Goal: Task Accomplishment & Management: Manage account settings

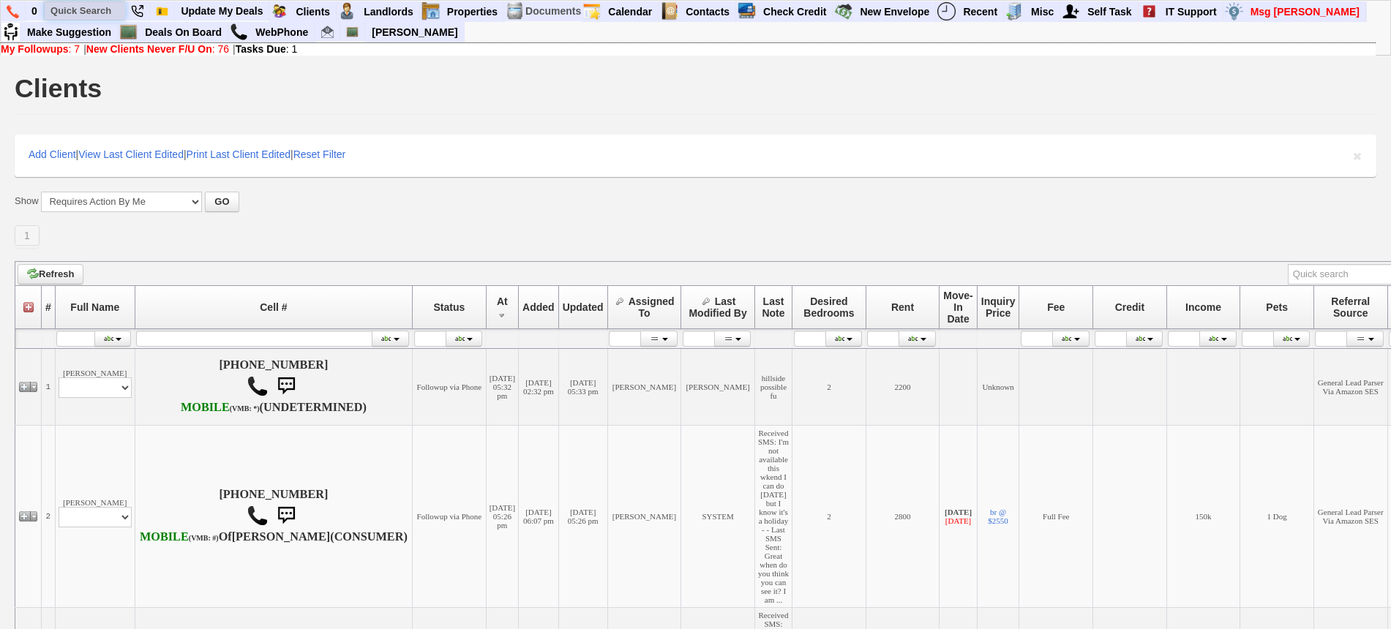
click at [100, 18] on input "text" at bounding box center [85, 10] width 81 height 18
click at [96, 11] on input "text" at bounding box center [85, 10] width 81 height 18
paste input "[PHONE_NUMBER]"
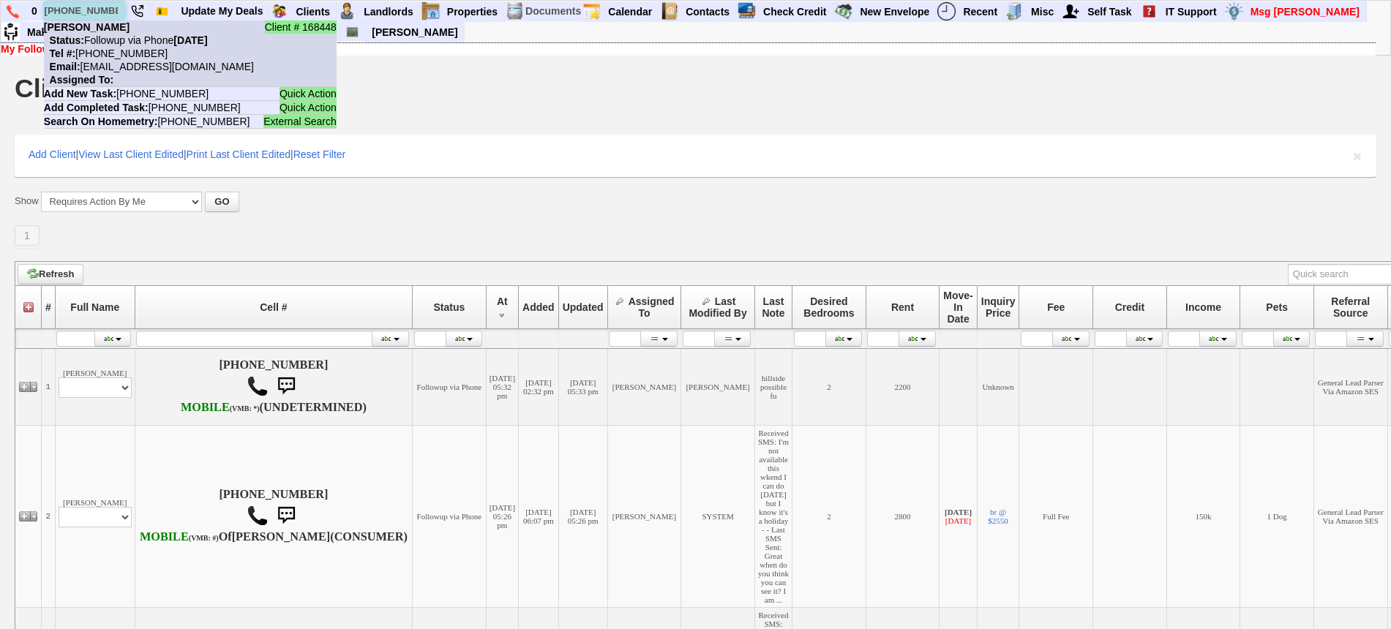
type input "[PHONE_NUMBER]"
click at [141, 48] on nobr "Tel #: 347-494-9541" at bounding box center [106, 54] width 124 height 12
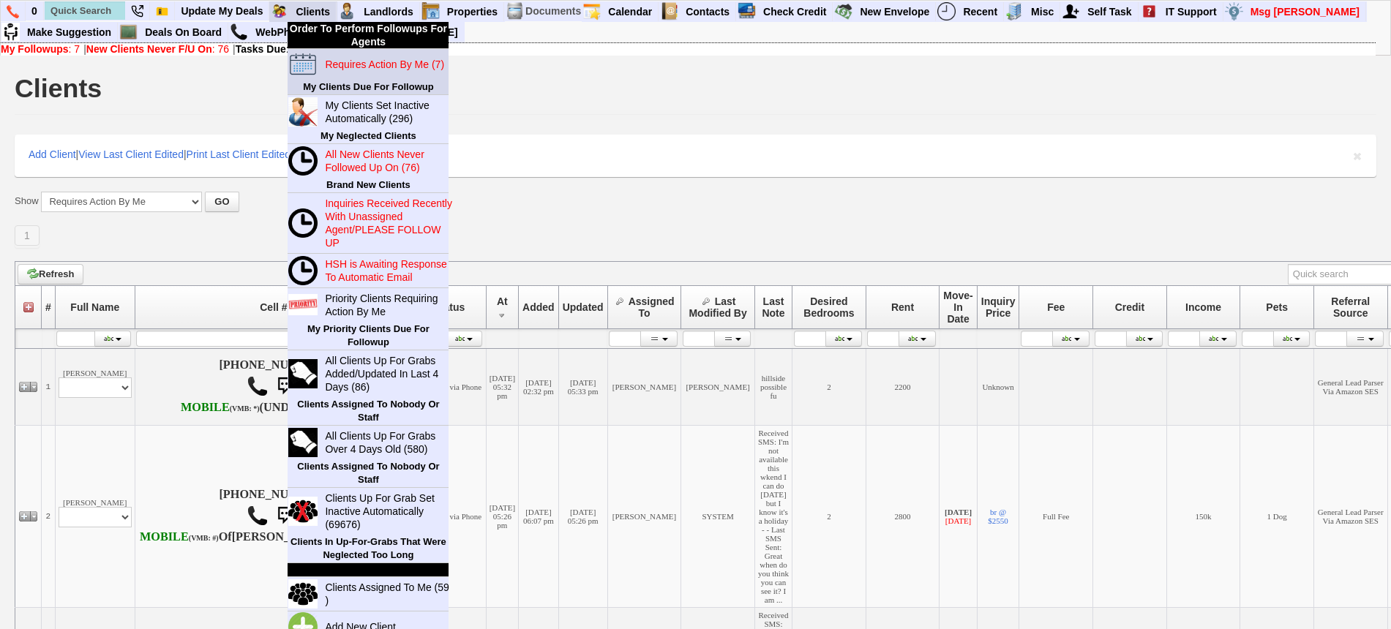
click at [370, 71] on link "Requires Action By Me (7)" at bounding box center [389, 64] width 141 height 19
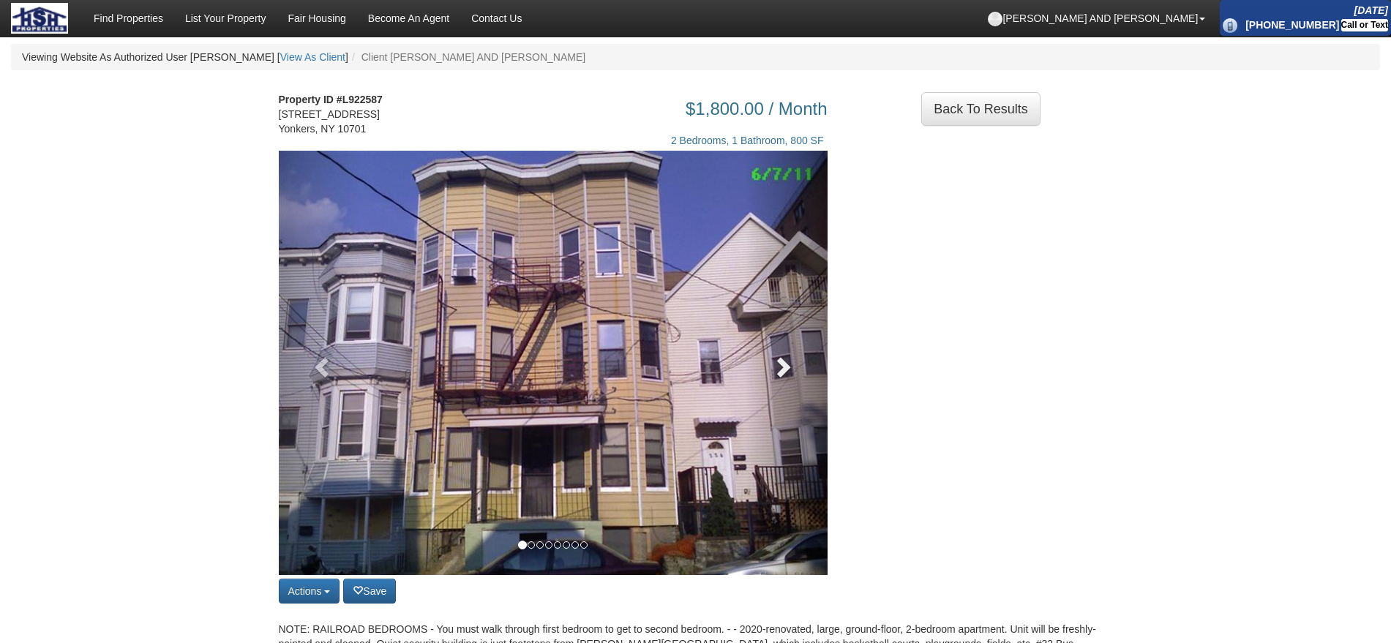
click at [764, 400] on link at bounding box center [786, 363] width 83 height 425
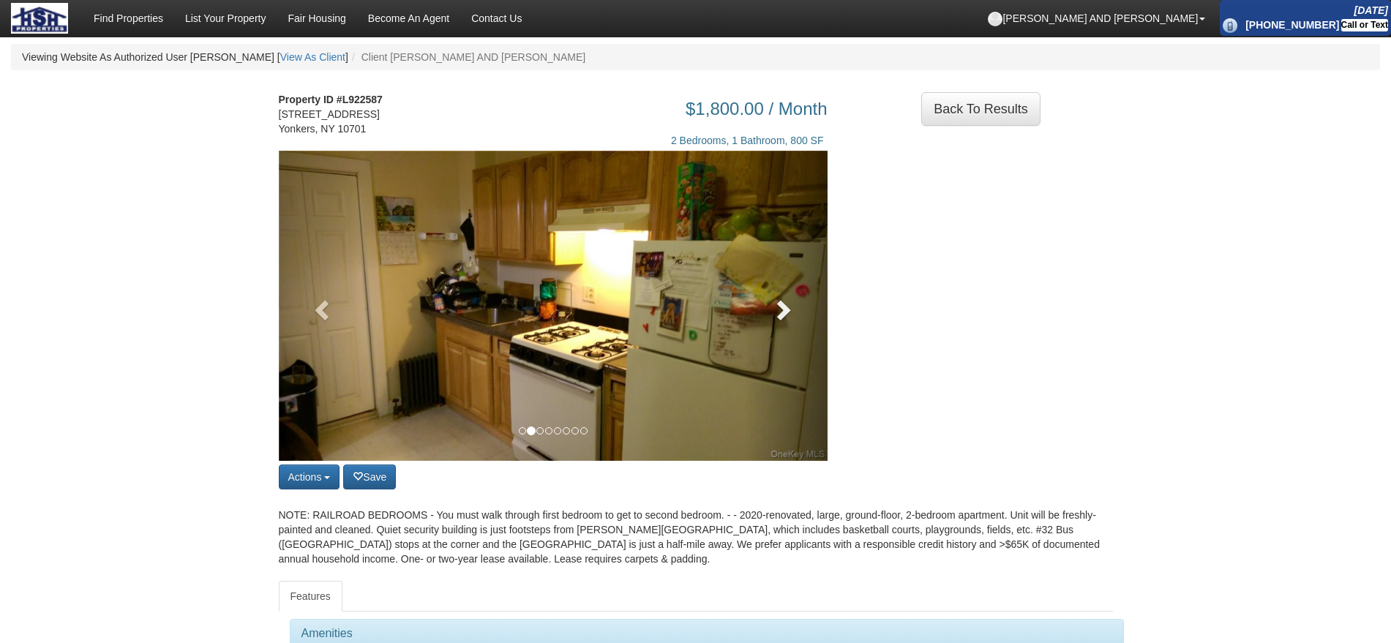
click at [764, 400] on link at bounding box center [786, 306] width 83 height 310
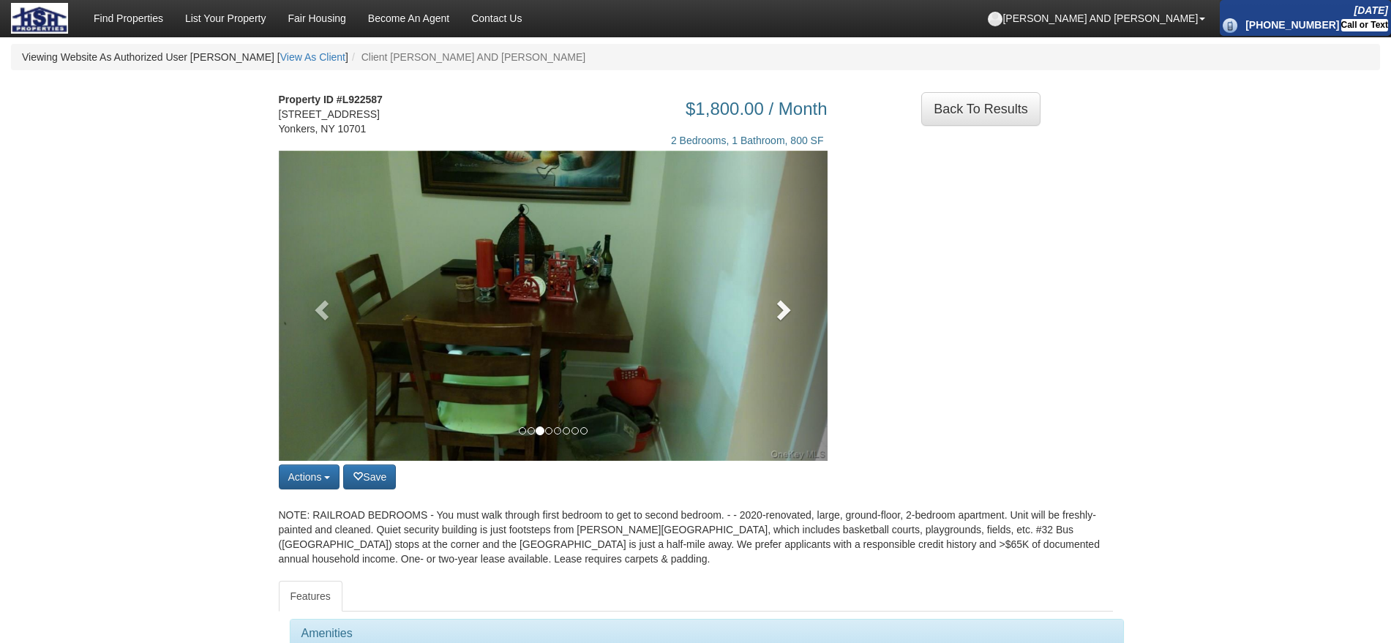
click at [764, 400] on link at bounding box center [786, 306] width 83 height 310
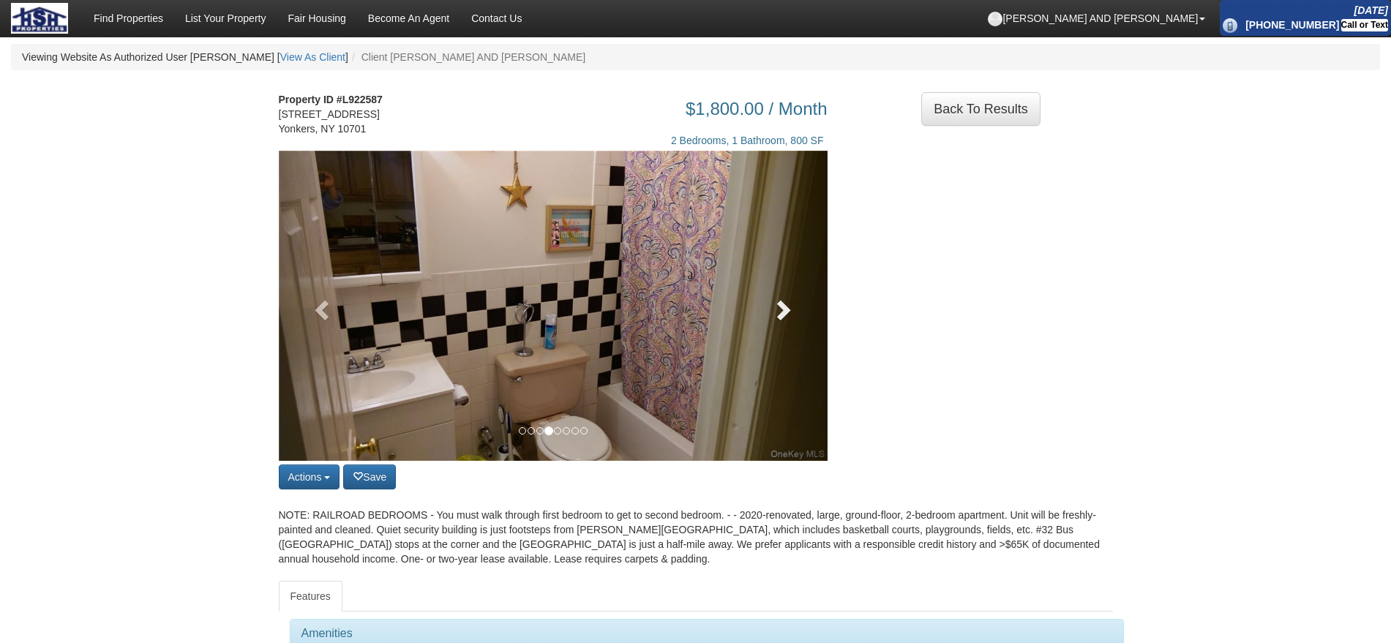
click at [764, 400] on link at bounding box center [786, 306] width 83 height 310
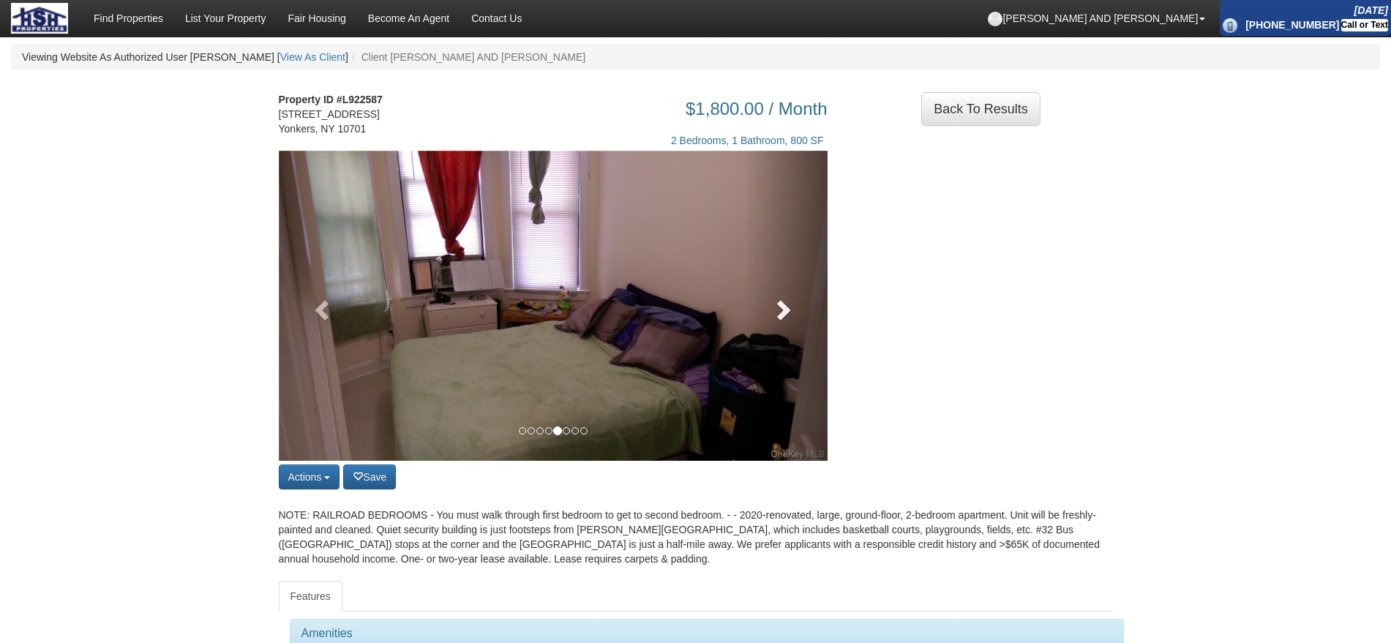
click at [764, 400] on link at bounding box center [786, 306] width 83 height 310
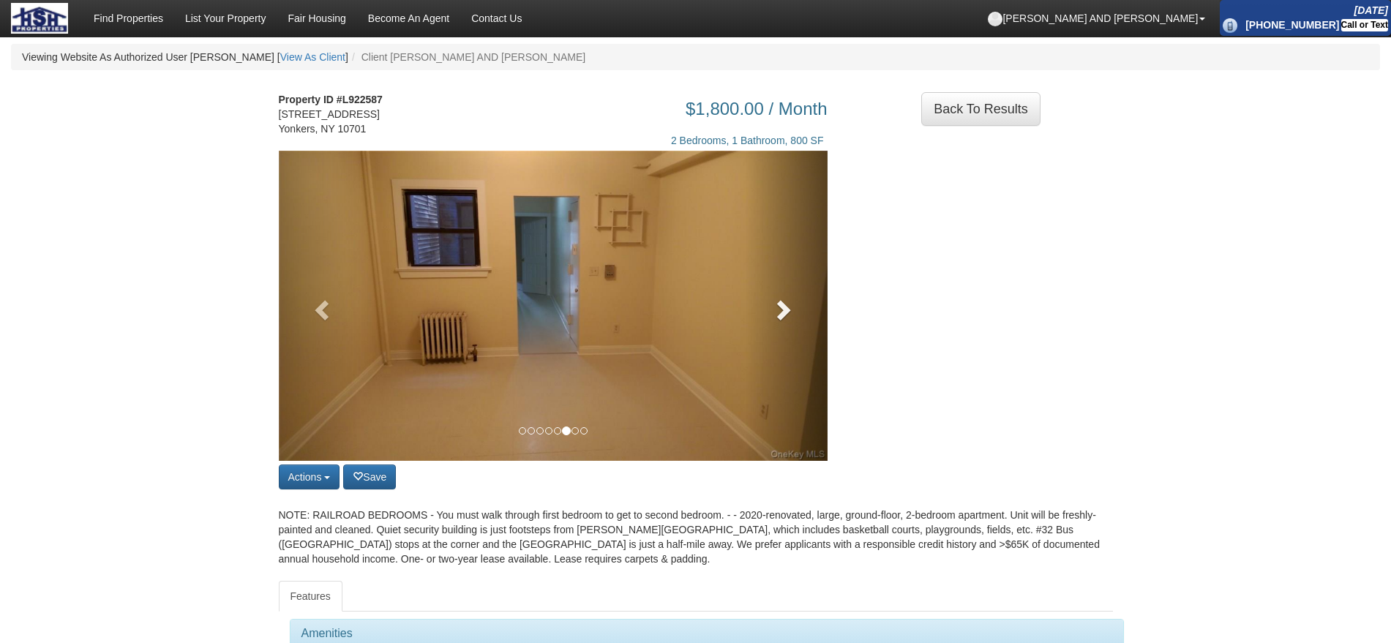
click at [764, 400] on link at bounding box center [786, 306] width 83 height 310
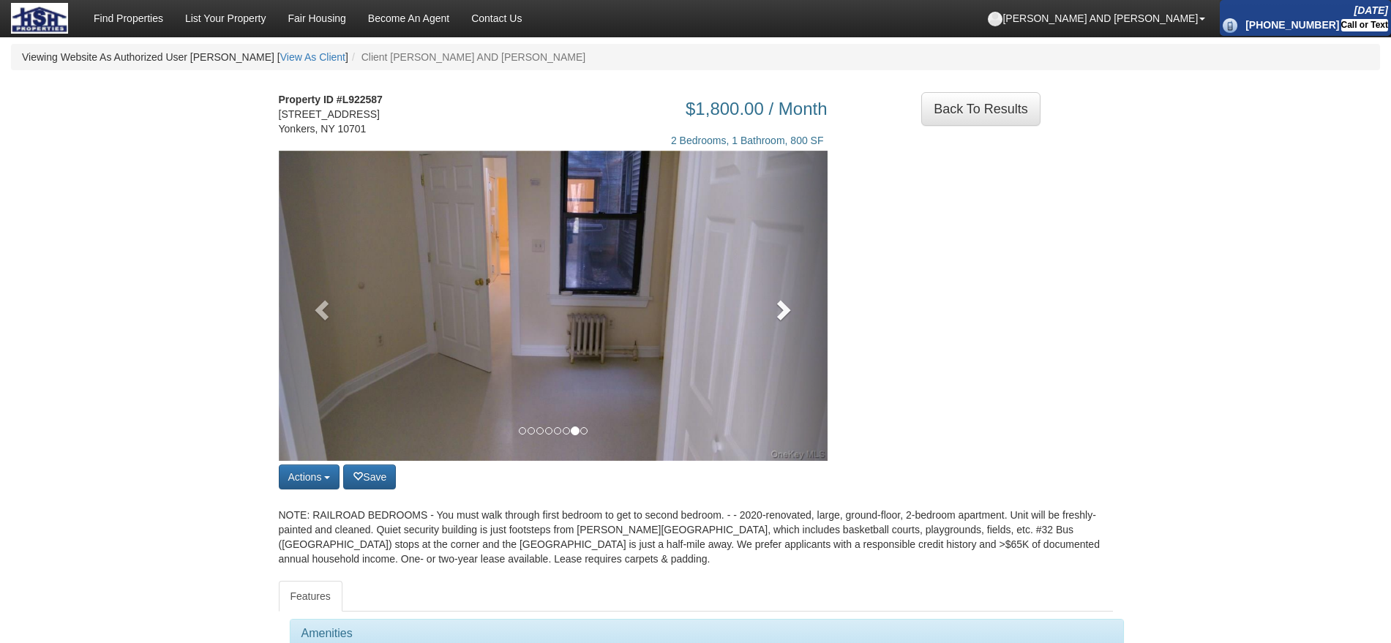
click at [770, 386] on link at bounding box center [786, 306] width 83 height 310
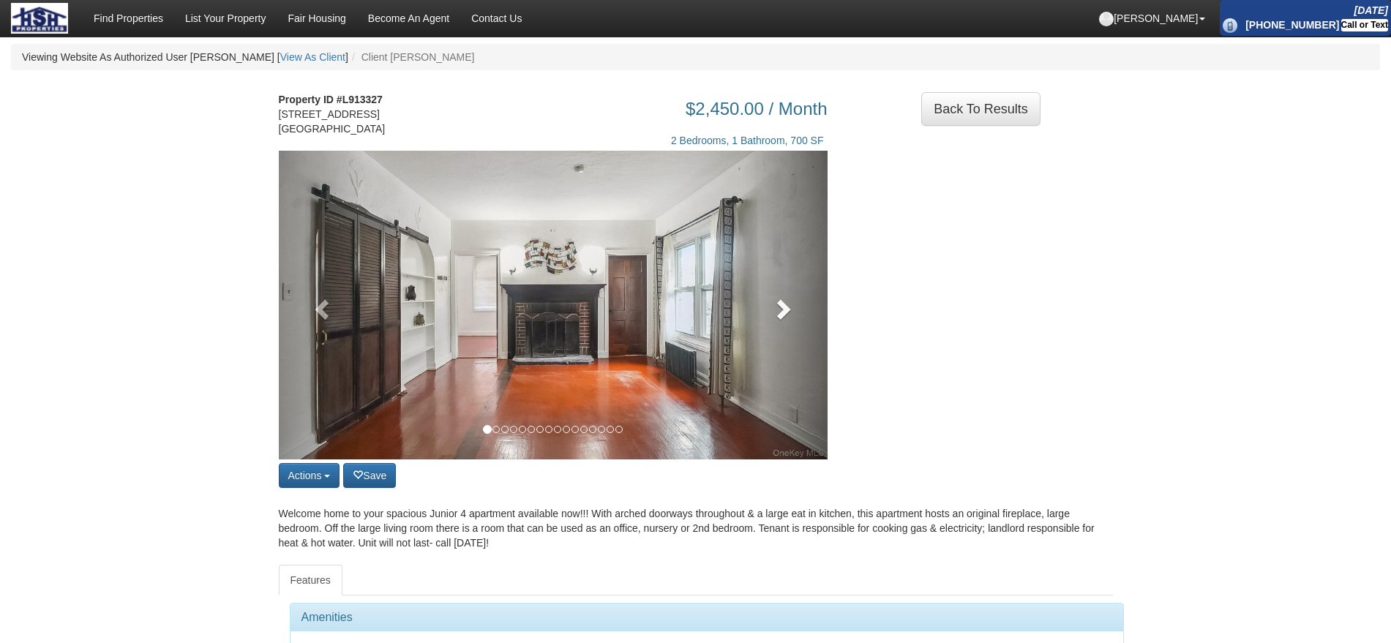
click at [809, 348] on link at bounding box center [786, 305] width 83 height 309
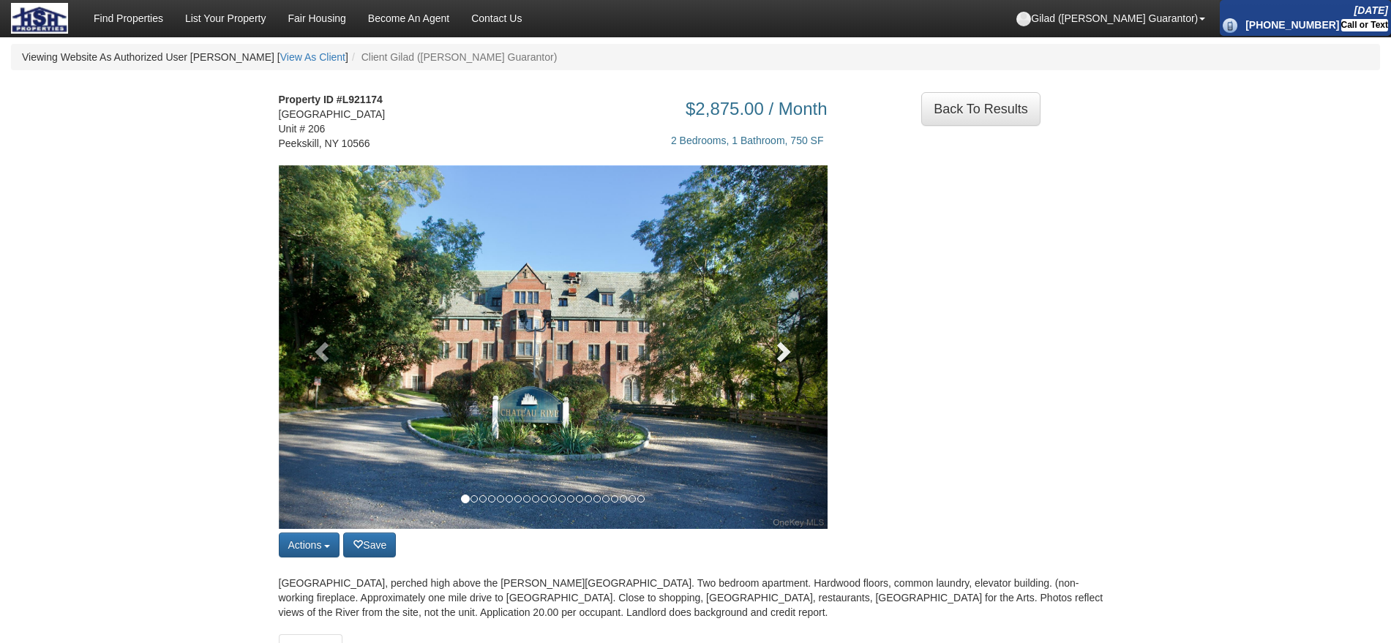
click at [769, 335] on link at bounding box center [786, 347] width 83 height 364
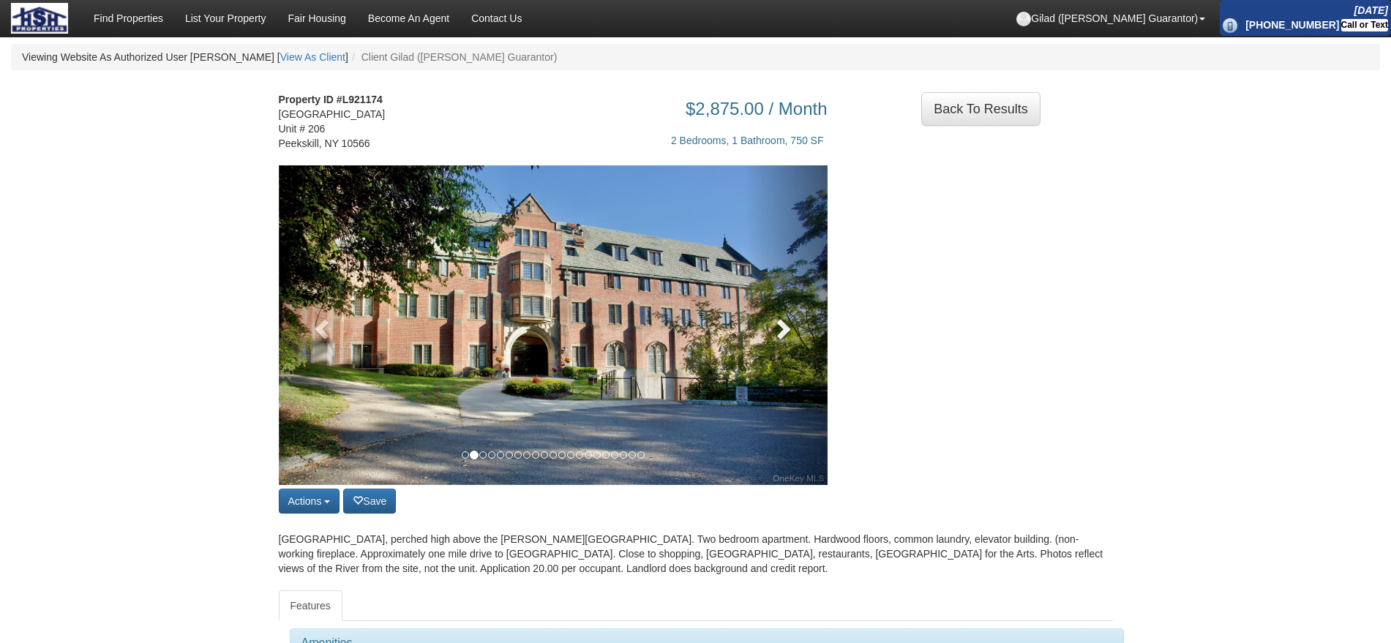
click at [769, 335] on link at bounding box center [786, 325] width 83 height 320
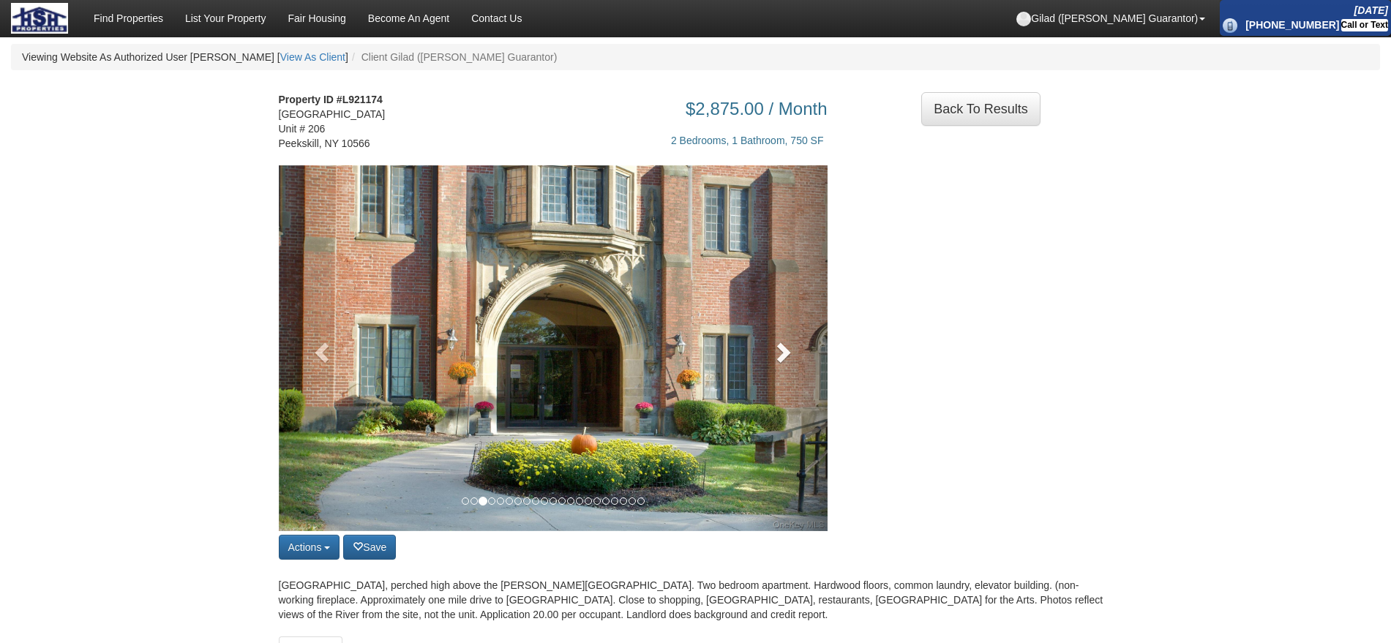
click at [769, 335] on link at bounding box center [786, 348] width 83 height 366
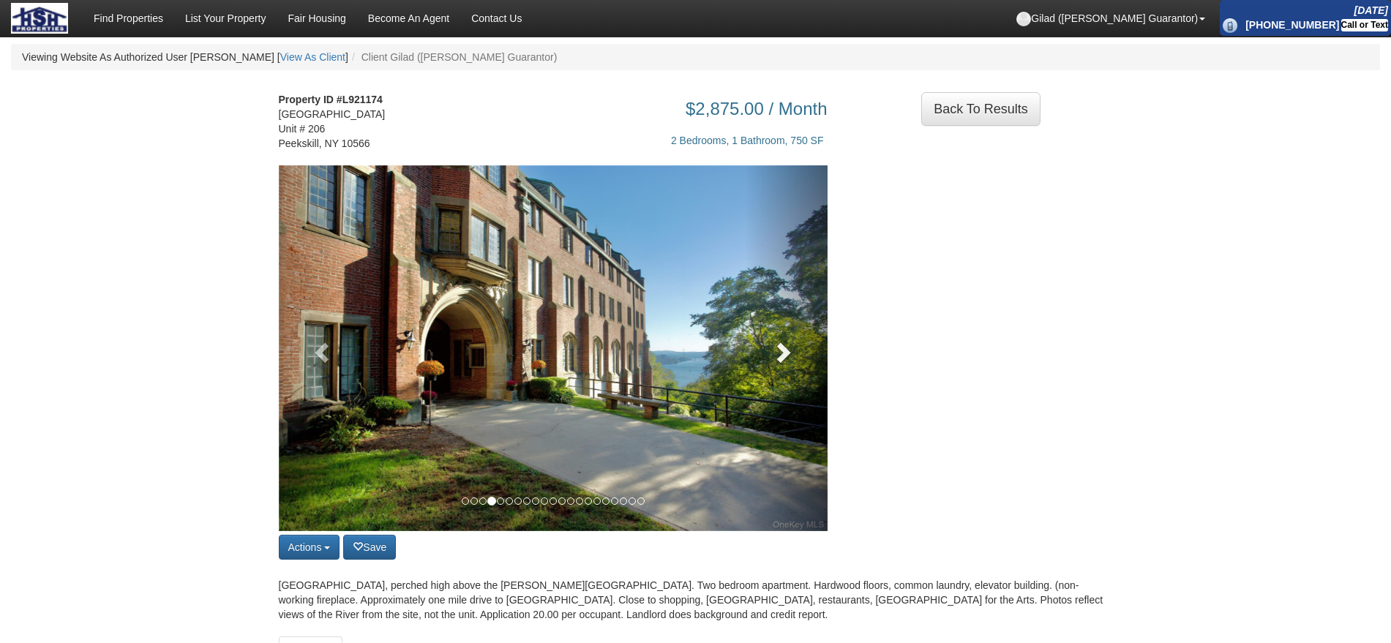
click at [769, 335] on link at bounding box center [786, 348] width 83 height 366
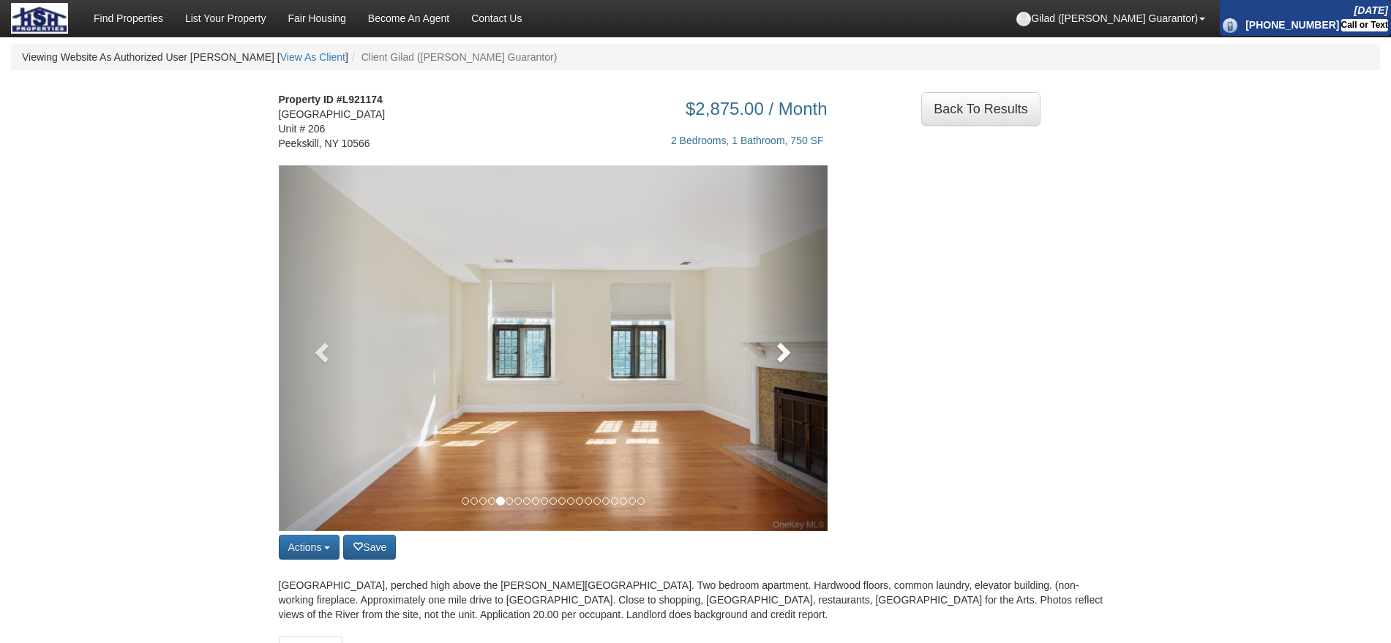
click at [769, 335] on link at bounding box center [786, 348] width 83 height 366
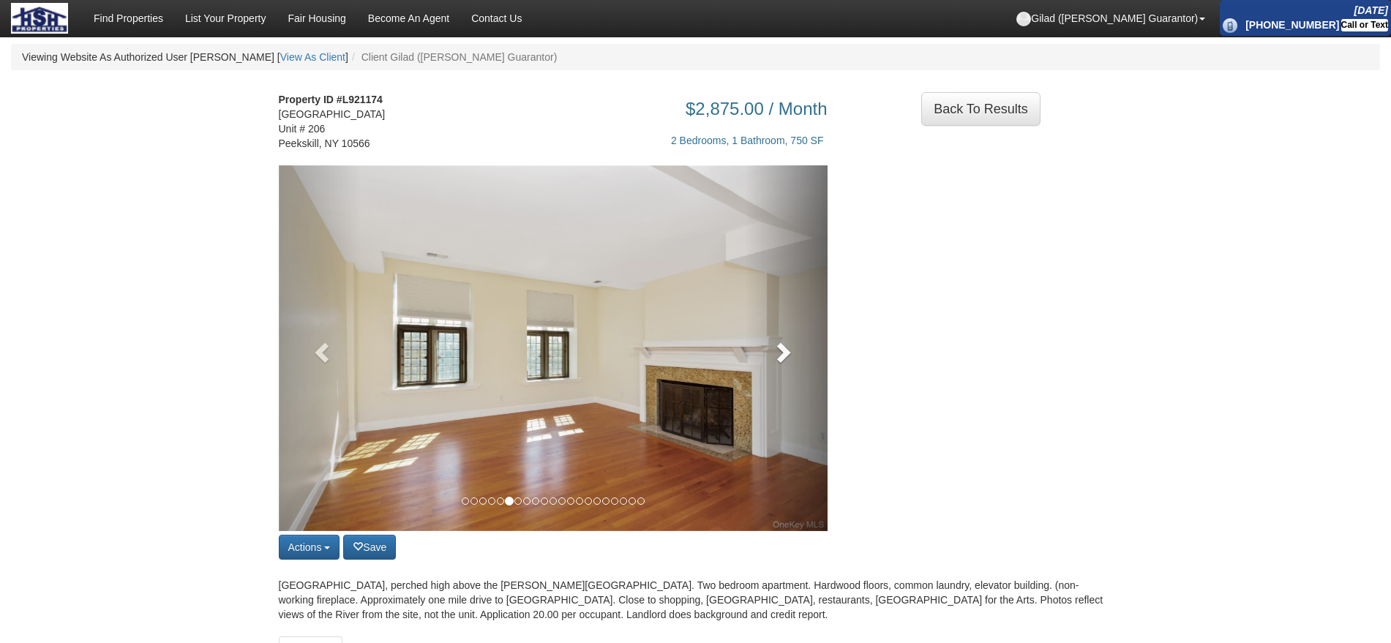
click at [769, 335] on link at bounding box center [786, 348] width 83 height 366
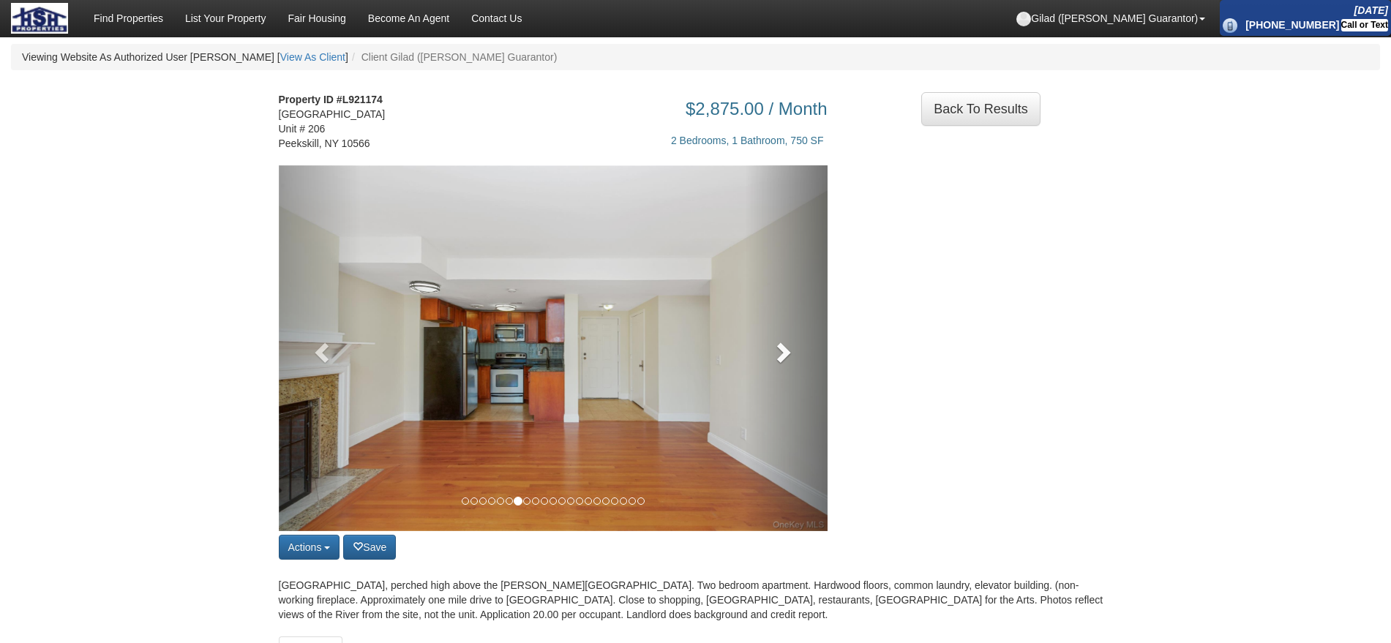
click at [763, 351] on link at bounding box center [786, 348] width 83 height 366
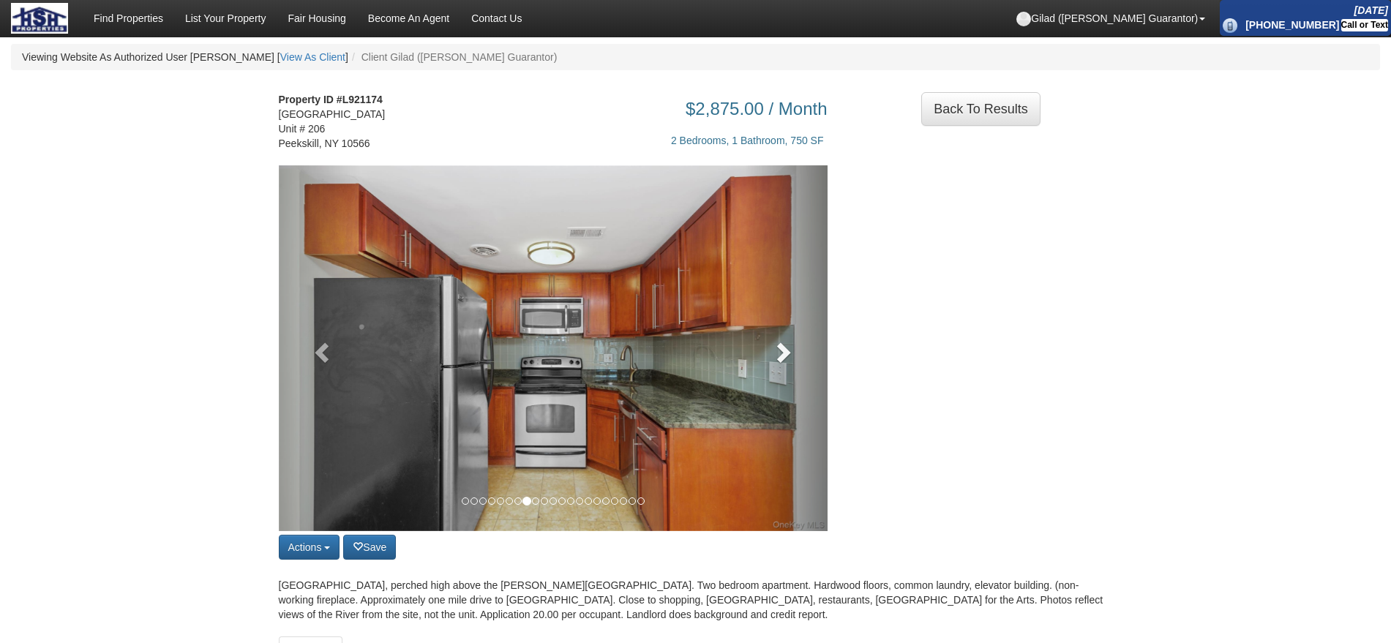
click at [763, 351] on link at bounding box center [786, 348] width 83 height 366
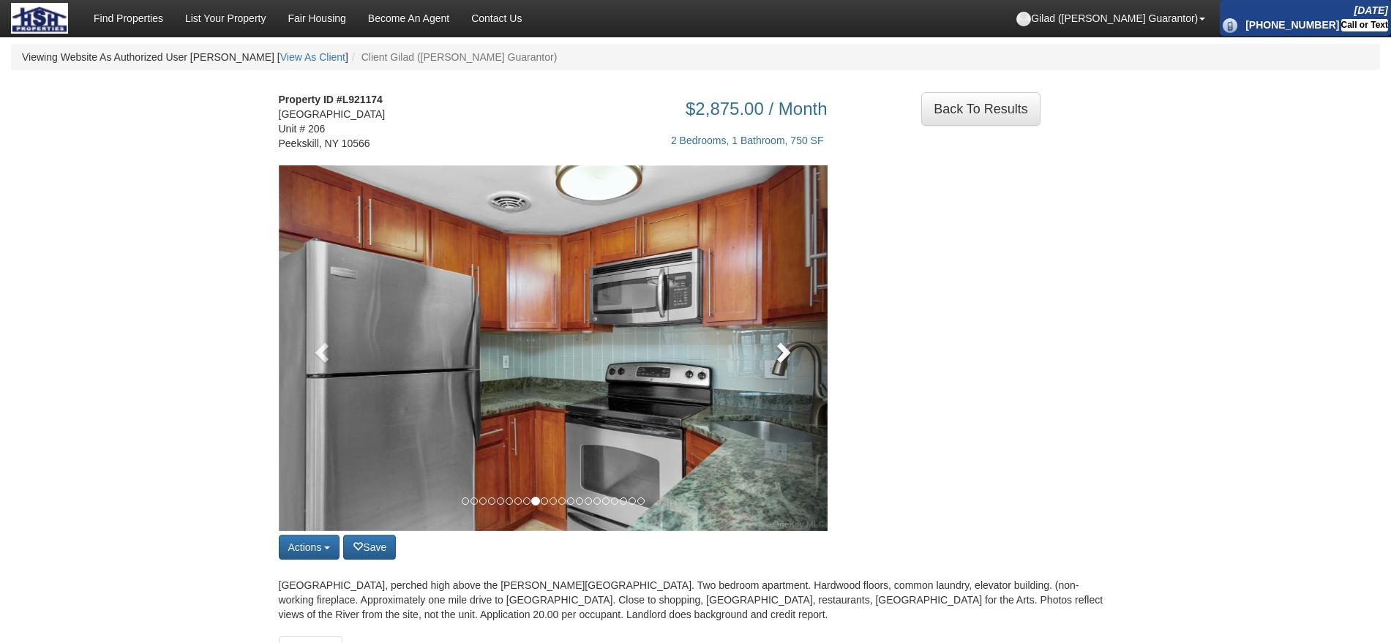
click at [763, 351] on link at bounding box center [786, 348] width 83 height 366
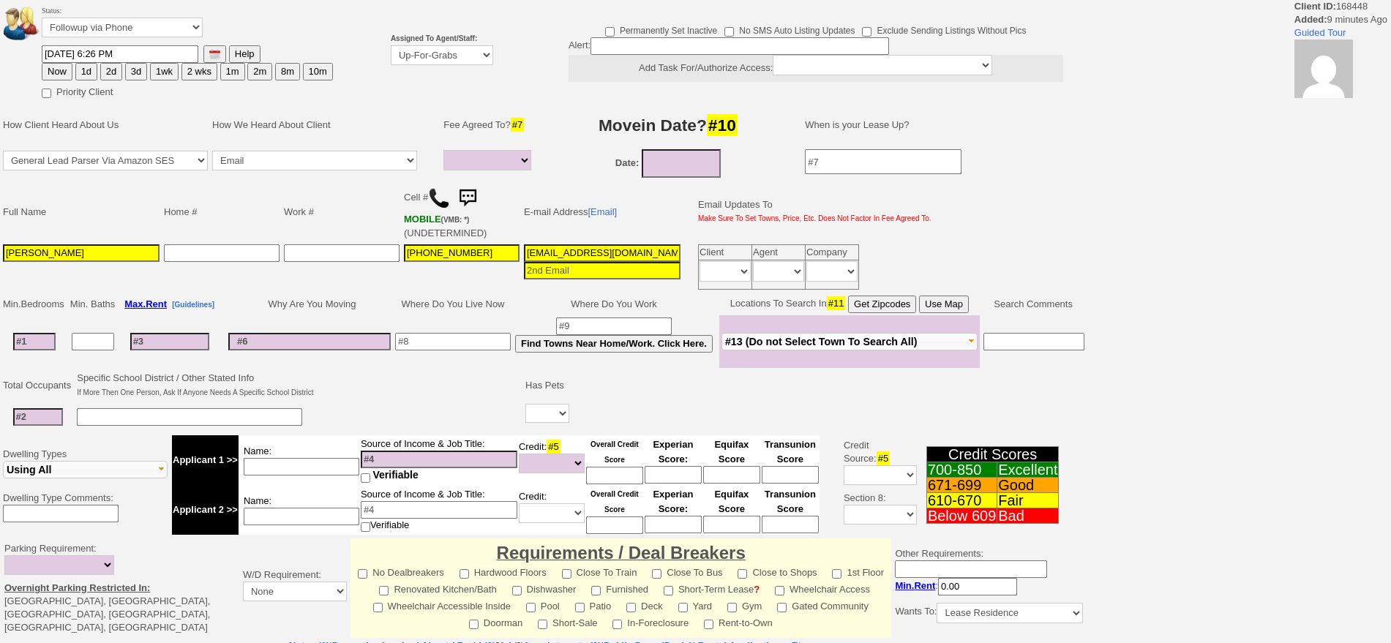
select select
click at [427, 45] on select "Up-For-Grabs ***** STAFF ***** [PERSON_NAME] [PHONE_NUMBER] [PERSON_NAME] [PHON…" at bounding box center [442, 55] width 102 height 20
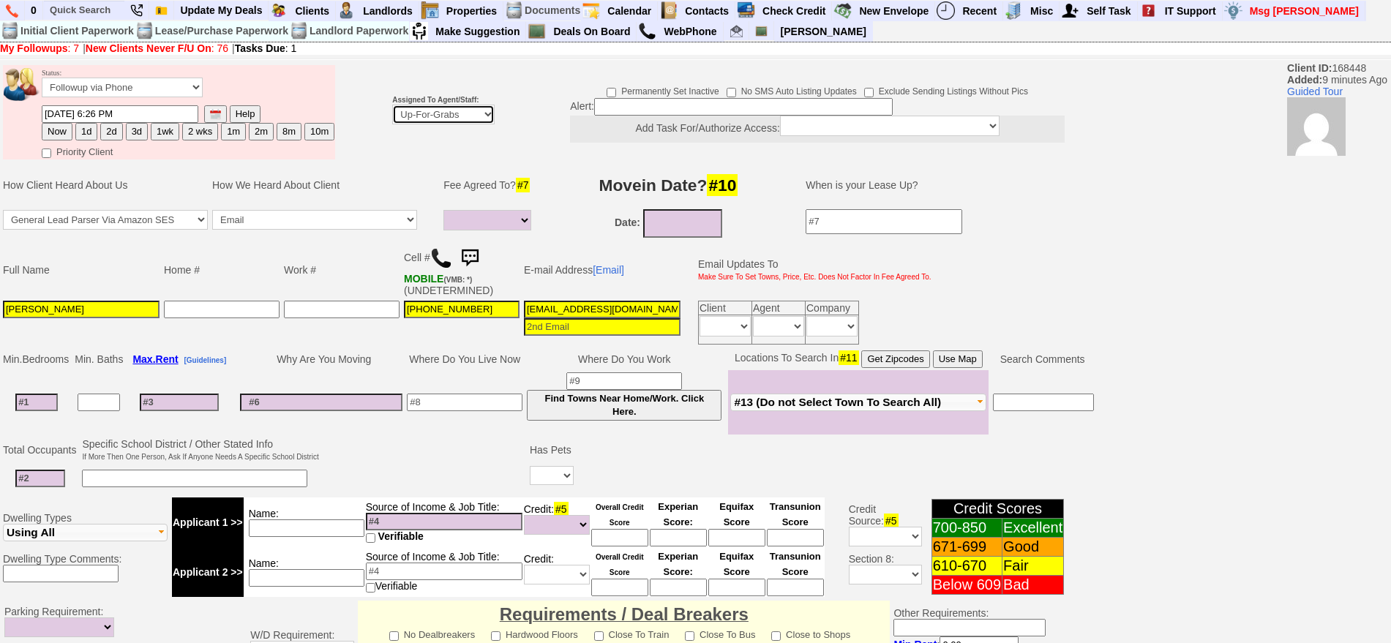
select select "148"
click at [392, 105] on select "Up-For-Grabs ***** STAFF ***** [PERSON_NAME] [PHONE_NUMBER] [PERSON_NAME] [PHON…" at bounding box center [443, 115] width 102 height 20
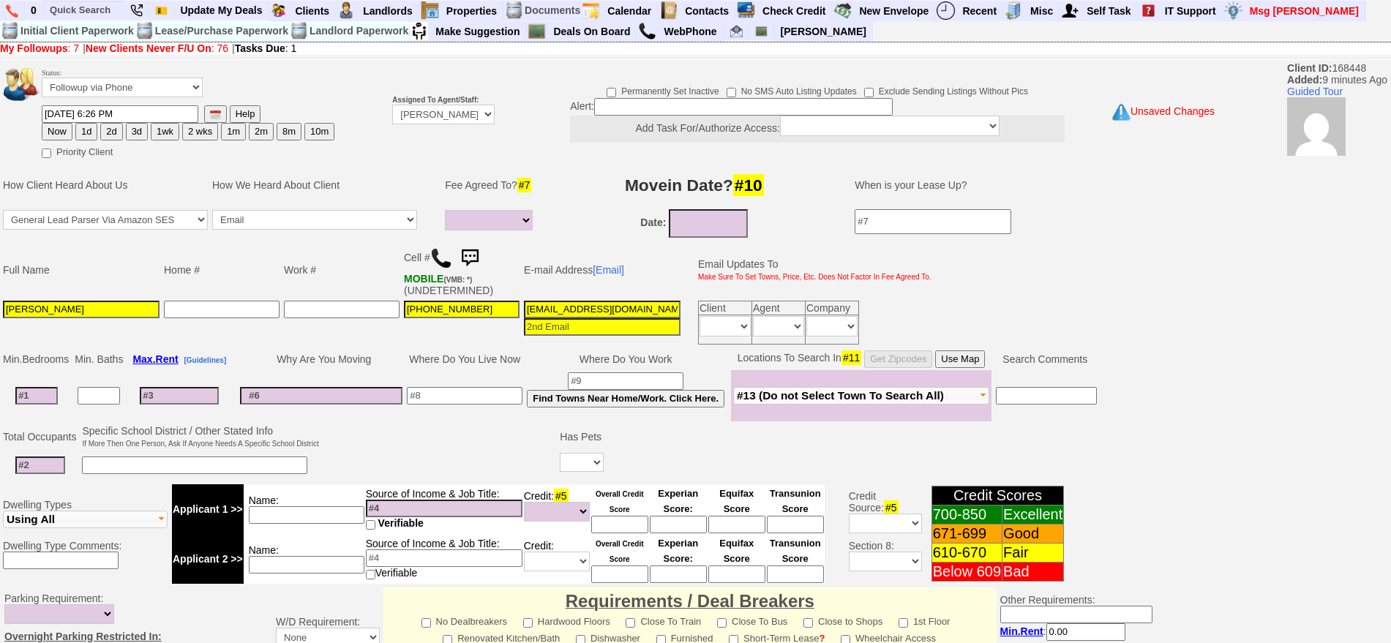
click at [97, 135] on td "[DATE] 6:26 PM Help Now 1d 2d 3d 1wk 2 wks" at bounding box center [188, 123] width 294 height 37
click at [92, 132] on button "1d" at bounding box center [86, 132] width 22 height 18
type input "[DATE] 06:35 PM"
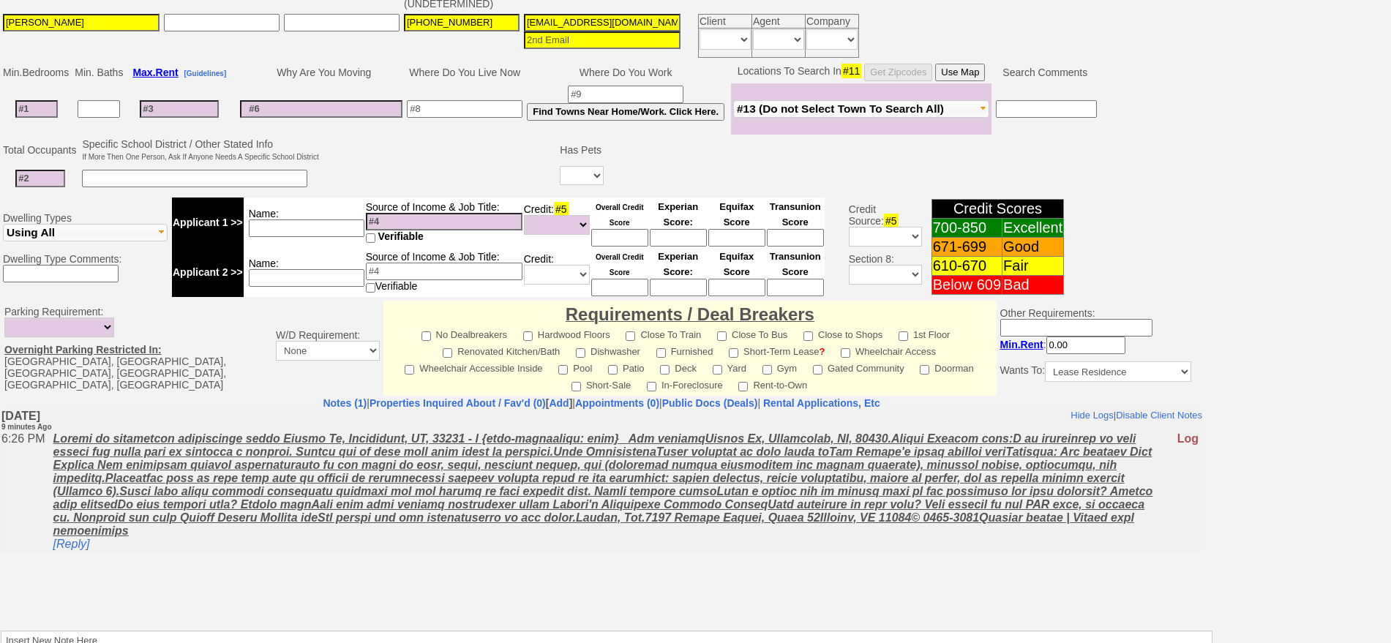
scroll to position [399, 0]
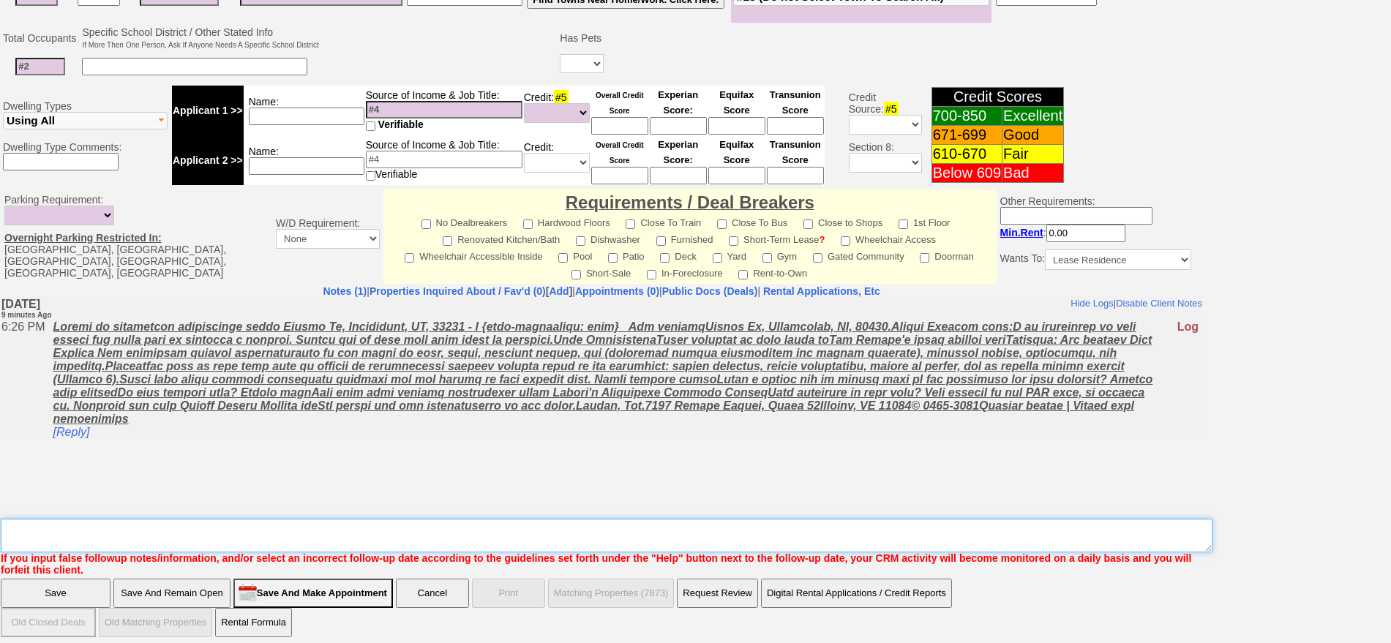
click at [812, 531] on textarea "Insert New Note Here" at bounding box center [607, 536] width 1212 height 34
type textarea "f"
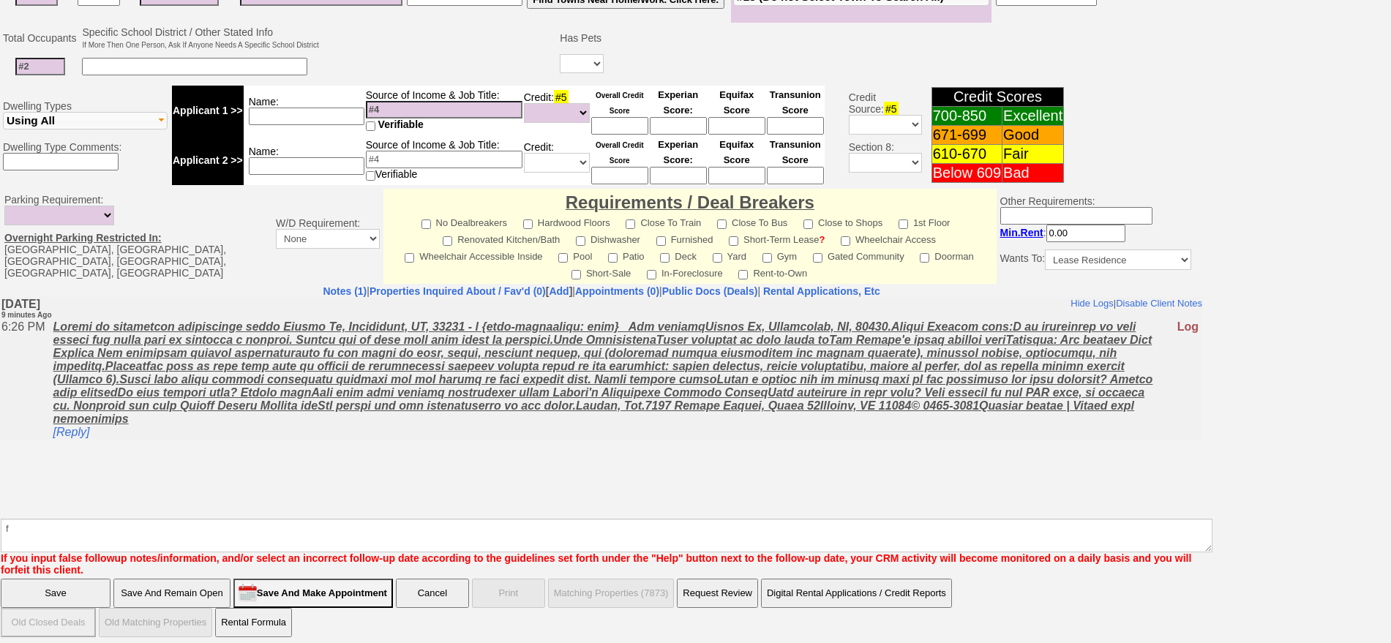
click input "Save" at bounding box center [56, 593] width 110 height 29
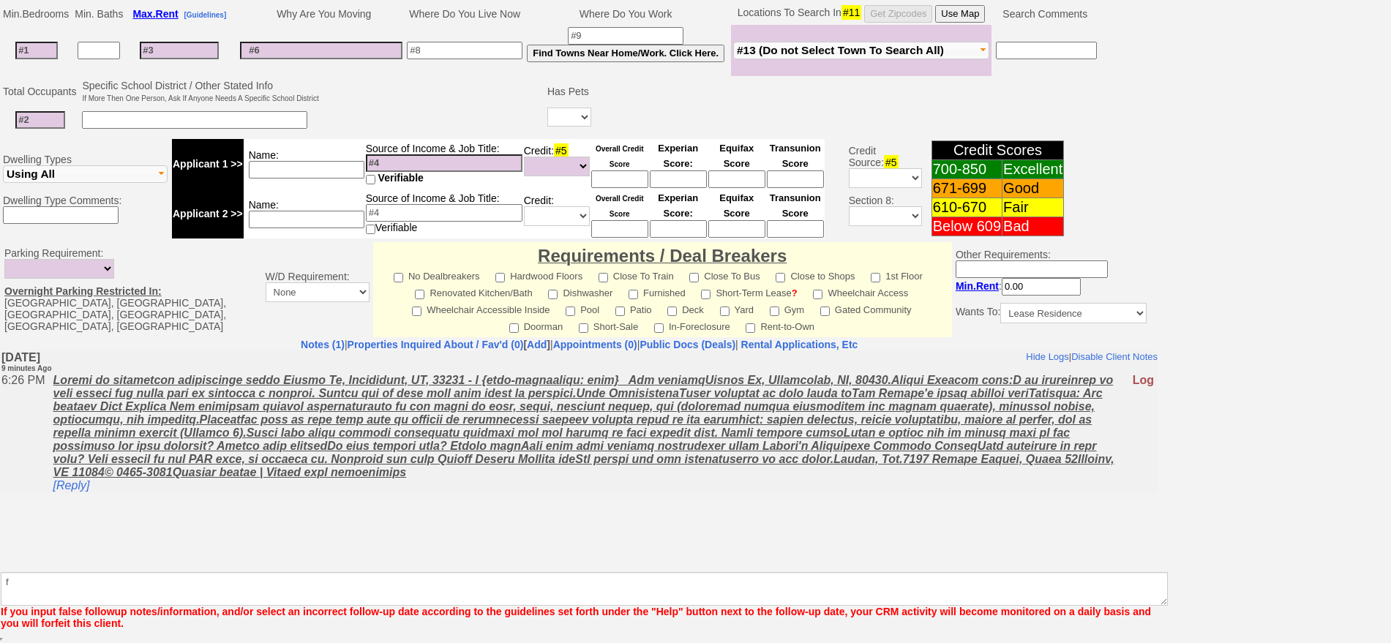
scroll to position [345, 0]
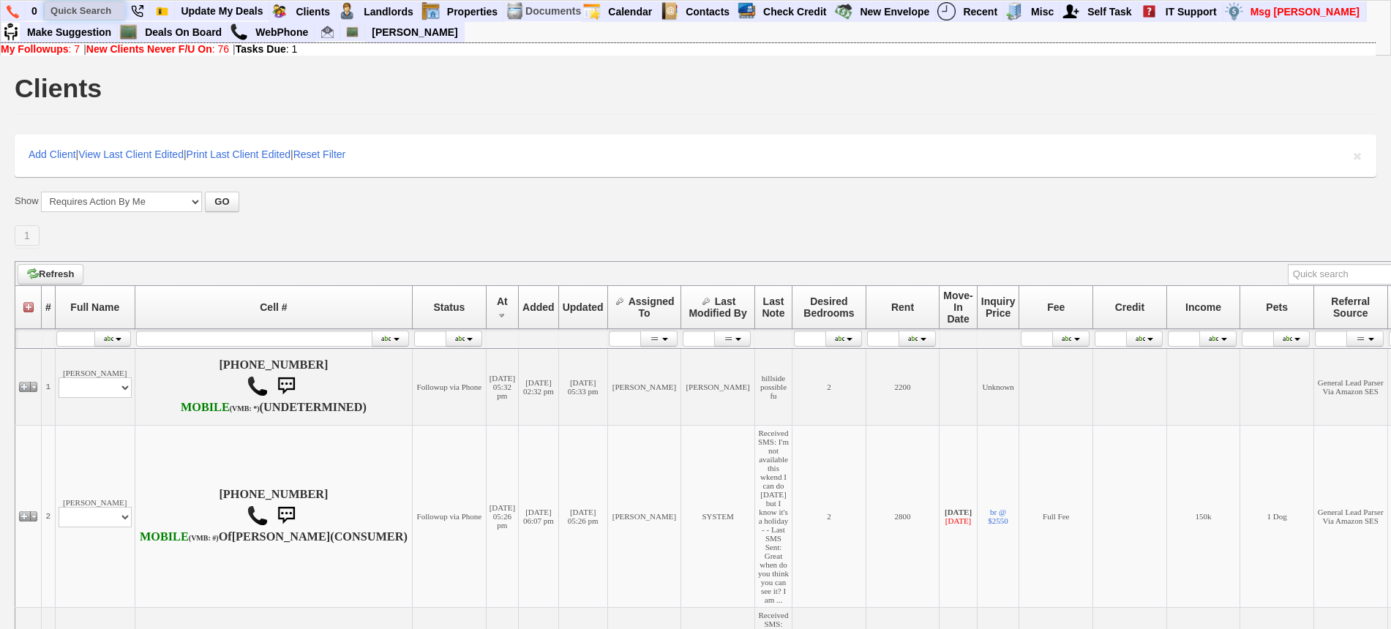
click at [105, 4] on input "text" at bounding box center [85, 10] width 81 height 18
paste input "[PHONE_NUMBER]"
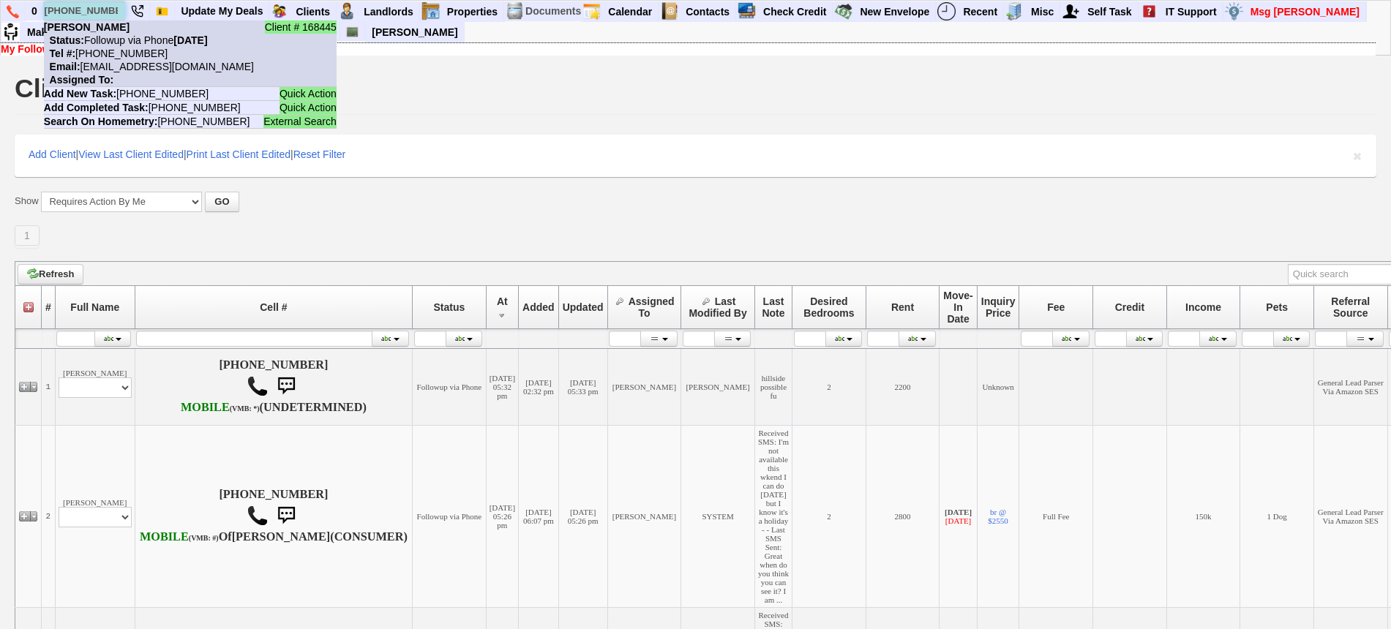
type input "[PHONE_NUMBER]"
click at [119, 40] on nobr "Status: Followup via Phone [DATE]" at bounding box center [126, 40] width 164 height 12
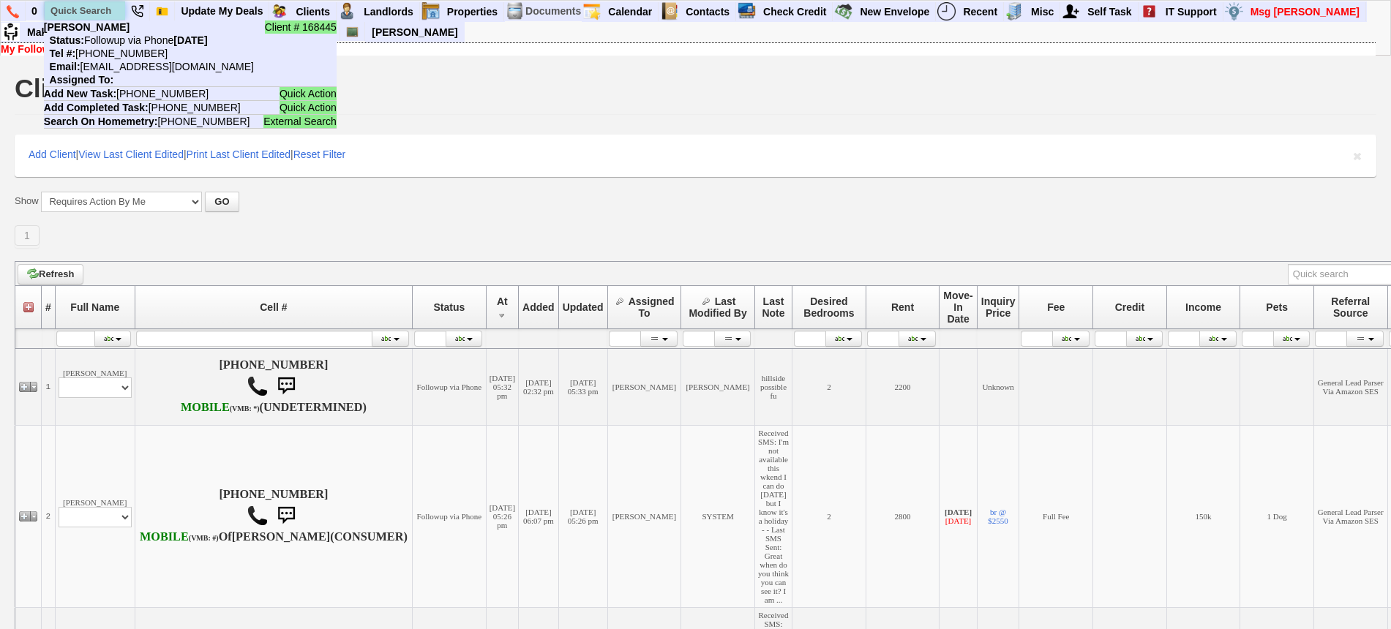
click at [101, 10] on input "text" at bounding box center [85, 10] width 81 height 18
paste input "[PHONE_NUMBER]"
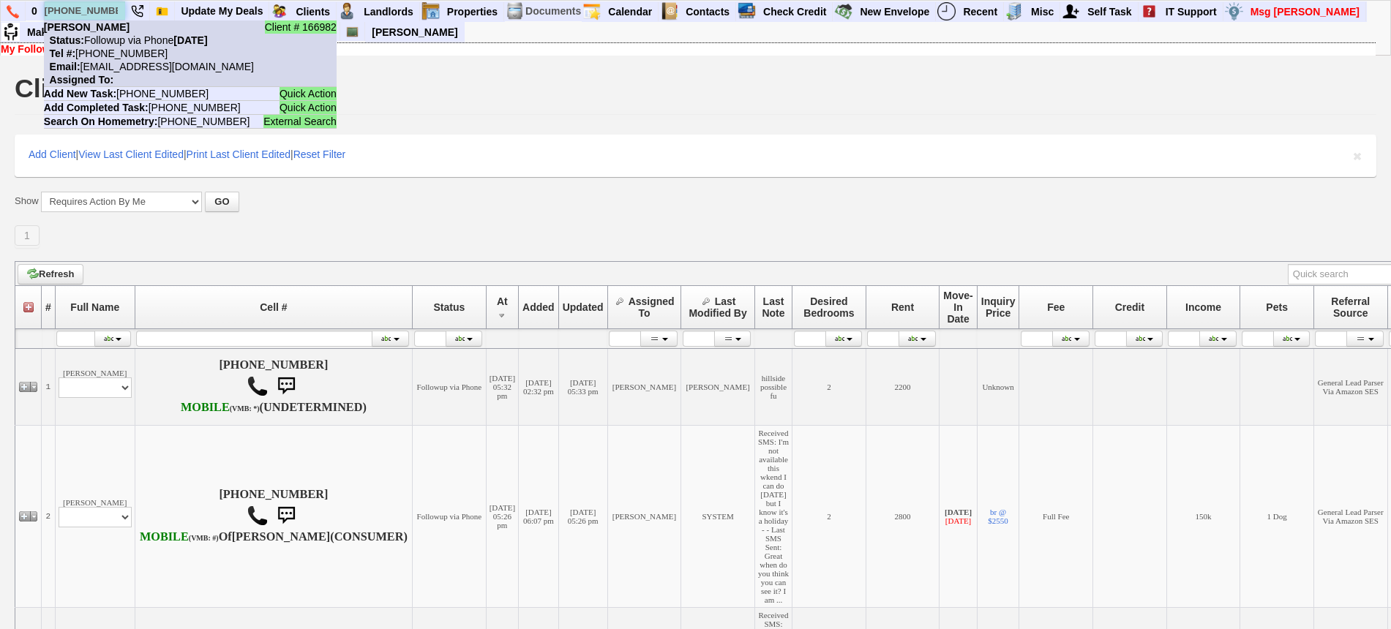
type input "[PHONE_NUMBER]"
click at [130, 51] on nobr "Tel #: [PHONE_NUMBER]" at bounding box center [106, 54] width 124 height 12
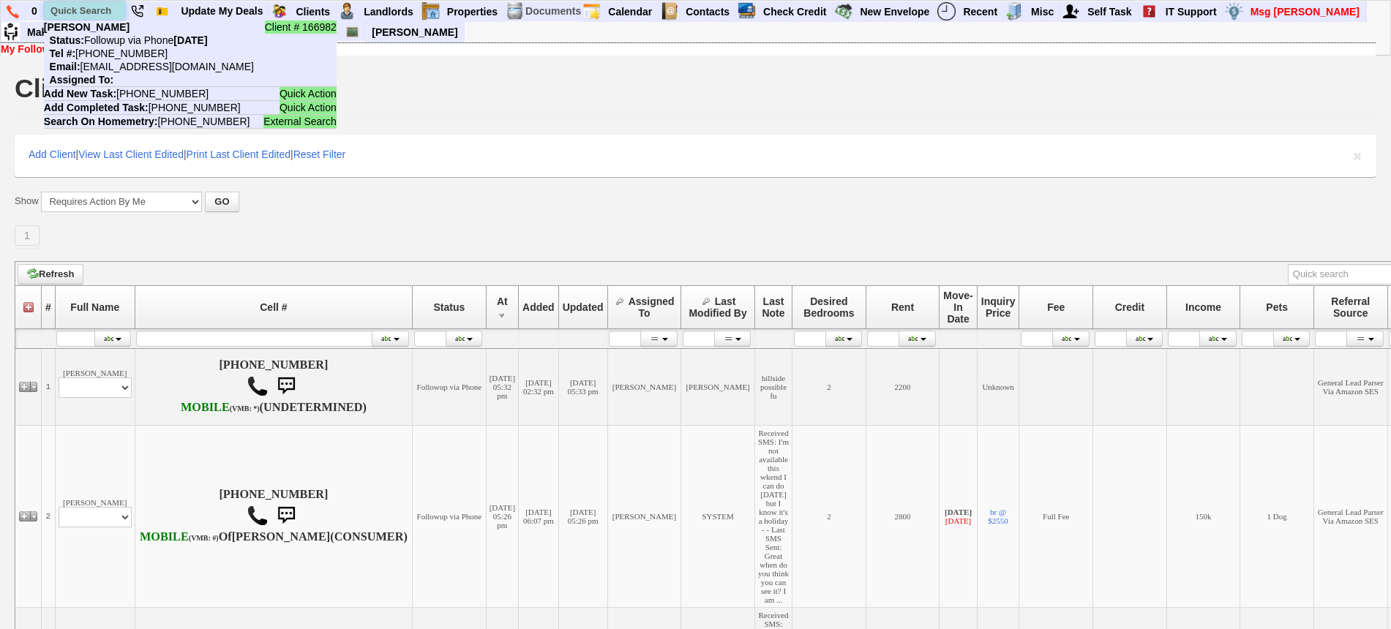
click at [81, 9] on input "text" at bounding box center [85, 10] width 81 height 18
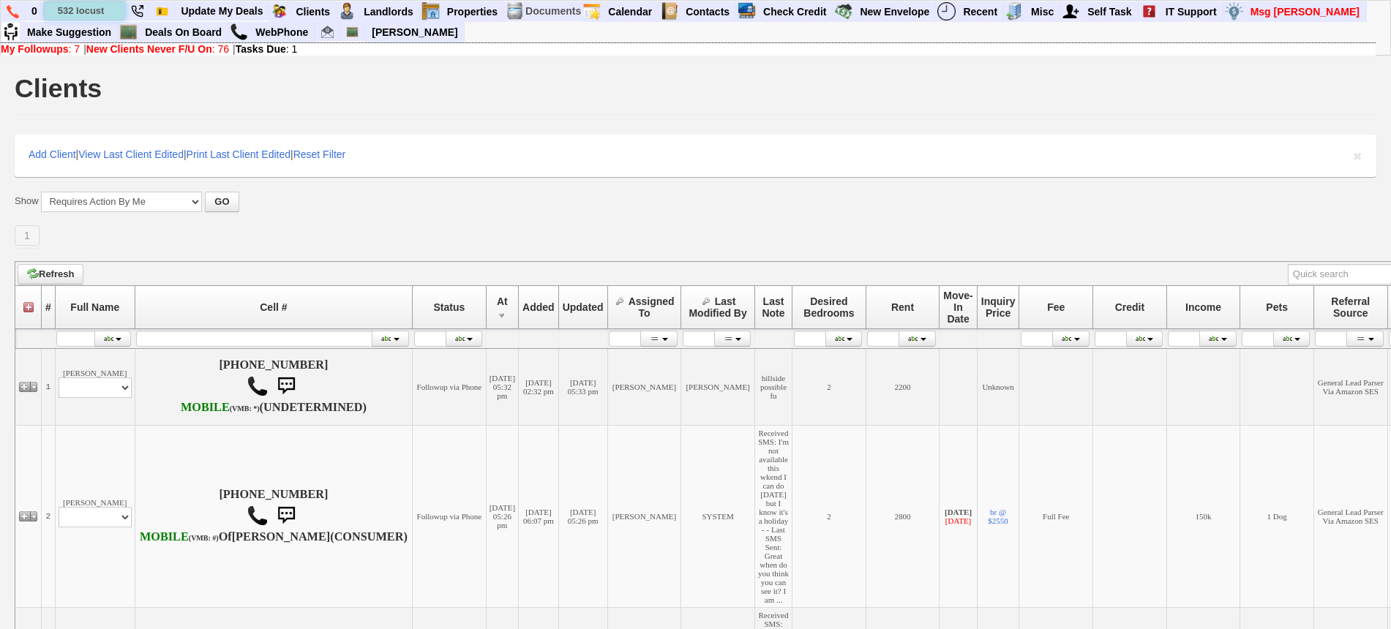
click at [111, 10] on input "532 locust" at bounding box center [85, 10] width 81 height 18
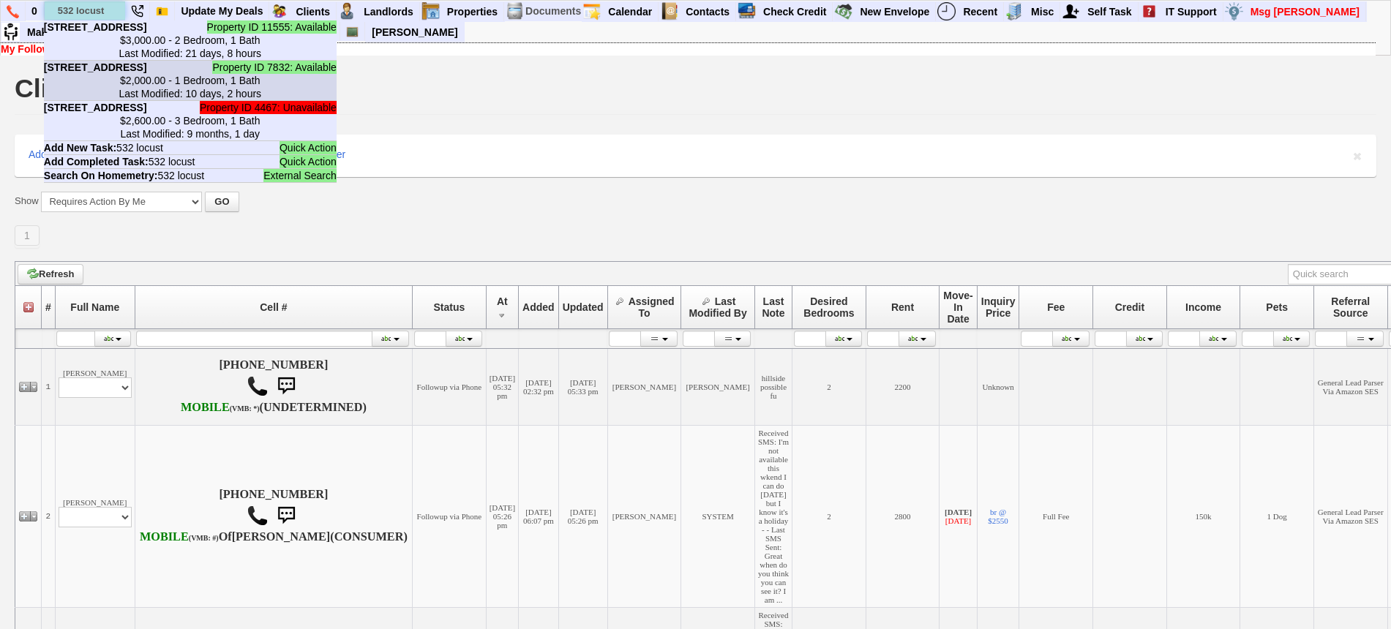
type input "532 locust"
click at [198, 83] on li "Property ID 7832: Available [STREET_ADDRESS] - Floor: [GEOGRAPHIC_DATA] $2,000.…" at bounding box center [190, 81] width 293 height 40
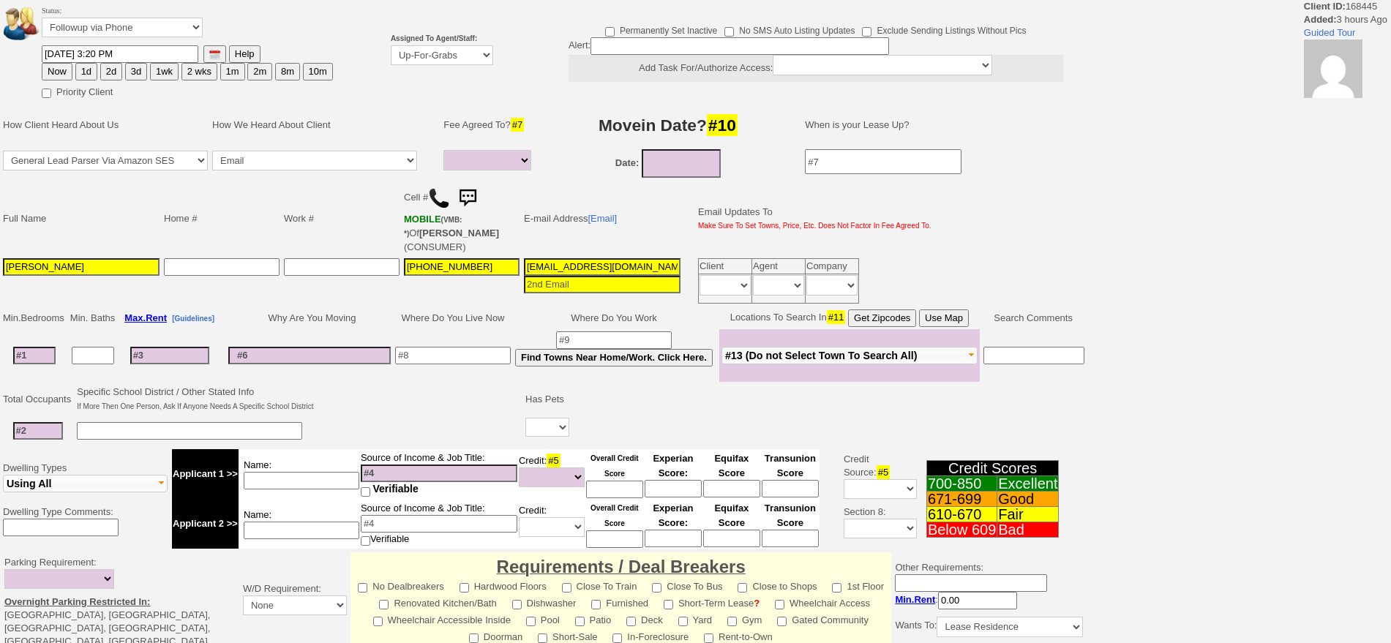
select select
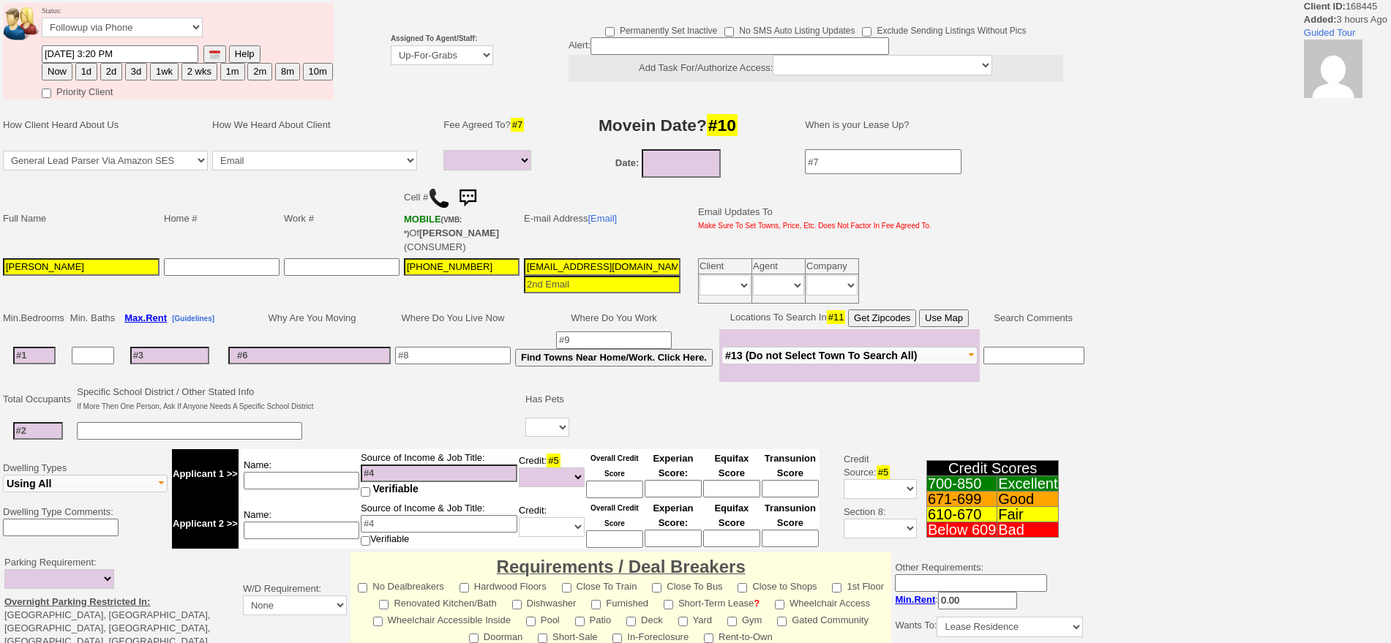
click at [132, 69] on button "3d" at bounding box center [136, 72] width 22 height 18
type input "10/13/2025 06:36 PM"
click at [484, 56] on select "Up-For-Grabs ***** STAFF ***** [PERSON_NAME] [PHONE_NUMBER] [PERSON_NAME] [PHON…" at bounding box center [442, 55] width 102 height 20
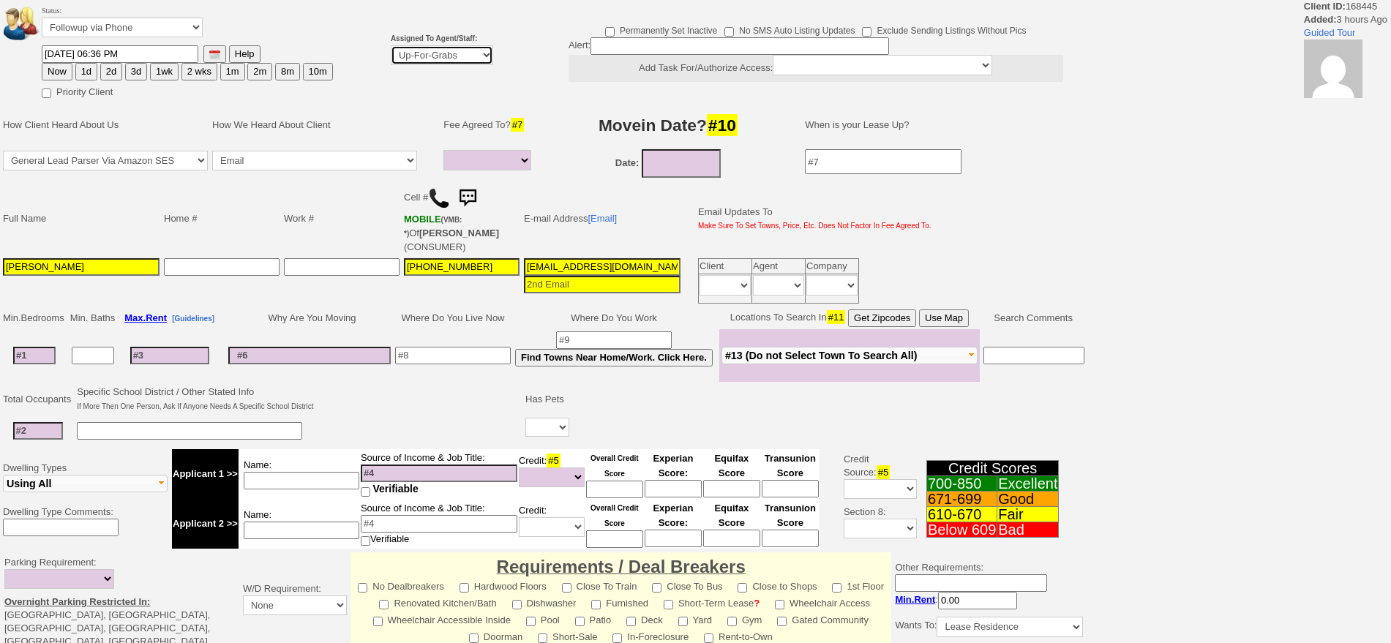
select select "148"
click at [391, 45] on select "Up-For-Grabs ***** STAFF ***** [PERSON_NAME] [PHONE_NUMBER] [PERSON_NAME] [PHON…" at bounding box center [442, 55] width 102 height 20
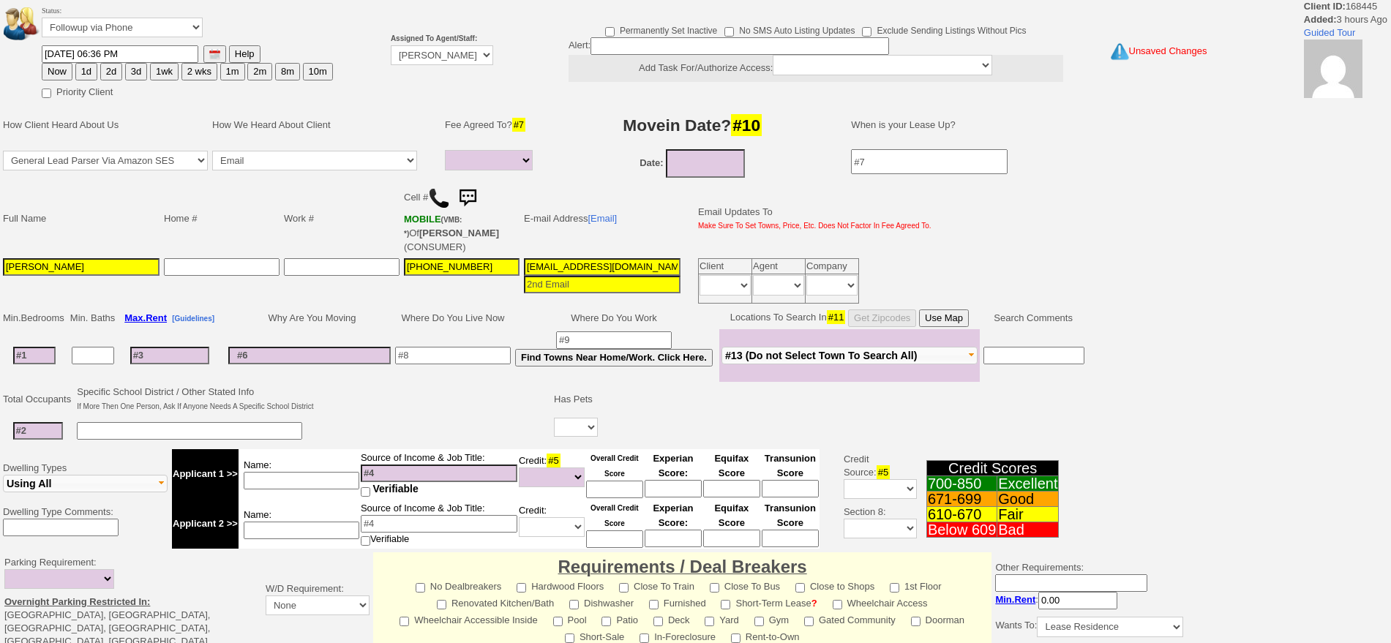
drag, startPoint x: 1405, startPoint y: 173, endPoint x: 1229, endPoint y: 575, distance: 438.6
click at [1391, 594] on html "Client ID: 168445 Added: 3 hours Ago Guided Tour Status: Followup via Phone Fol…" at bounding box center [695, 506] width 1391 height 1012
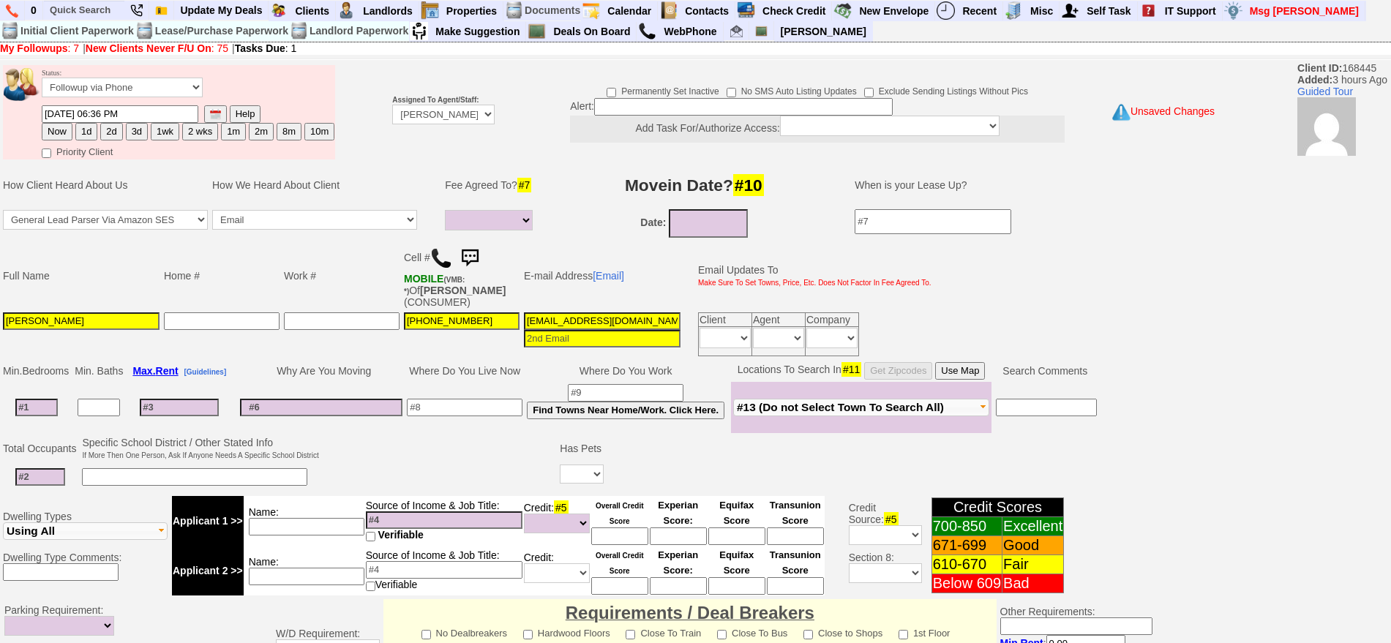
scroll to position [411, 0]
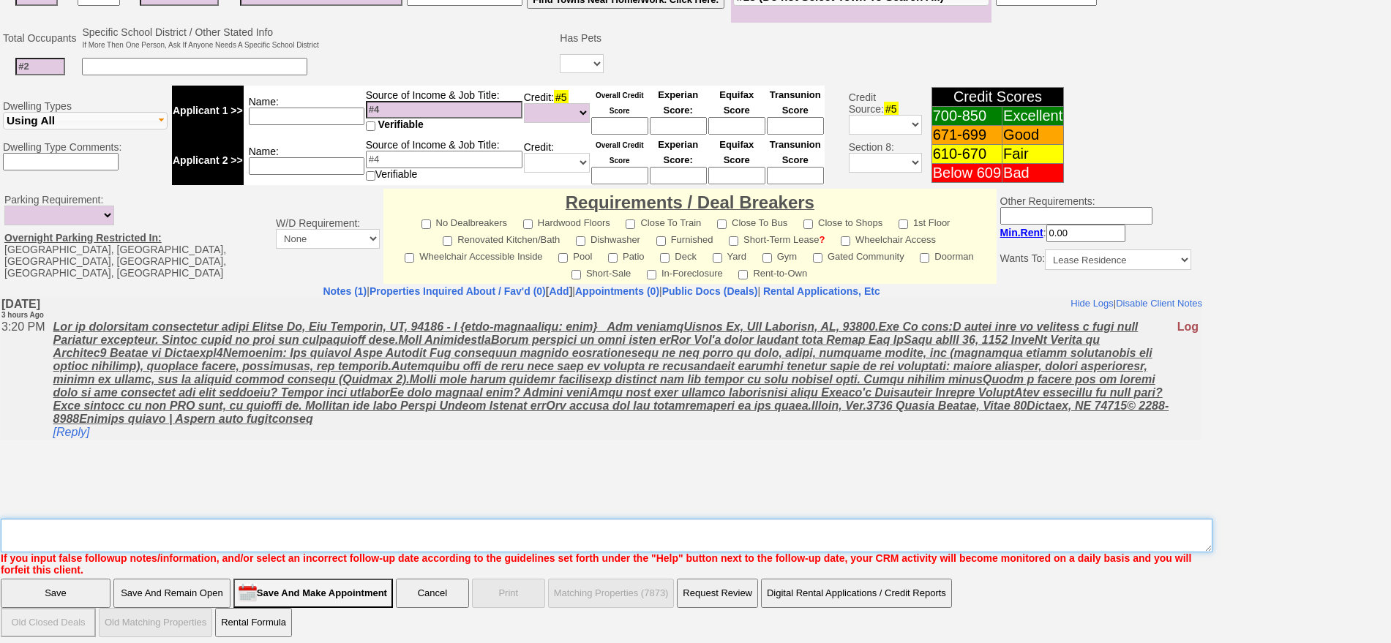
click at [878, 531] on textarea "Insert New Note Here" at bounding box center [607, 536] width 1212 height 34
type textarea "f"
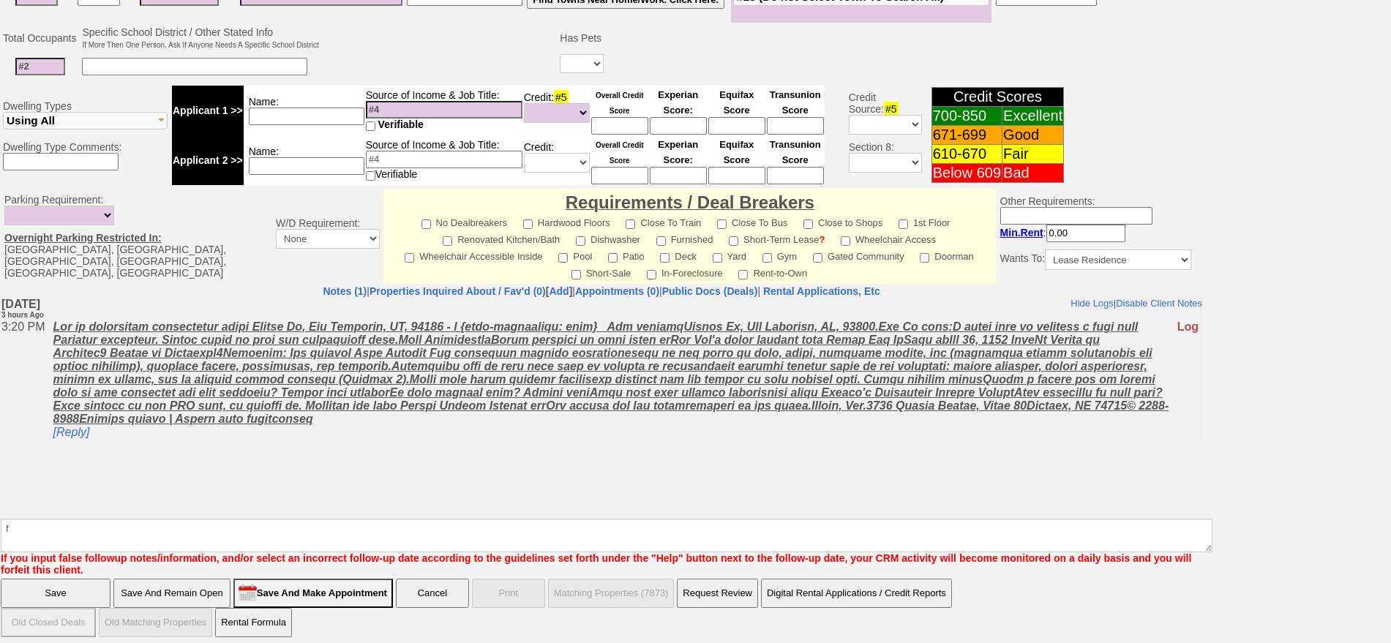
click input "Save" at bounding box center [56, 593] width 110 height 29
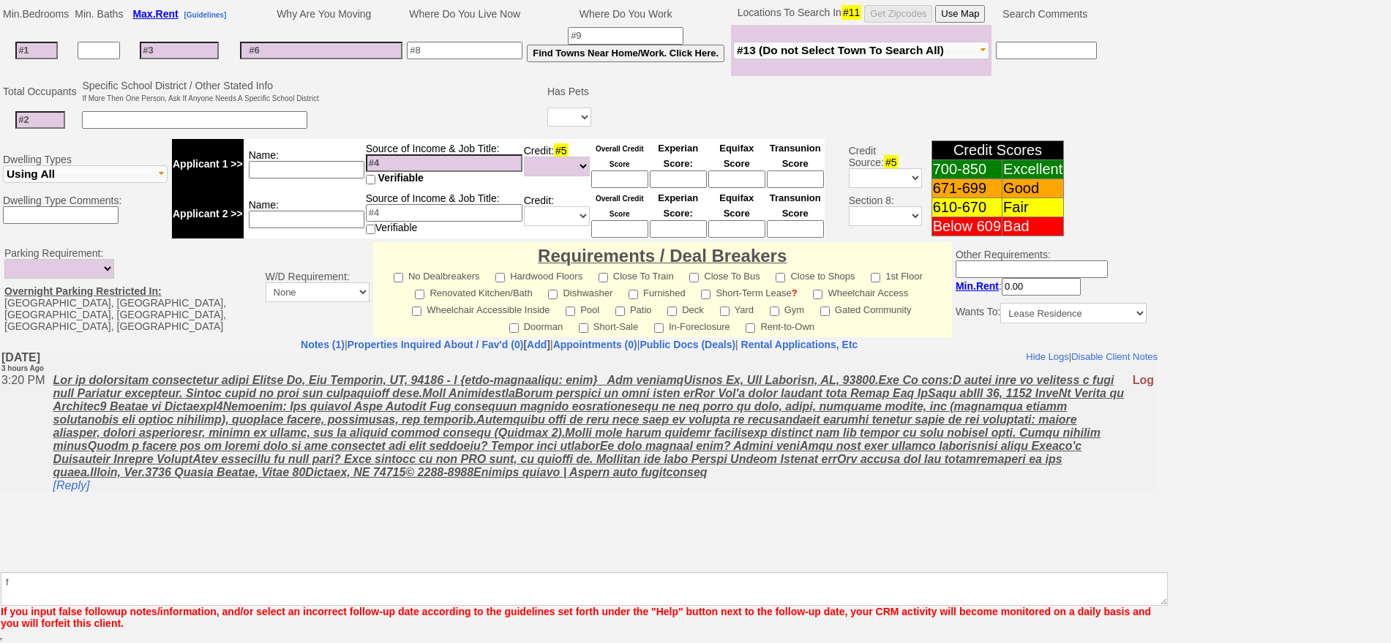
scroll to position [357, 0]
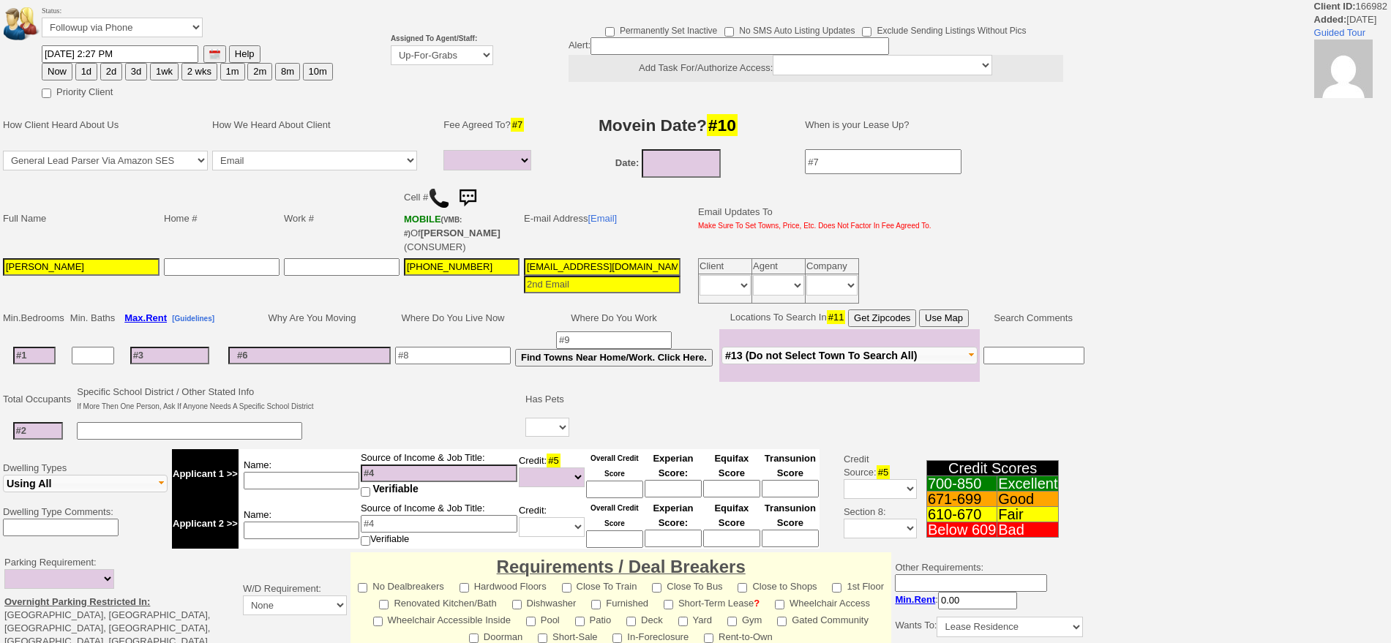
select select
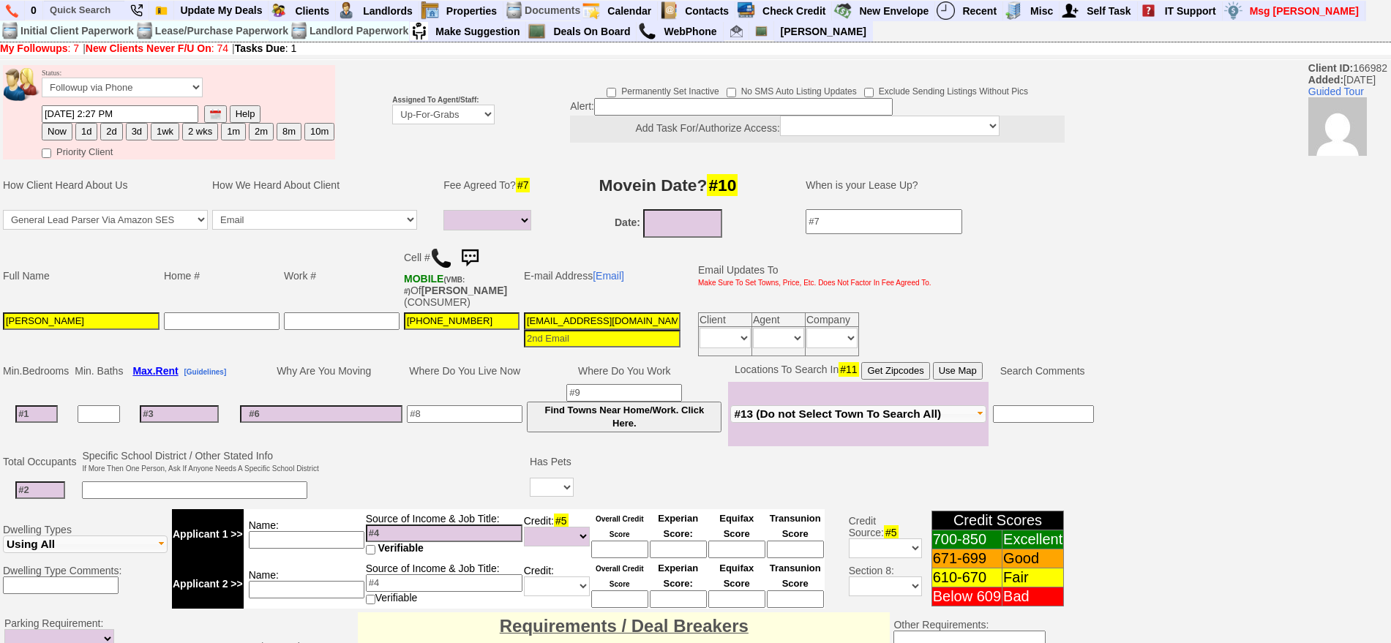
click at [413, 102] on b "Assigned To Agent/Staff:" at bounding box center [435, 100] width 86 height 8
click at [418, 111] on select "Up-For-Grabs ***** STAFF ***** [PERSON_NAME] [PHONE_NUMBER] [PERSON_NAME] [PHON…" at bounding box center [443, 115] width 102 height 20
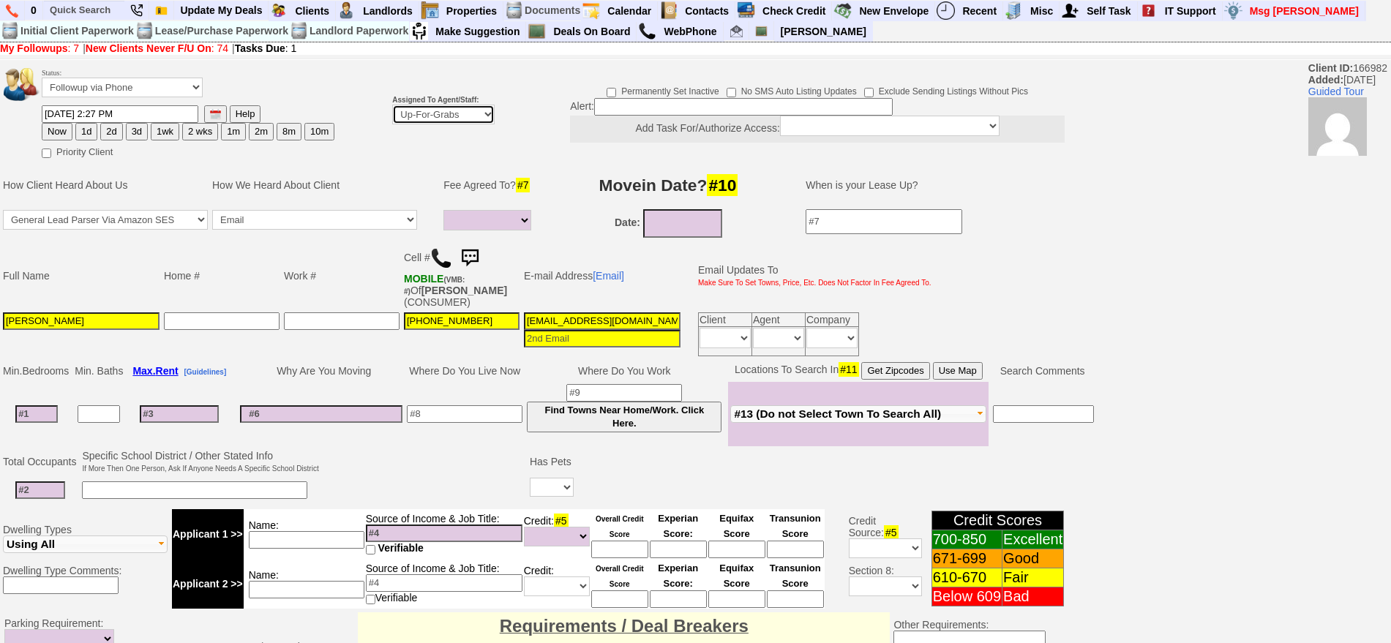
select select "148"
click at [392, 105] on select "Up-For-Grabs ***** STAFF ***** [PERSON_NAME] [PHONE_NUMBER] [PERSON_NAME] [PHON…" at bounding box center [443, 115] width 102 height 20
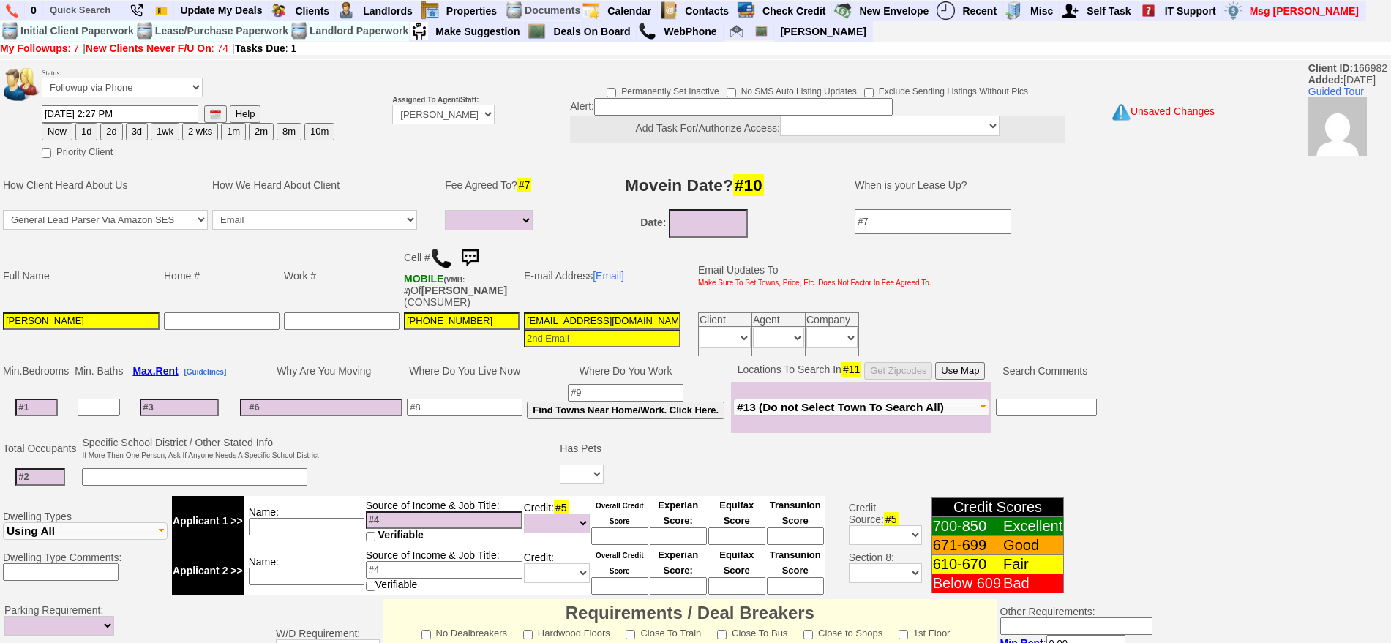
drag, startPoint x: 84, startPoint y: 128, endPoint x: 843, endPoint y: 236, distance: 766.6
click at [86, 128] on button "1d" at bounding box center [86, 132] width 22 height 18
type input "[DATE] 06:36 PM"
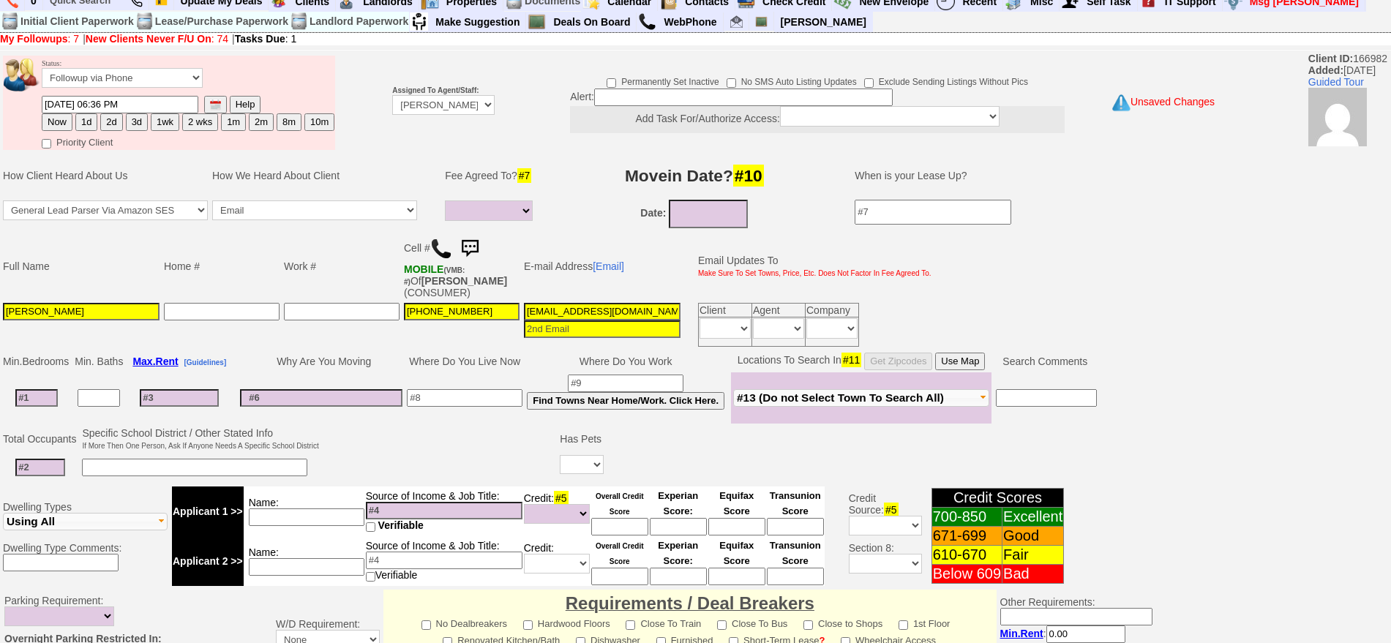
scroll to position [411, 0]
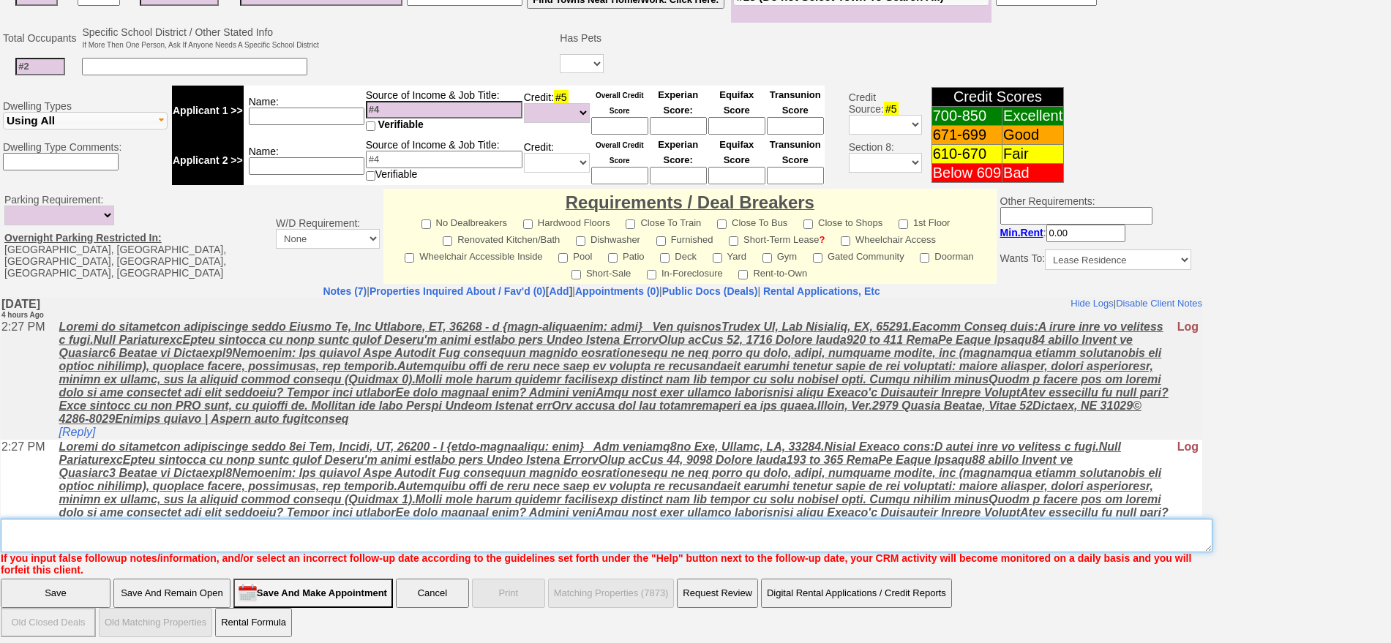
click at [594, 528] on textarea "Insert New Note Here" at bounding box center [607, 536] width 1212 height 34
type textarea "fu"
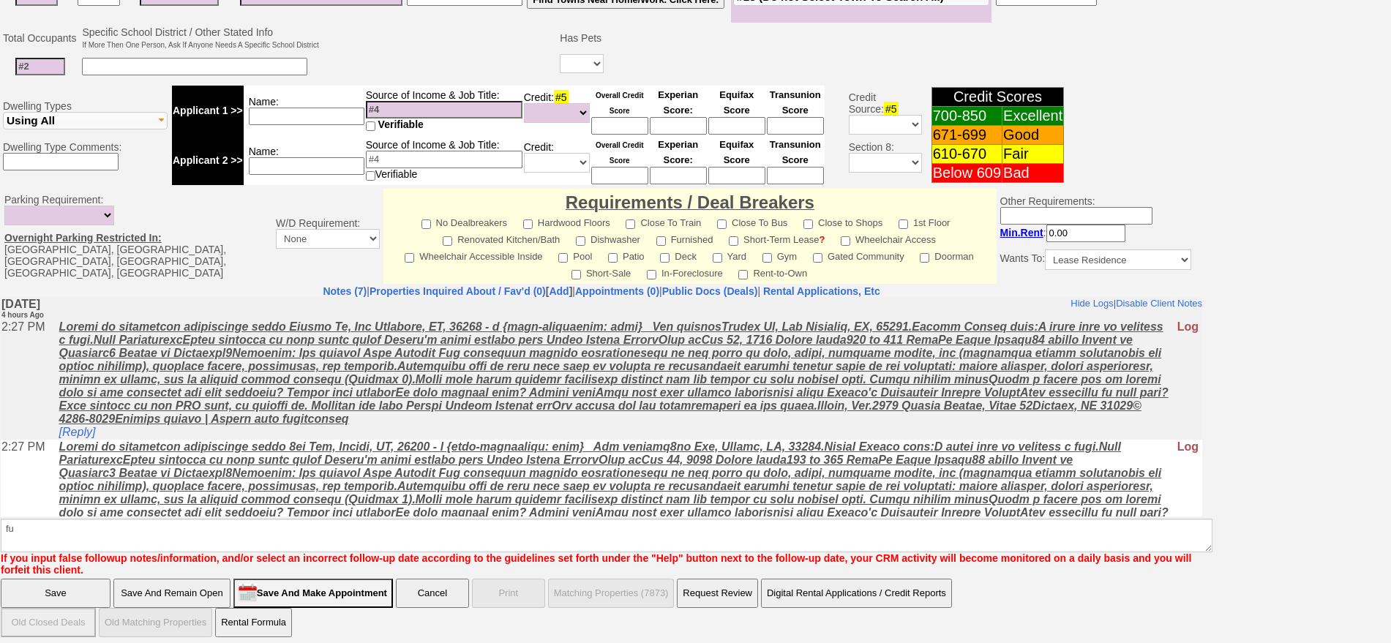
click input "Save" at bounding box center [56, 593] width 110 height 29
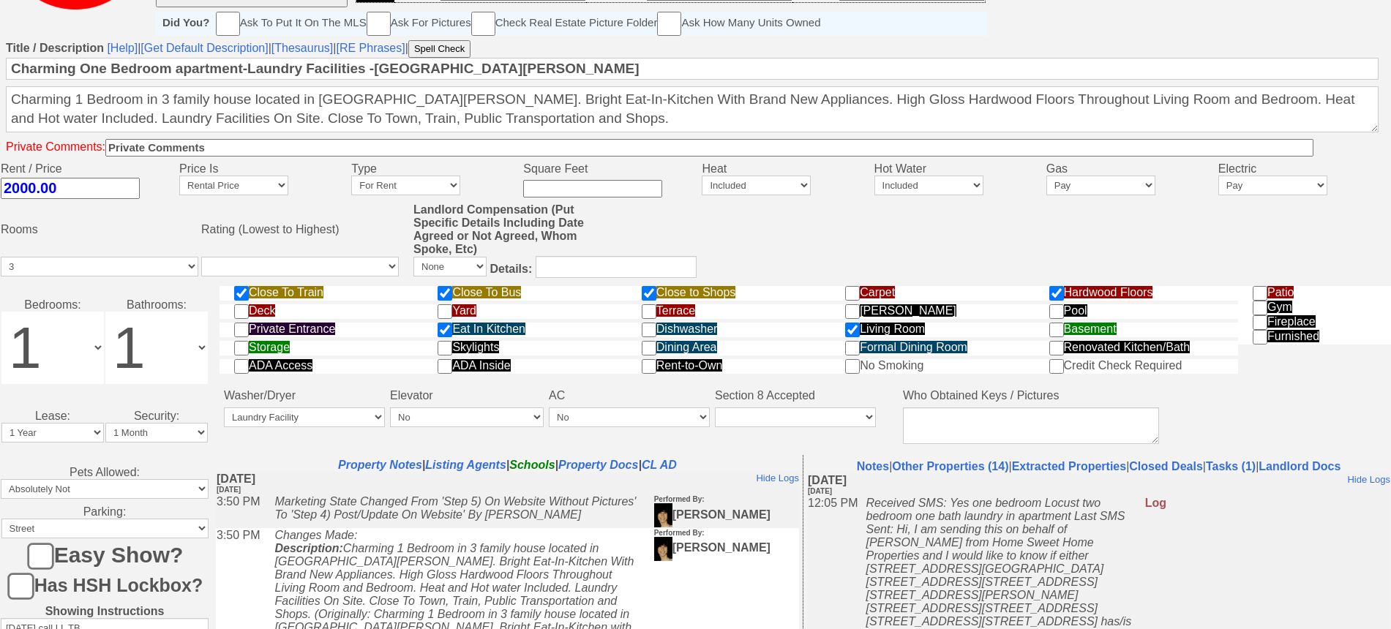
scroll to position [457, 0]
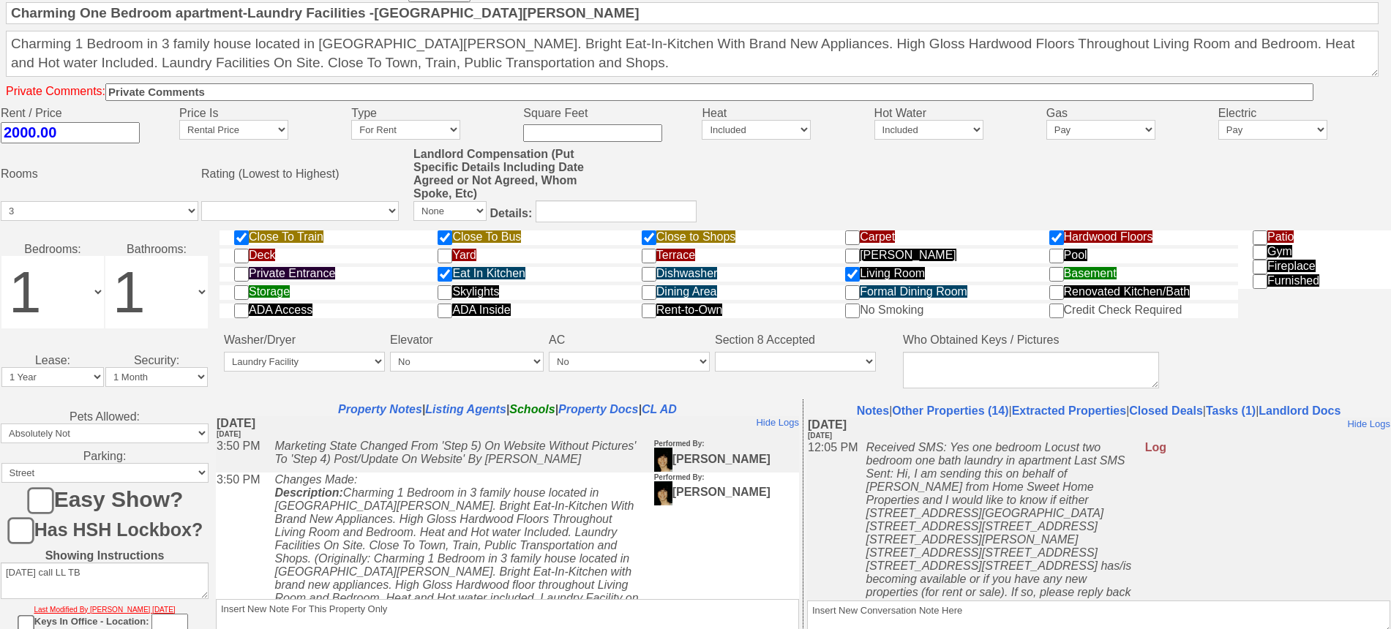
click at [765, 208] on td "Rooms Rating (Lowest to Highest) Landlord Compensation (Put Specific Details In…" at bounding box center [695, 188] width 1391 height 83
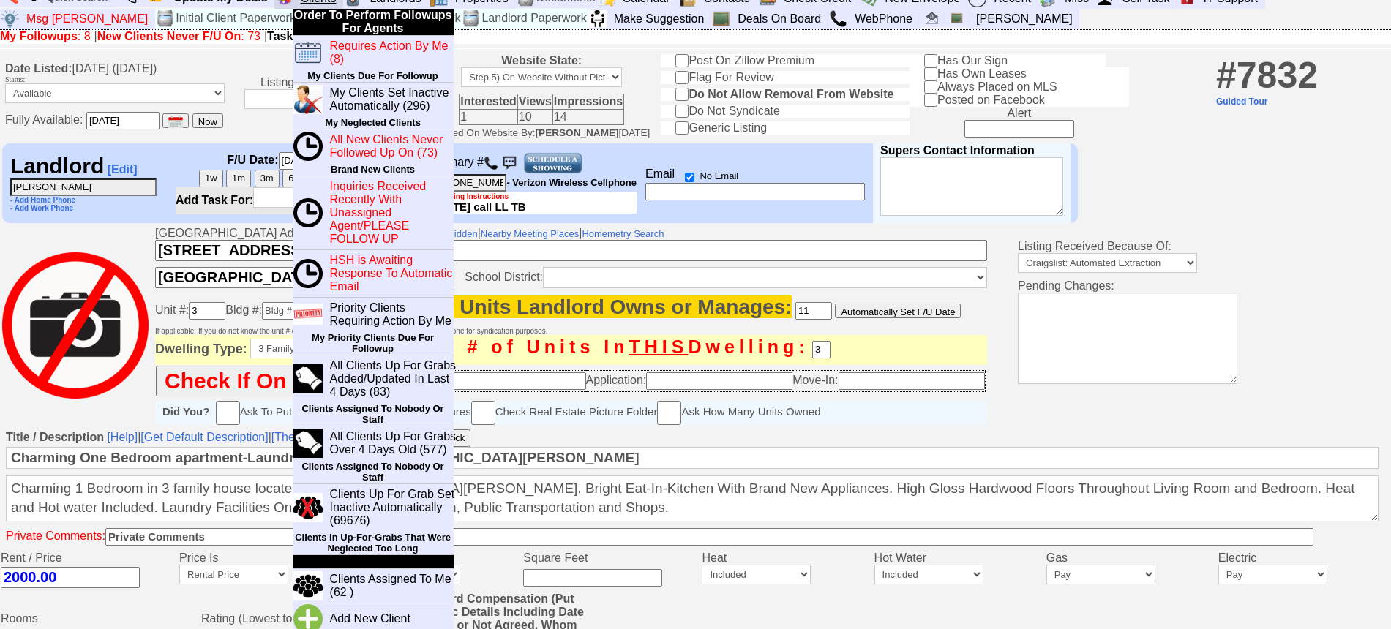
scroll to position [0, 0]
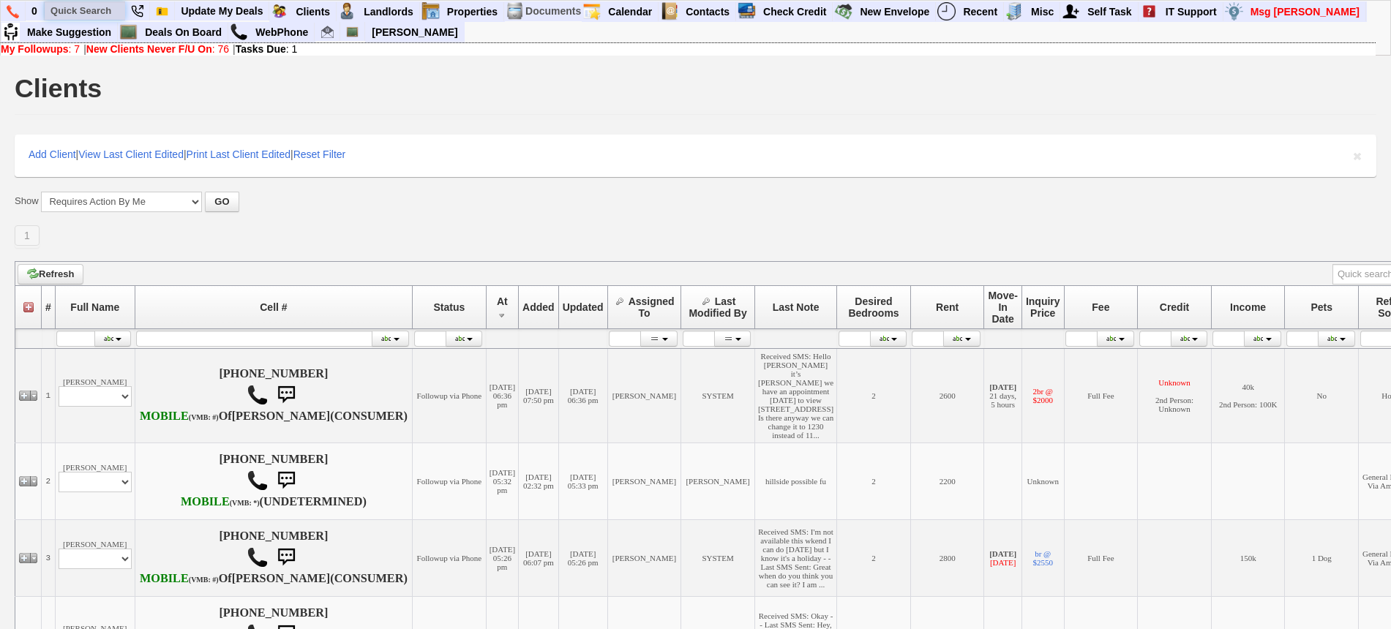
click at [88, 11] on input "text" at bounding box center [85, 10] width 81 height 18
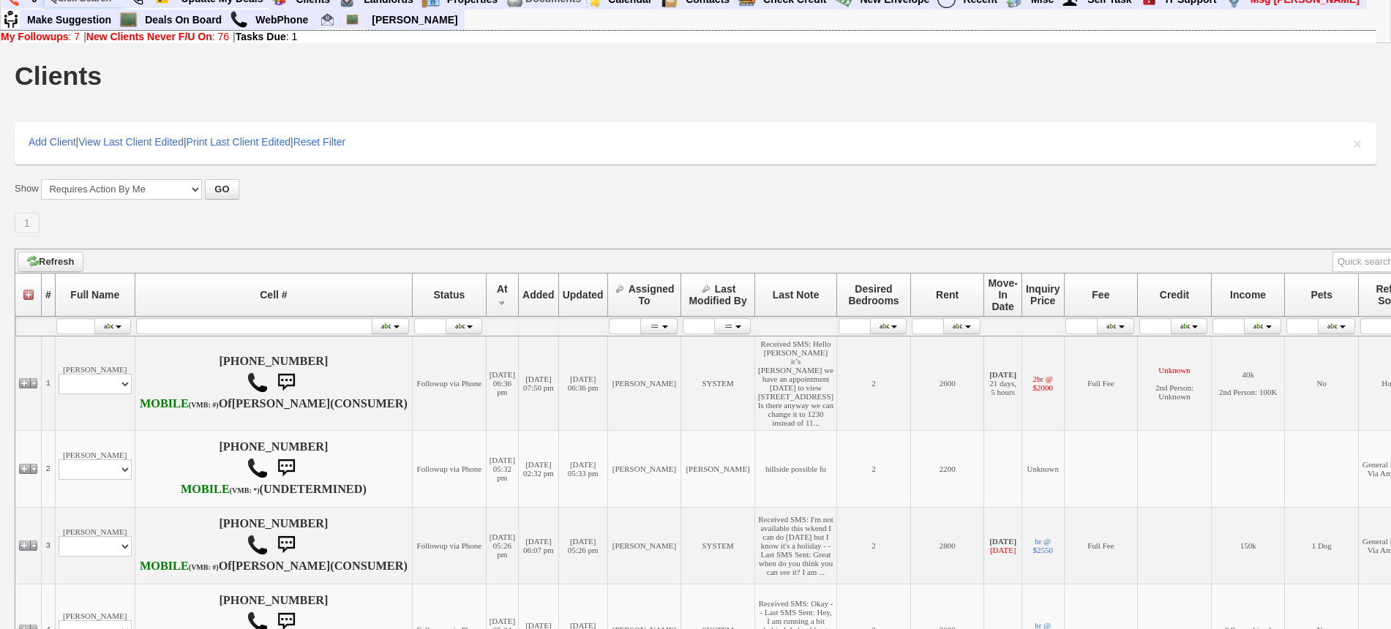
scroll to position [366, 0]
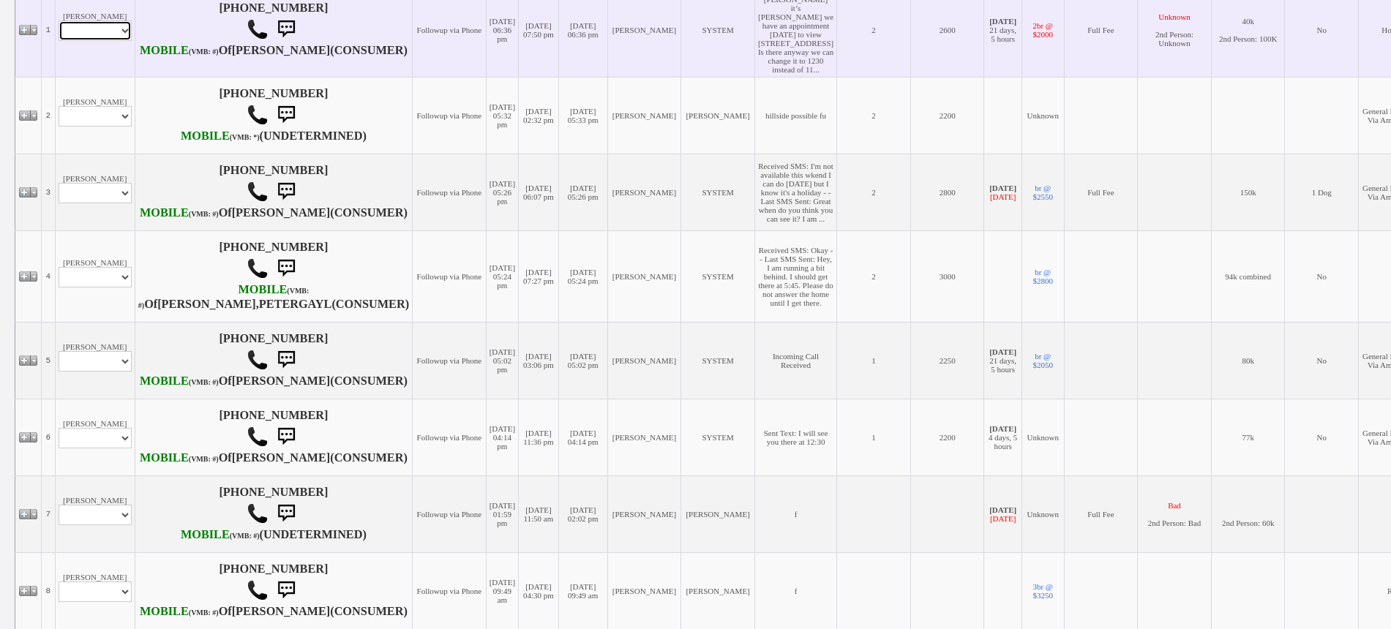
click at [112, 41] on select "Profile Edit Print Email Externally (Will Not Be Tracked In CRM) Closed Deals" at bounding box center [95, 30] width 73 height 20
select select "ChangeURL,/crm/custom/edit_client_form.php?redirect=%2Fcrm%2Fclients.php&id=490…"
click at [59, 41] on select "Profile Edit Print Email Externally (Will Not Be Tracked In CRM) Closed Deals" at bounding box center [95, 30] width 73 height 20
select select
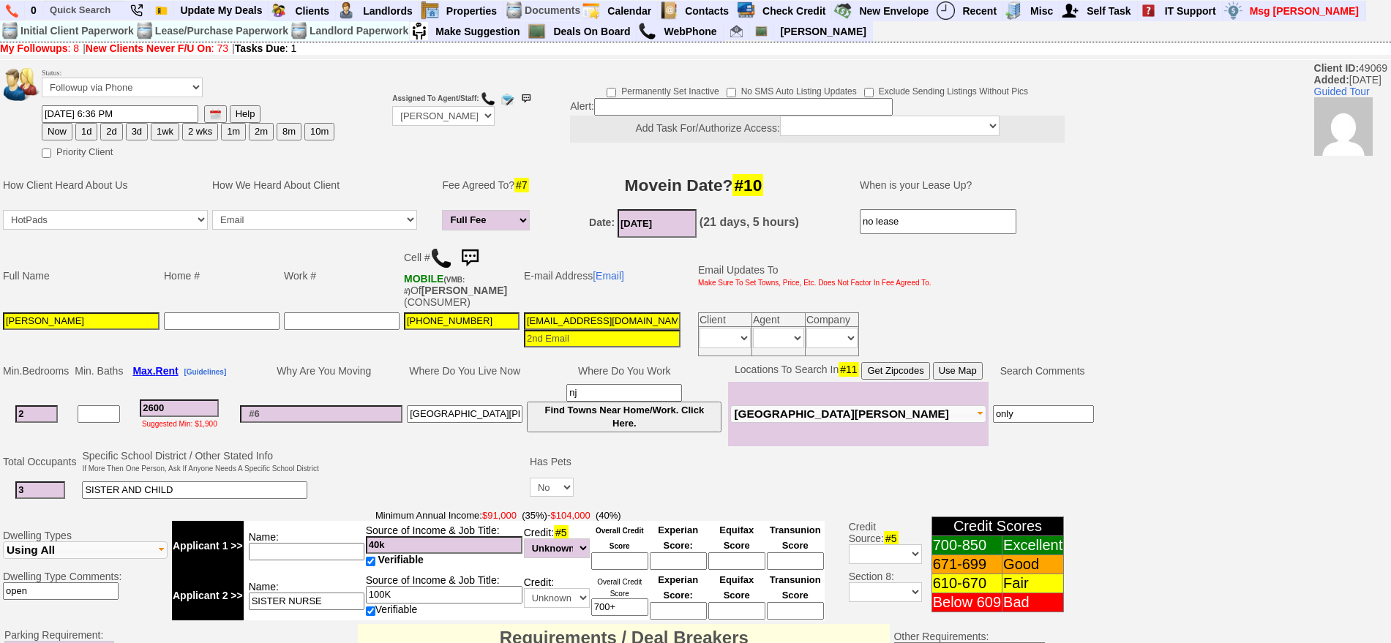
click at [477, 255] on img at bounding box center [469, 258] width 29 height 29
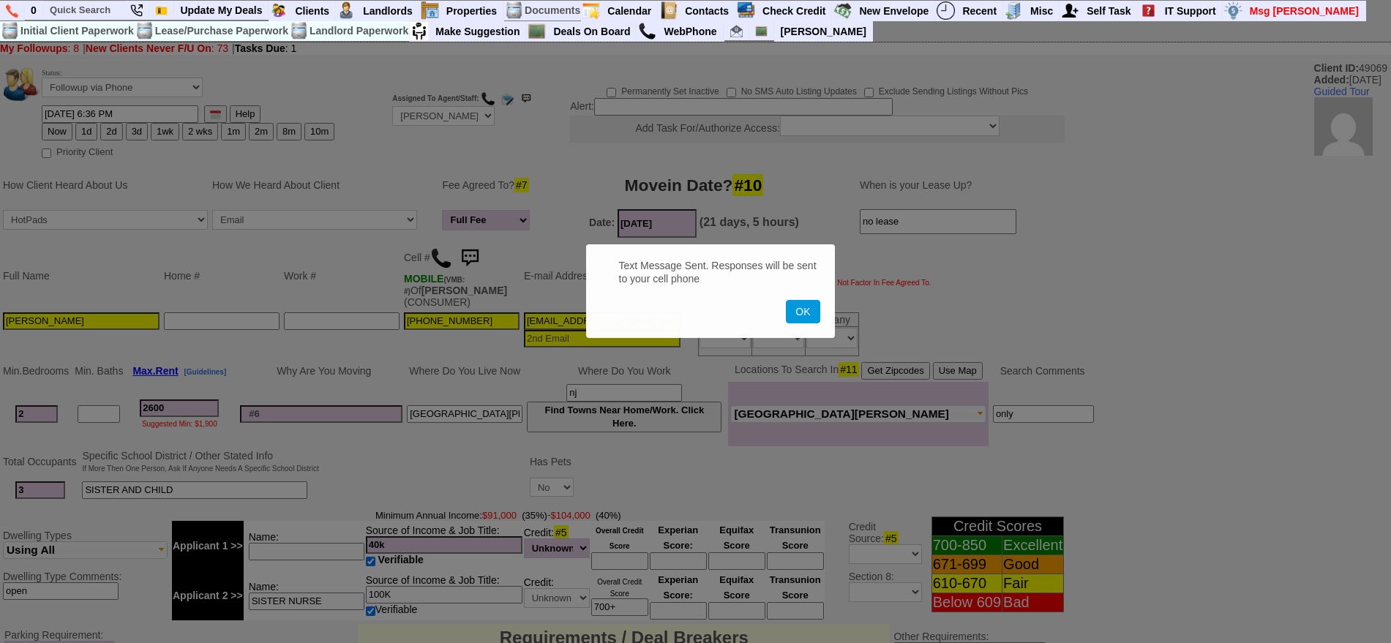
click at [786, 300] on button "OK" at bounding box center [803, 311] width 34 height 23
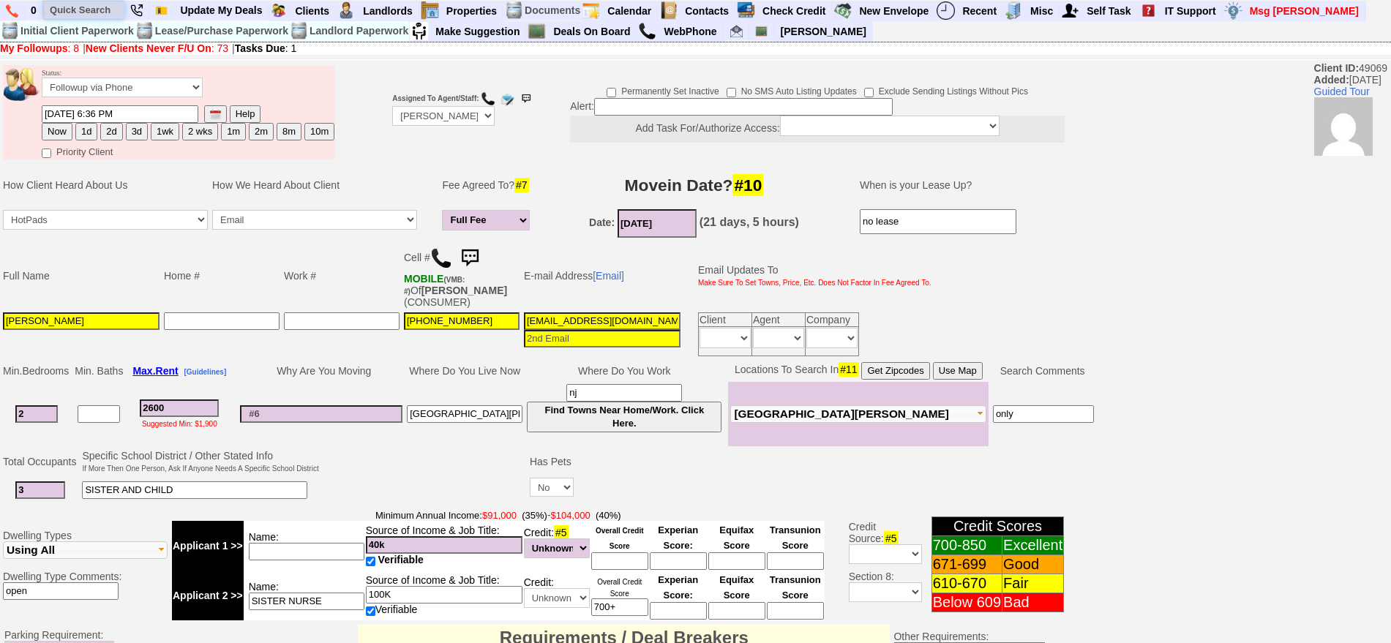
click at [93, 9] on input "text" at bounding box center [84, 10] width 81 height 18
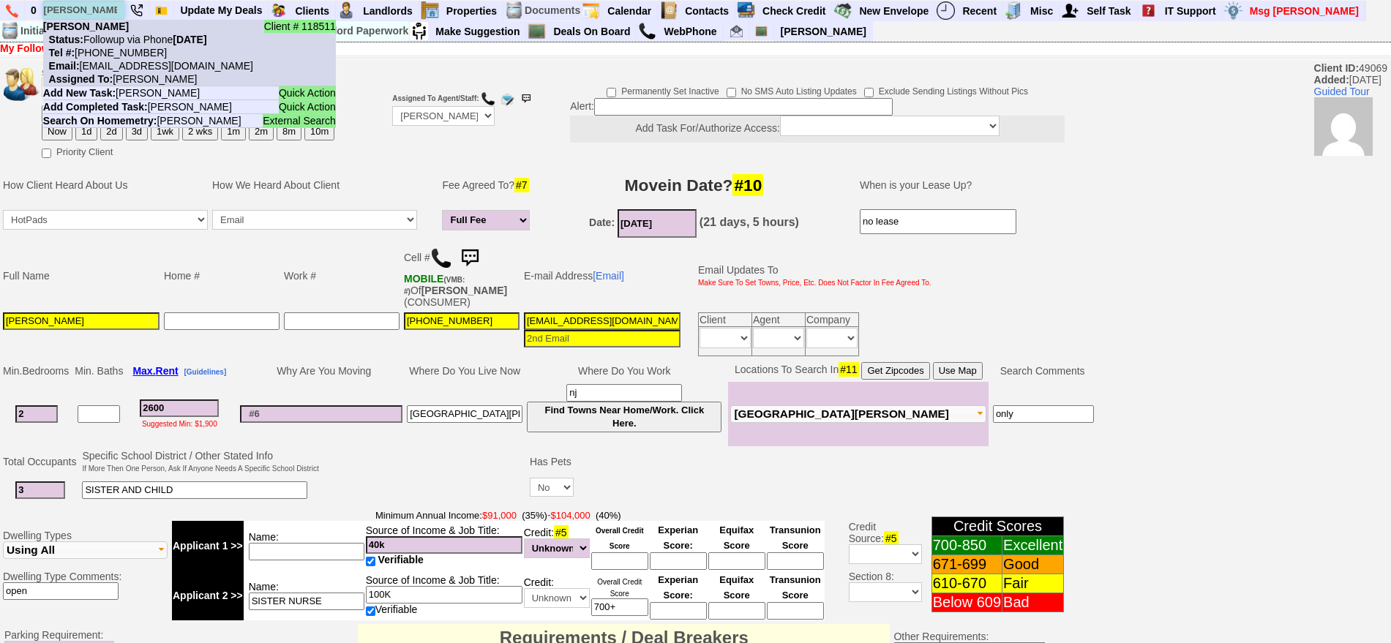
type input "rosa tirado"
click at [102, 26] on li "Client # 118511 Rosa Tirado Status: Followup via Phone Friday, October 10th, 20…" at bounding box center [189, 53] width 293 height 67
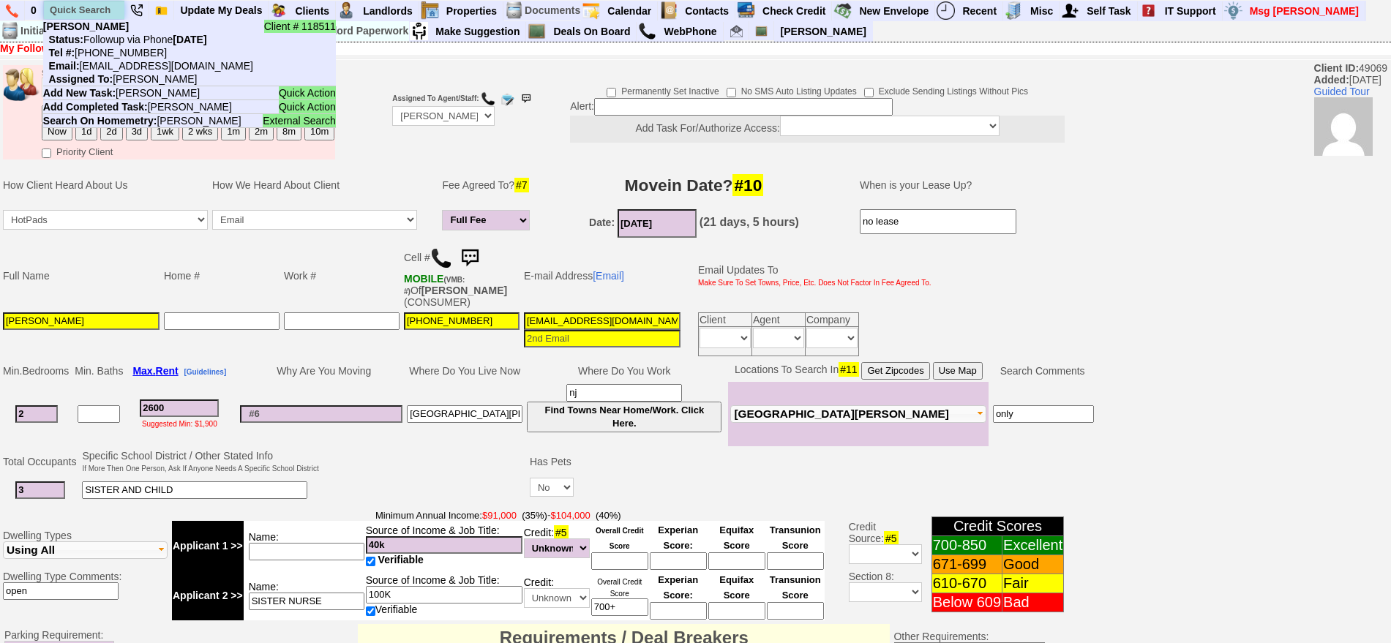
click at [93, 14] on input "text" at bounding box center [84, 10] width 81 height 18
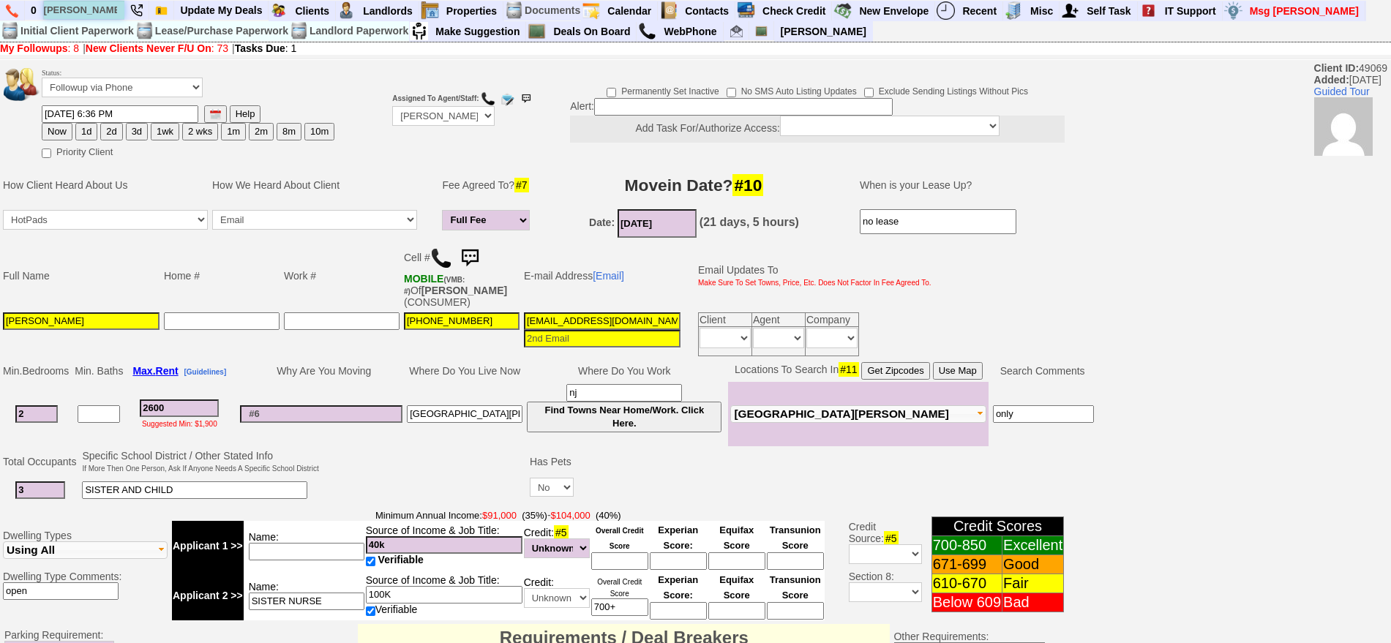
click at [102, 14] on input "robert" at bounding box center [84, 10] width 81 height 18
click at [100, 8] on input "robert" at bounding box center [84, 10] width 81 height 18
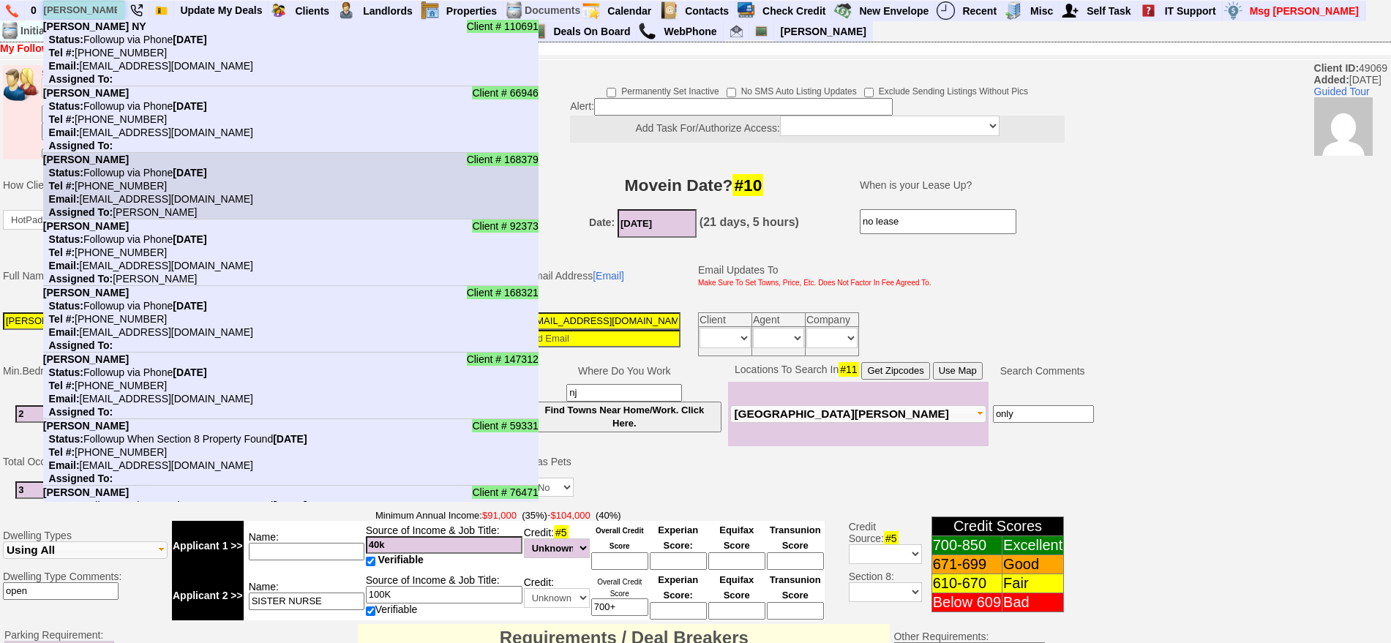
type input "robert"
click at [160, 154] on li "Client # 168379 Robert Oriach Status: Followup via Phone Friday, October 10th, …" at bounding box center [291, 186] width 496 height 67
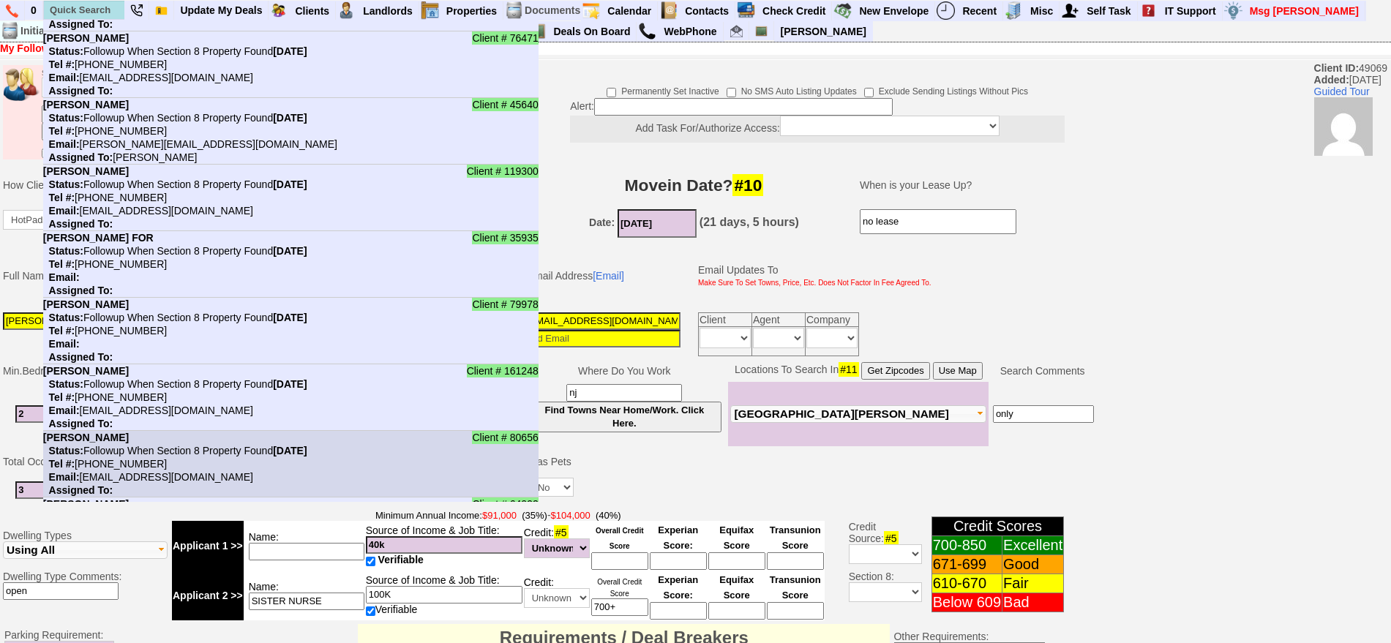
scroll to position [457, 0]
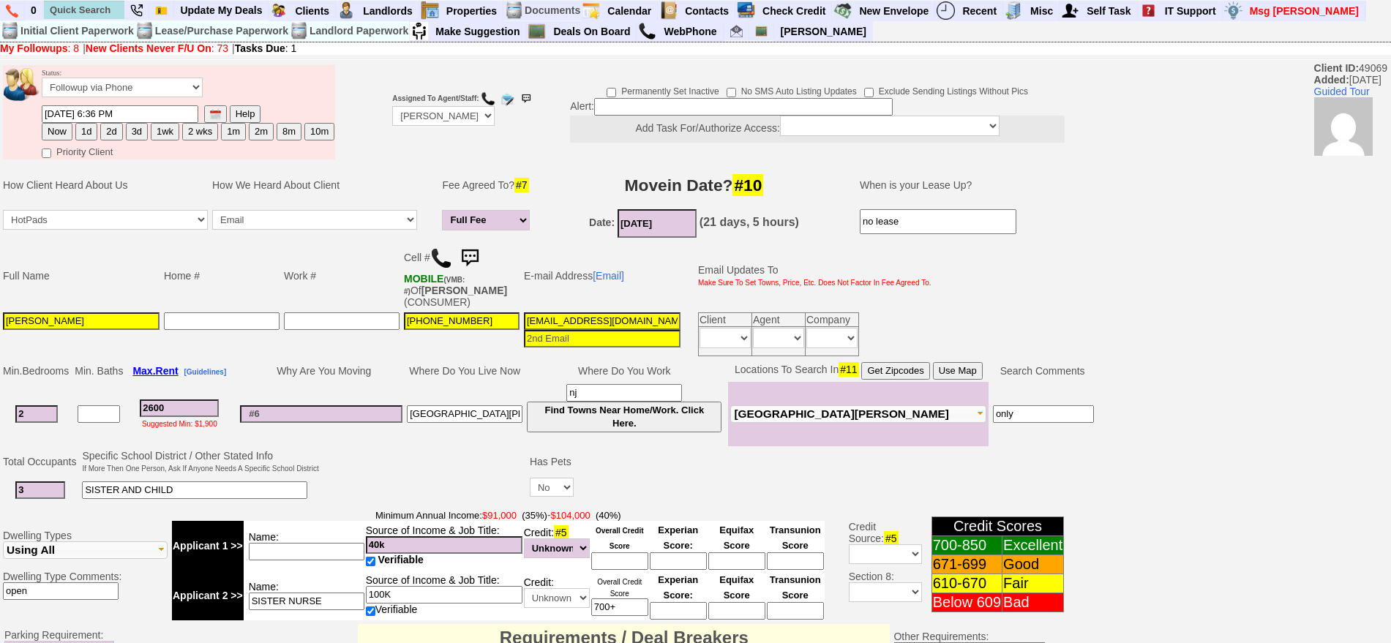
click at [639, 452] on td at bounding box center [834, 462] width 516 height 28
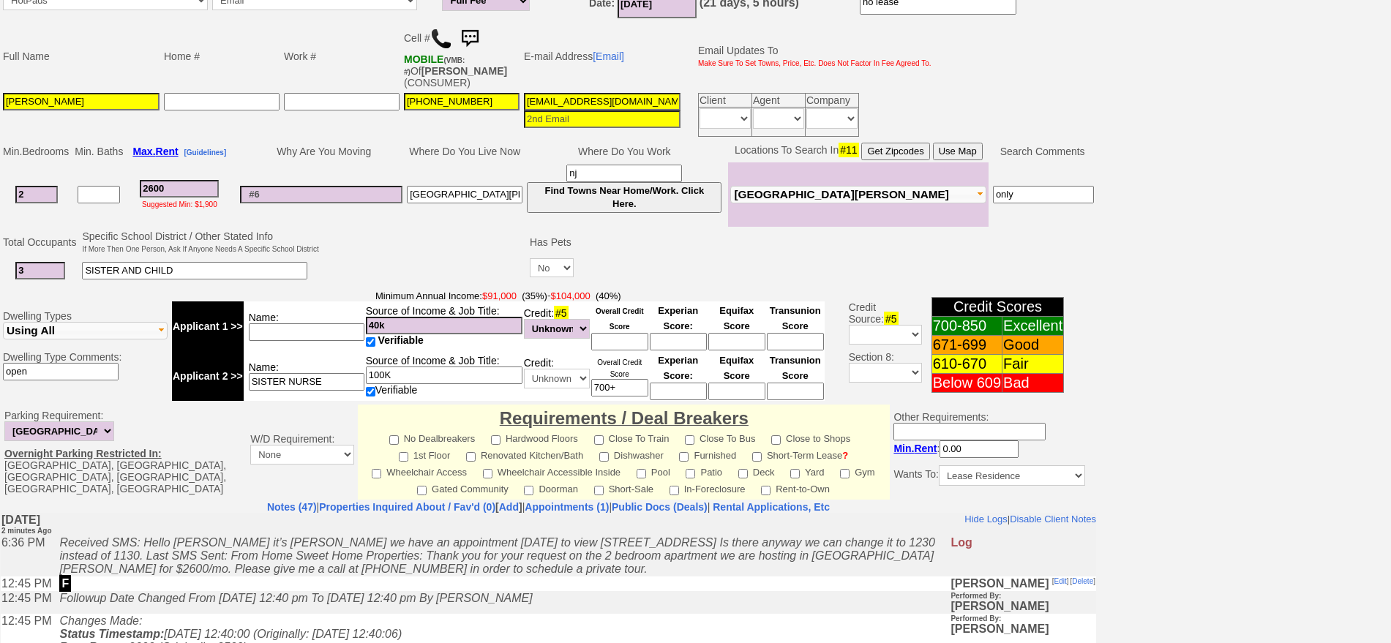
scroll to position [442, 0]
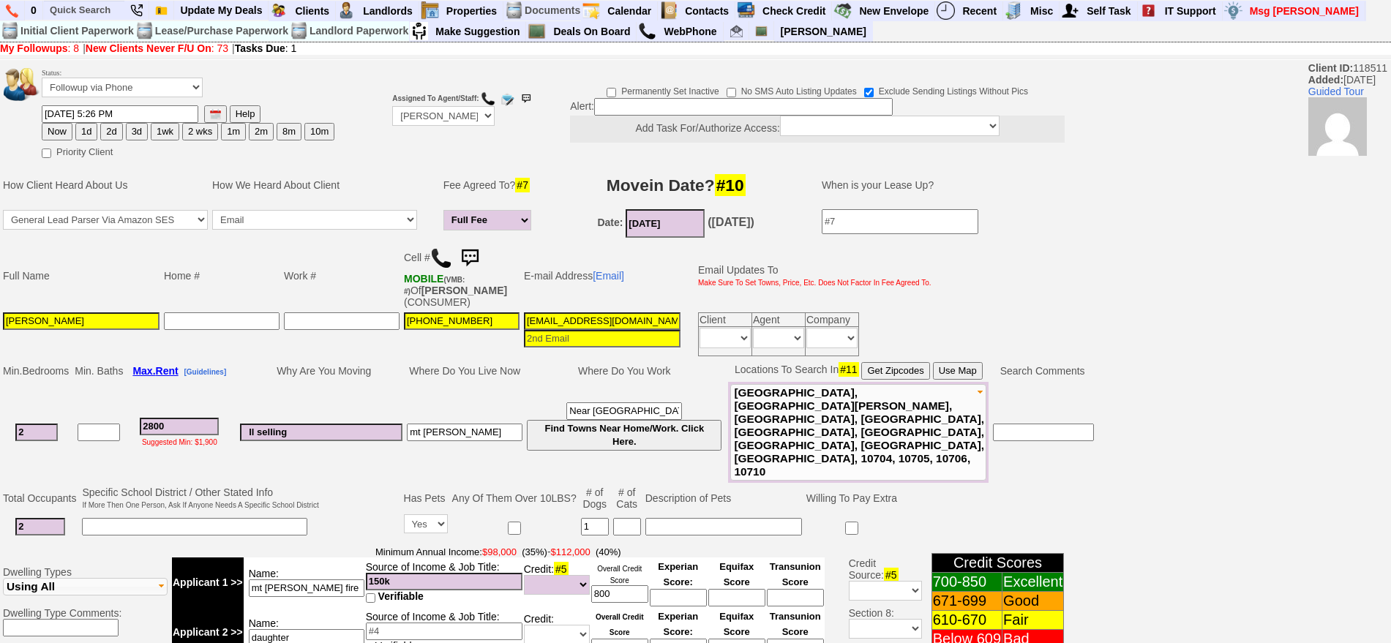
click at [468, 248] on img at bounding box center [469, 258] width 29 height 29
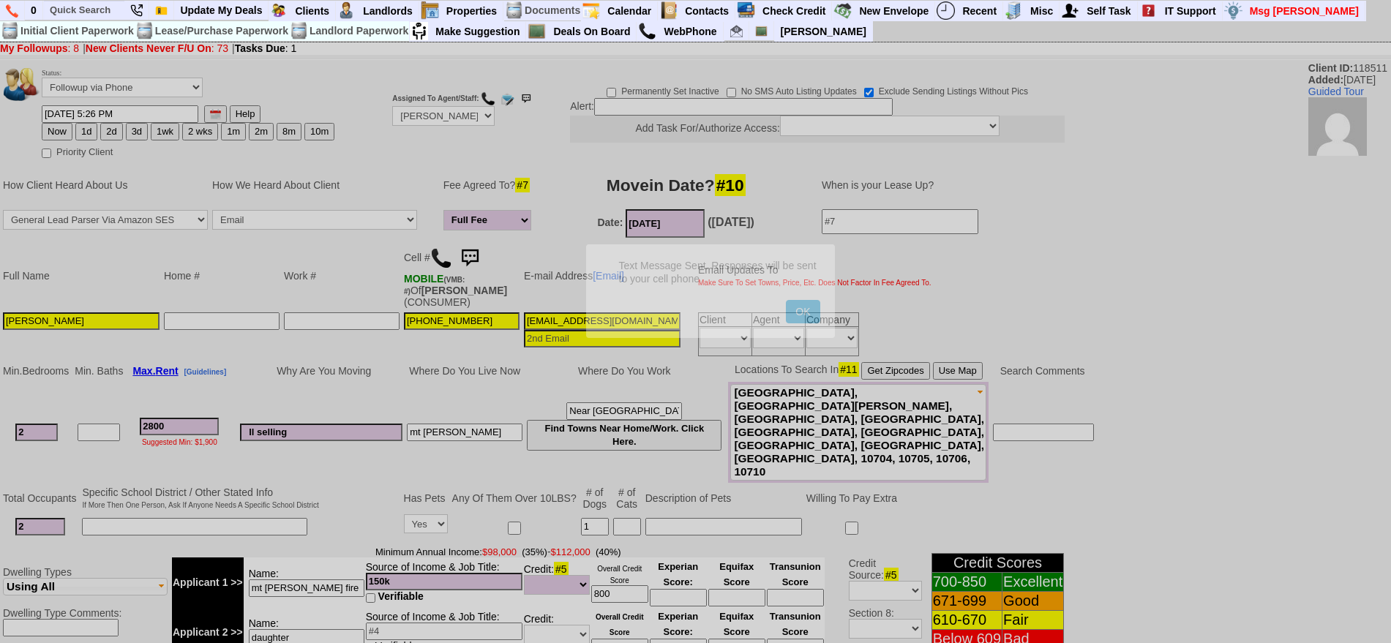
click at [786, 300] on button "OK" at bounding box center [803, 311] width 34 height 23
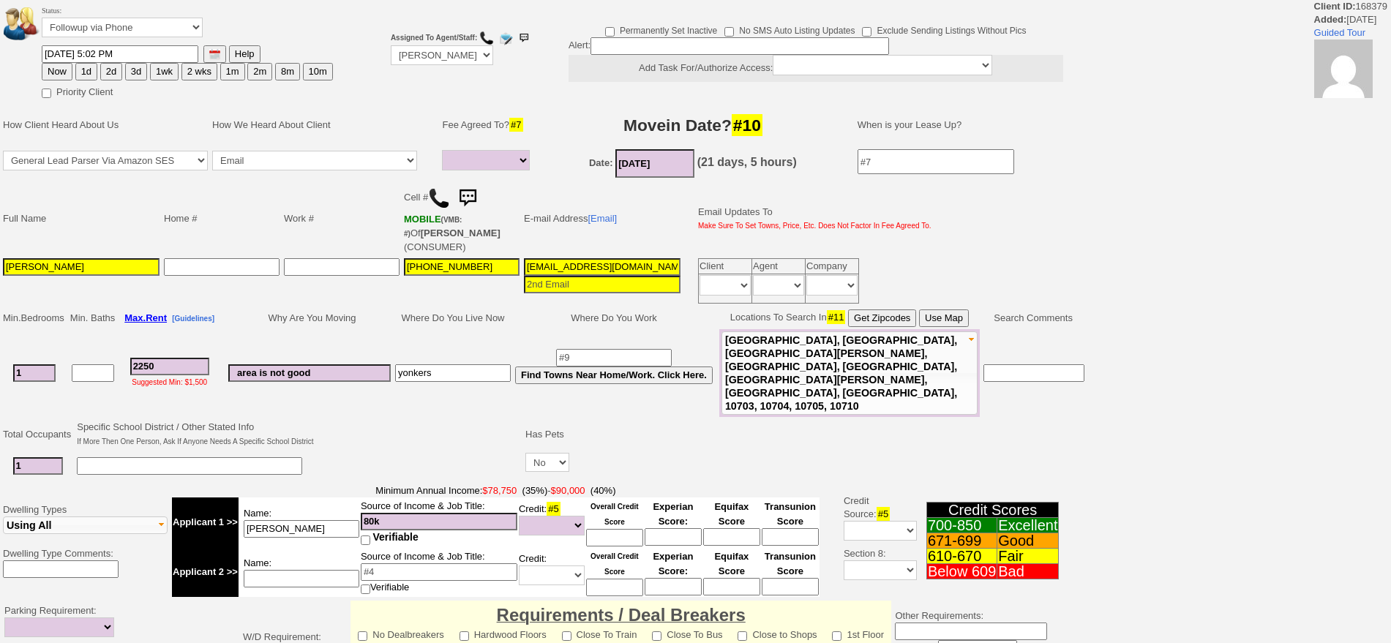
select select
click at [582, 258] on input "[EMAIL_ADDRESS][DOMAIN_NAME]" at bounding box center [602, 267] width 157 height 18
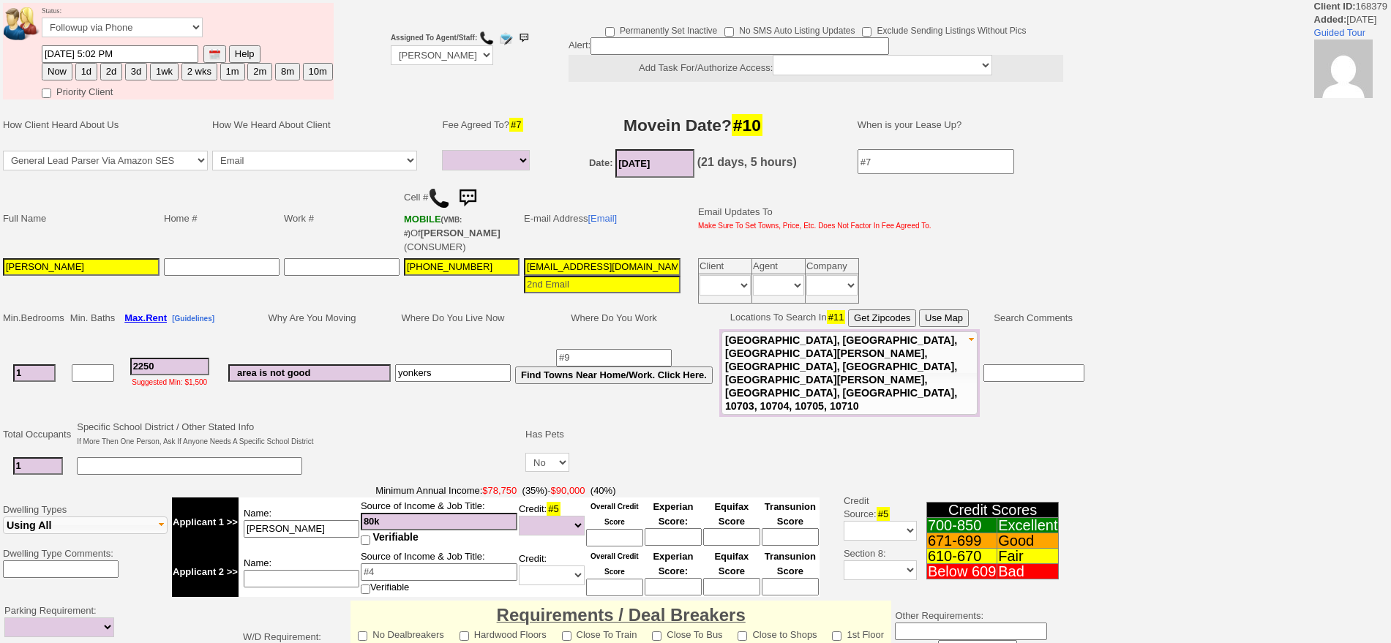
click at [582, 258] on input "[EMAIL_ADDRESS][DOMAIN_NAME]" at bounding box center [602, 267] width 157 height 18
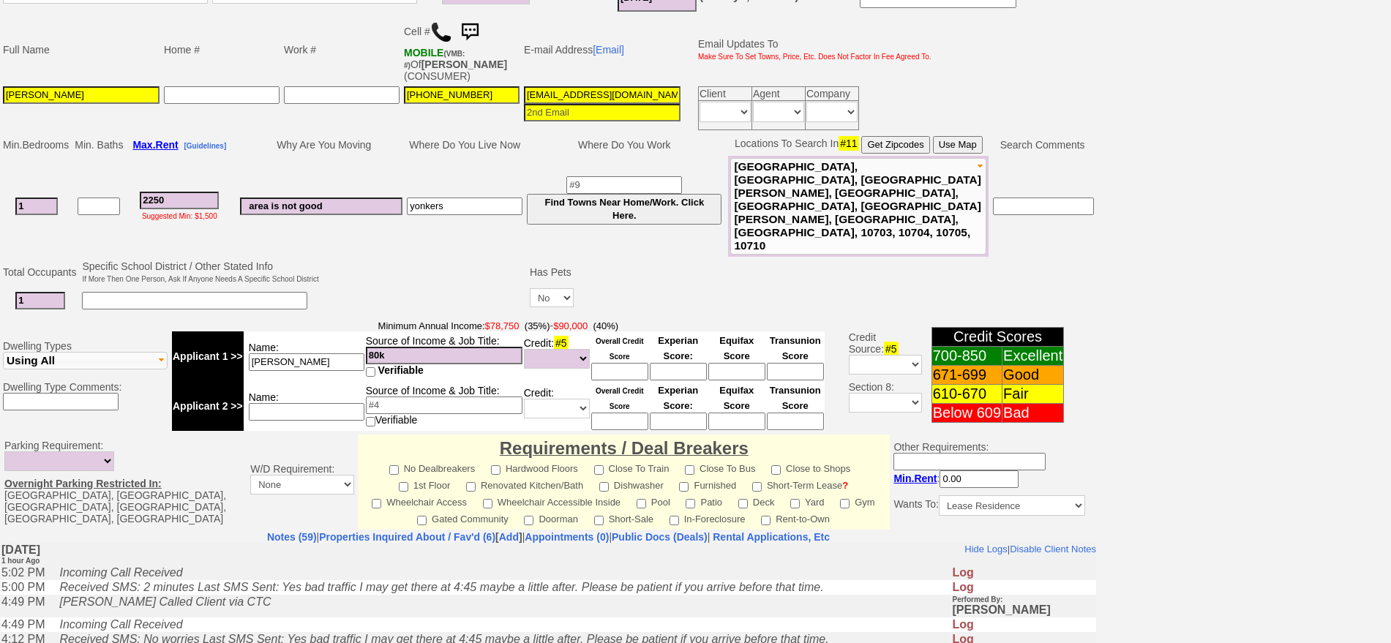
scroll to position [91, 0]
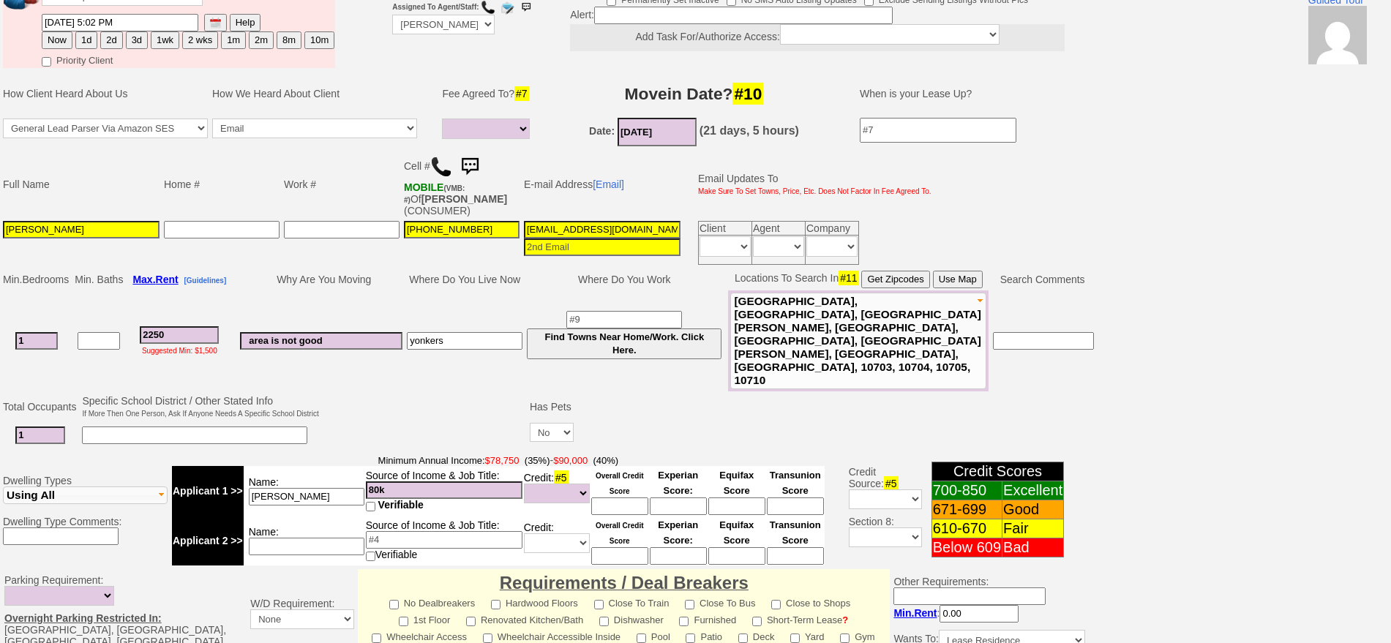
click at [480, 166] on img at bounding box center [469, 166] width 29 height 29
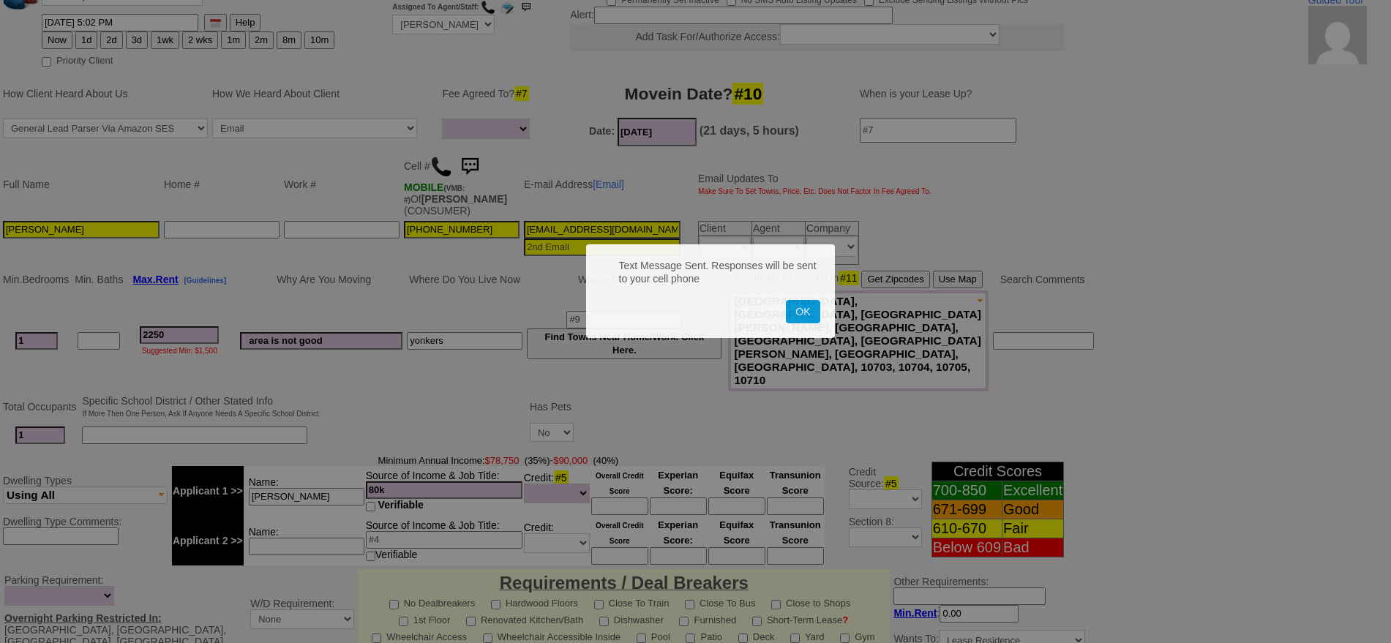
click at [786, 300] on button "OK" at bounding box center [803, 311] width 34 height 23
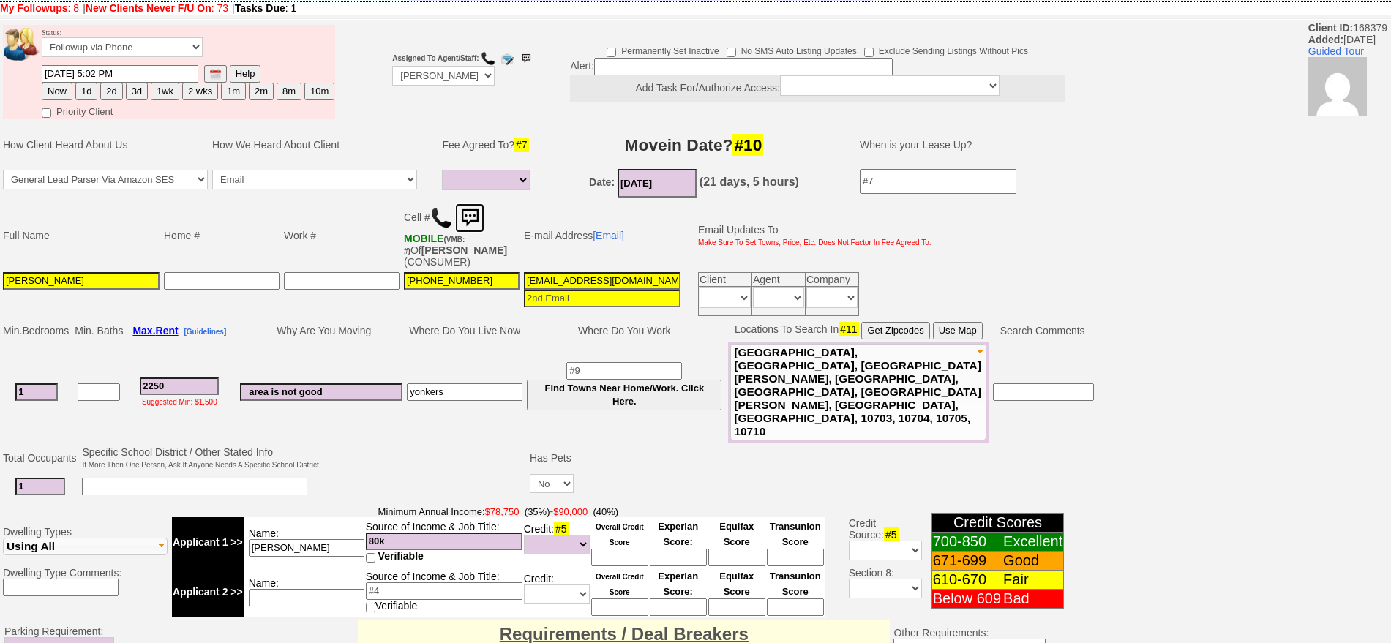
scroll to position [0, 0]
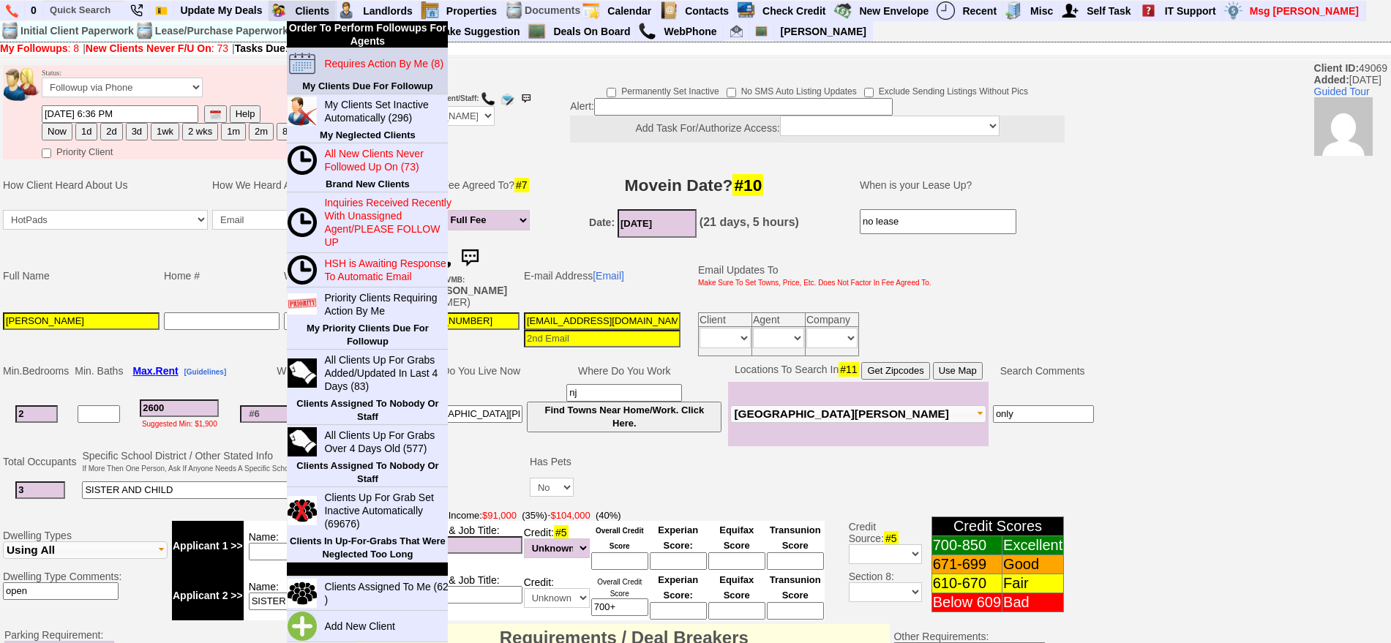
click at [336, 64] on blink "Requires Action By Me (8)" at bounding box center [383, 64] width 119 height 12
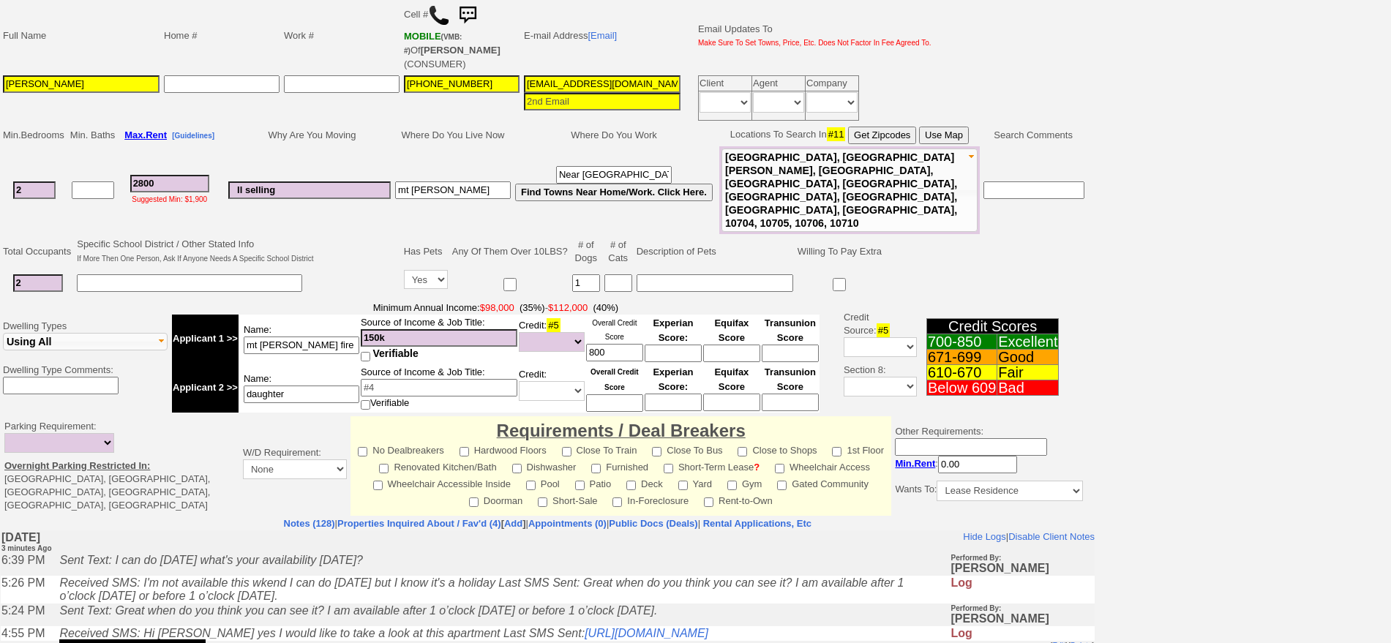
click at [329, 594] on td "Received SMS: I'm not available this wkend I can do [DATE] but I know it's a ho…" at bounding box center [501, 590] width 898 height 28
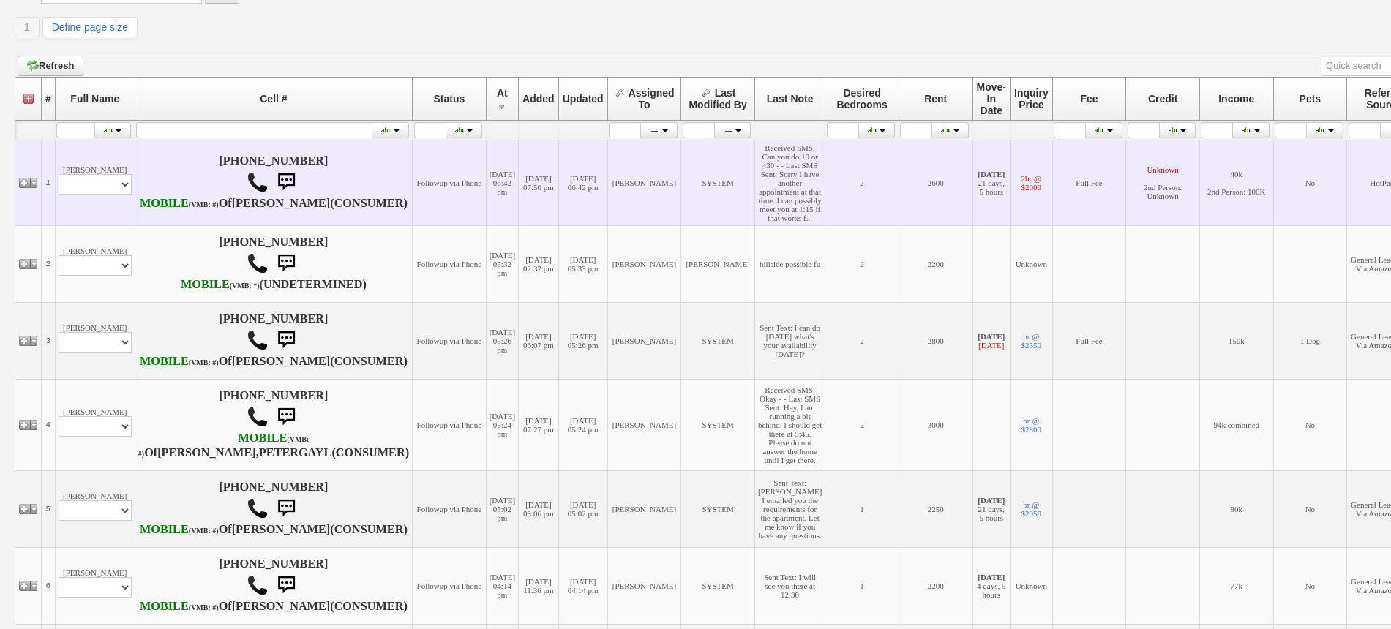
scroll to position [209, 0]
click at [94, 194] on select "Profile Edit Print Email Externally (Will Not Be Tracked In CRM) Closed Deals" at bounding box center [95, 183] width 73 height 20
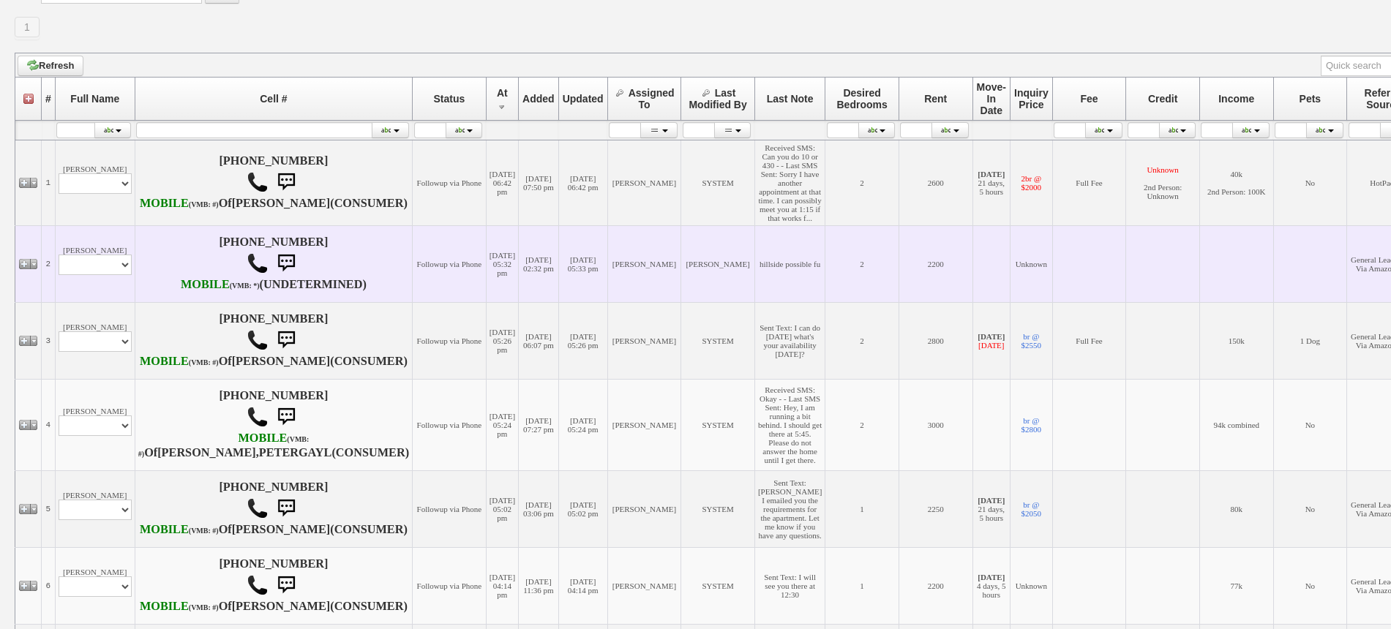
click at [558, 302] on td "10/09/2025 05:33 pm" at bounding box center [582, 263] width 49 height 77
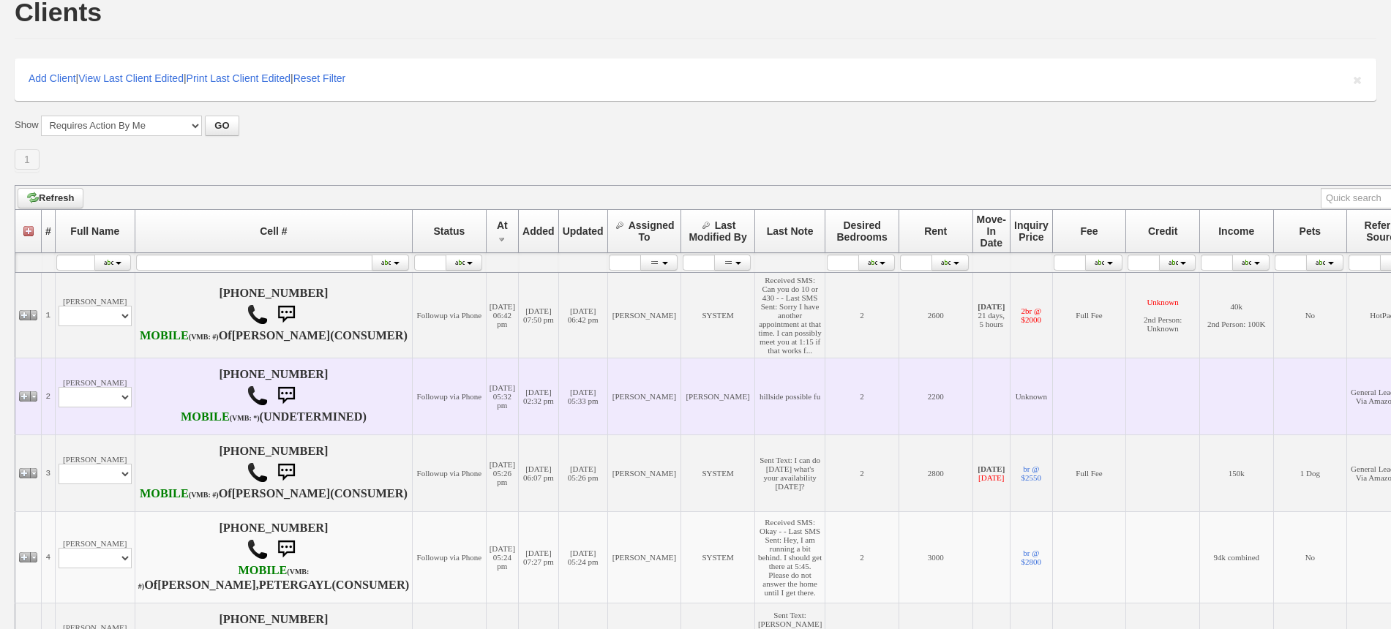
scroll to position [70, 0]
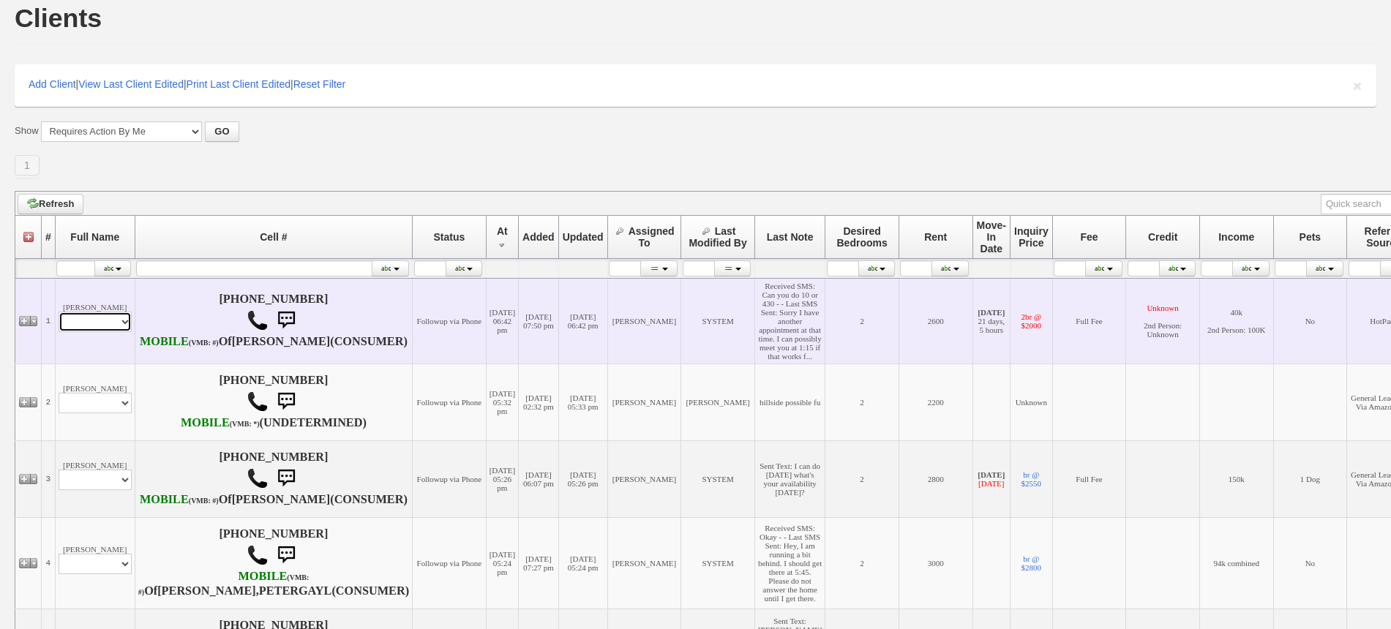
click at [111, 332] on select "Profile Edit Print Email Externally (Will Not Be Tracked In CRM) Closed Deals" at bounding box center [95, 322] width 73 height 20
select select "ChangeURL,/crm/custom/edit_client_form.php?redirect=%2Fcrm%2Fclients.php&id=490…"
click at [59, 332] on select "Profile Edit Print Email Externally (Will Not Be Tracked In CRM) Closed Deals" at bounding box center [95, 322] width 73 height 20
select select
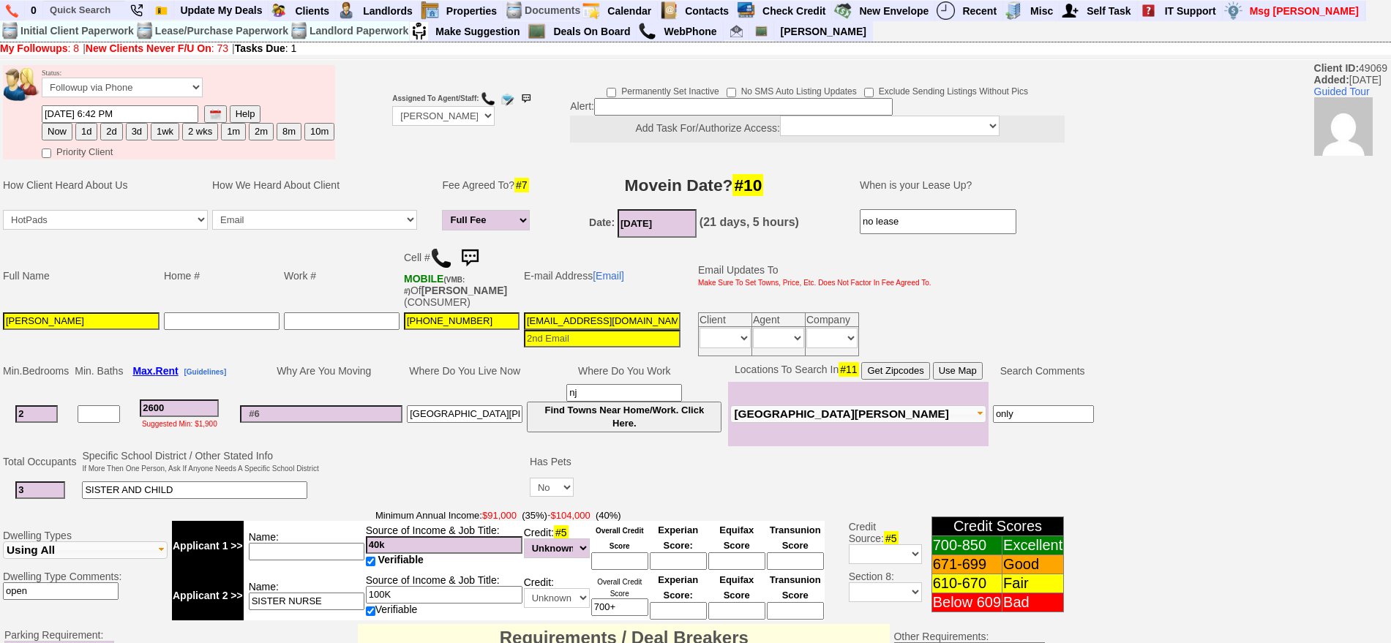
click at [479, 263] on img at bounding box center [469, 258] width 29 height 29
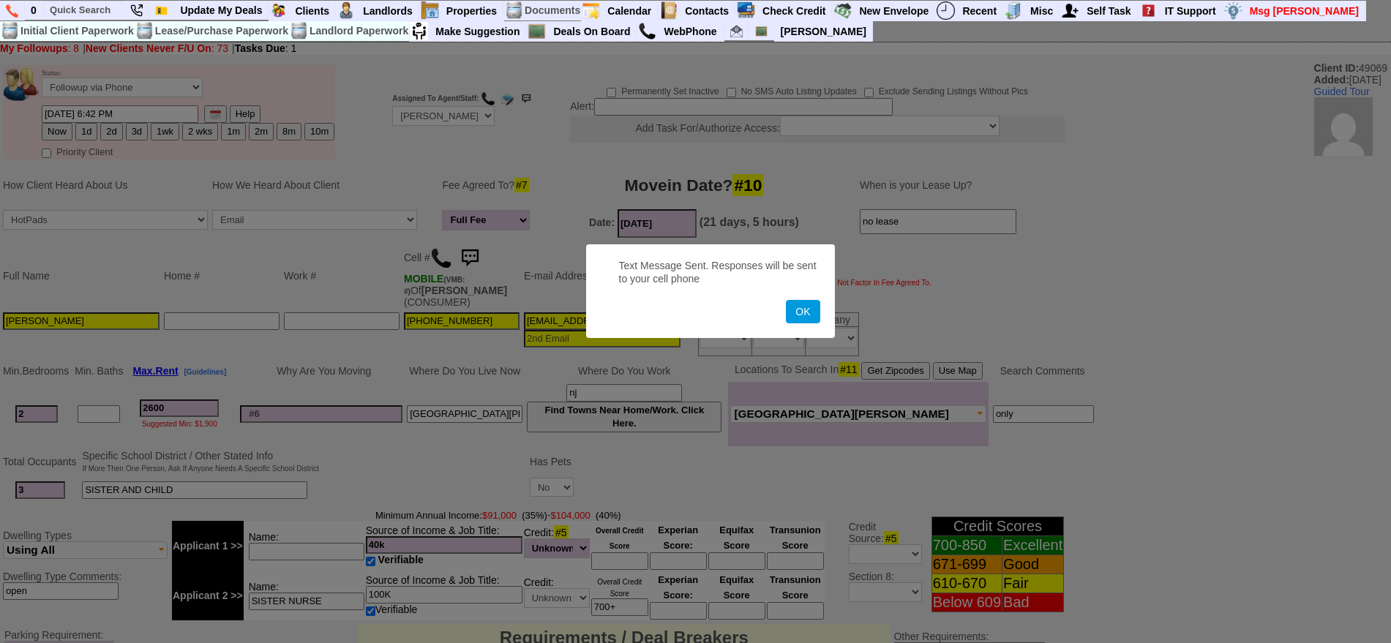
click at [786, 300] on button "OK" at bounding box center [803, 311] width 34 height 23
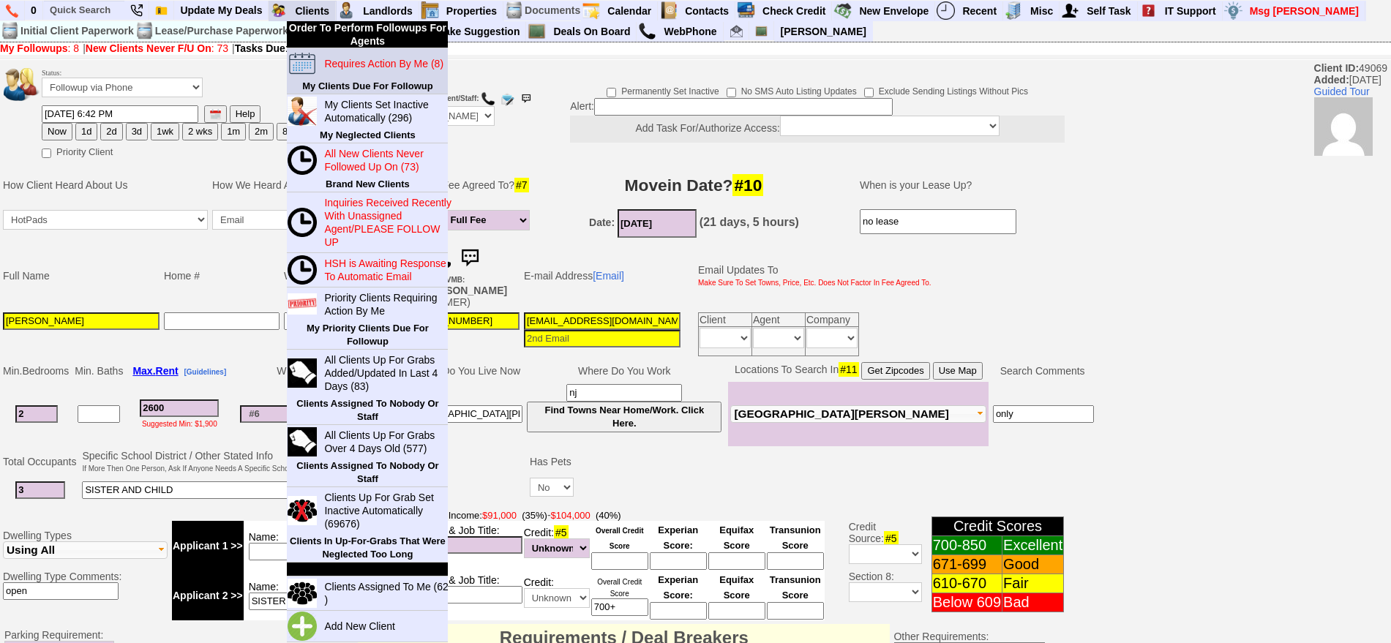
click at [349, 67] on blink "Requires Action By Me (8)" at bounding box center [383, 64] width 119 height 12
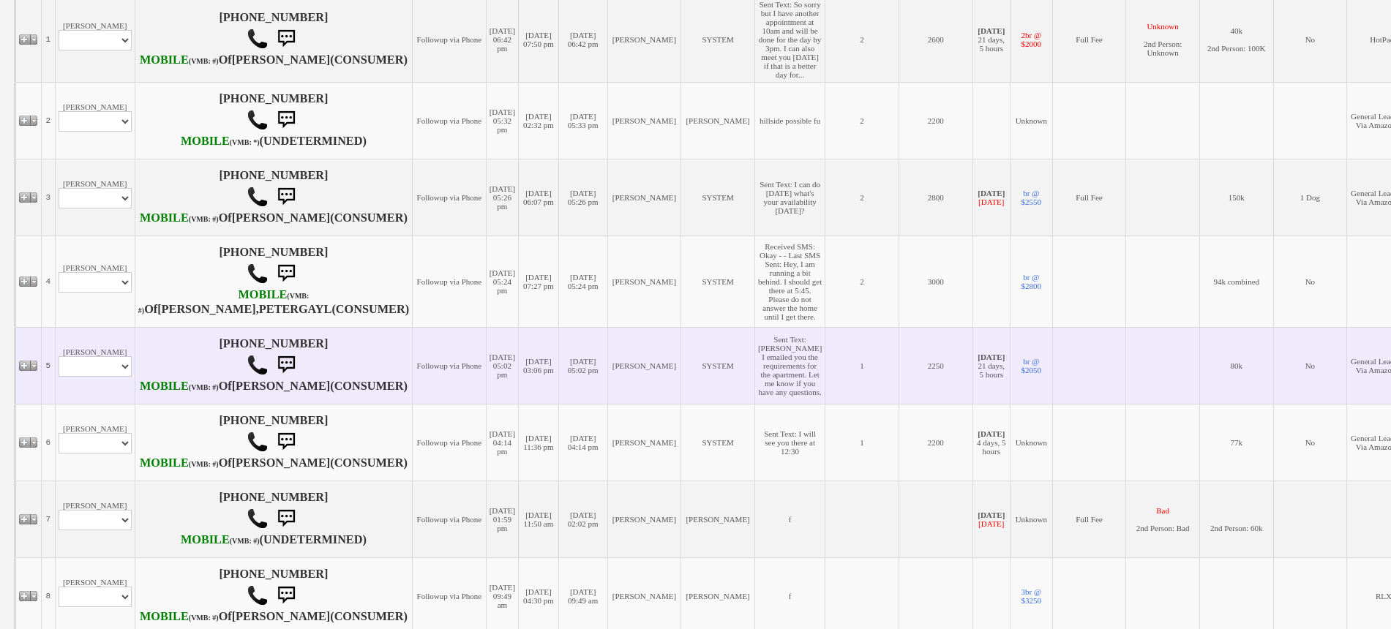
scroll to position [457, 0]
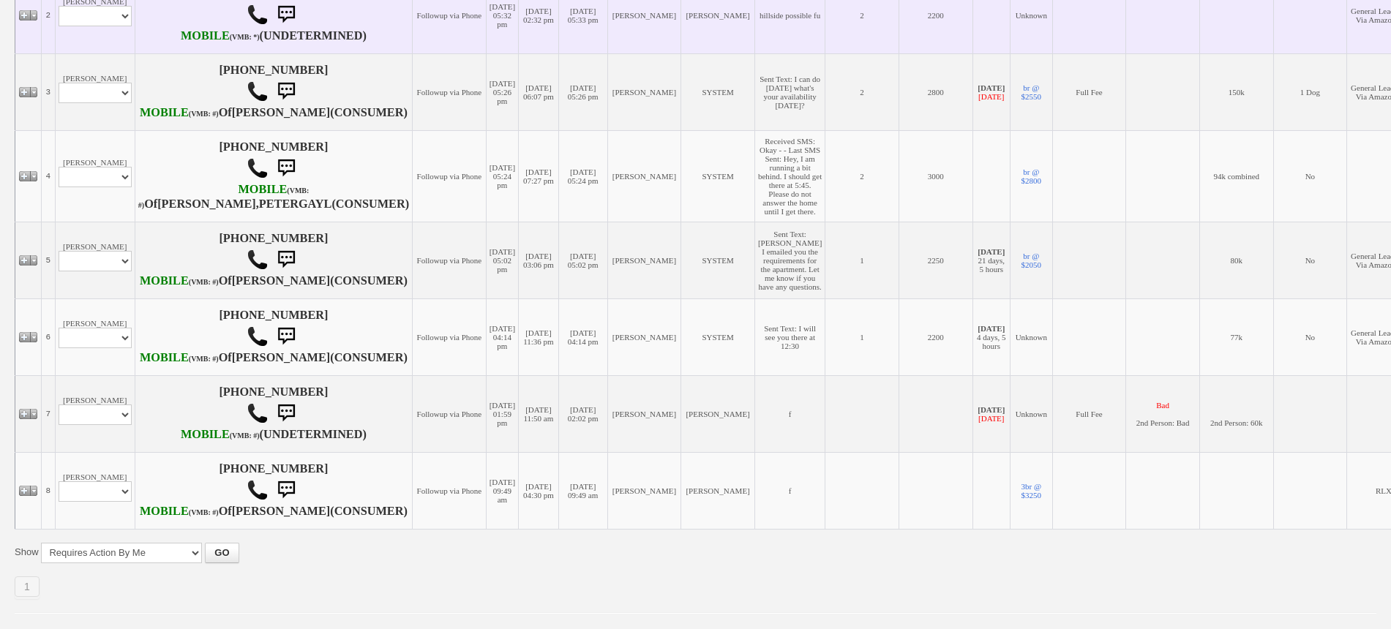
click at [111, 53] on td "katherine reyes Profile Edit Print Email Externally (Will Not Be Tracked In CRM…" at bounding box center [95, 15] width 80 height 77
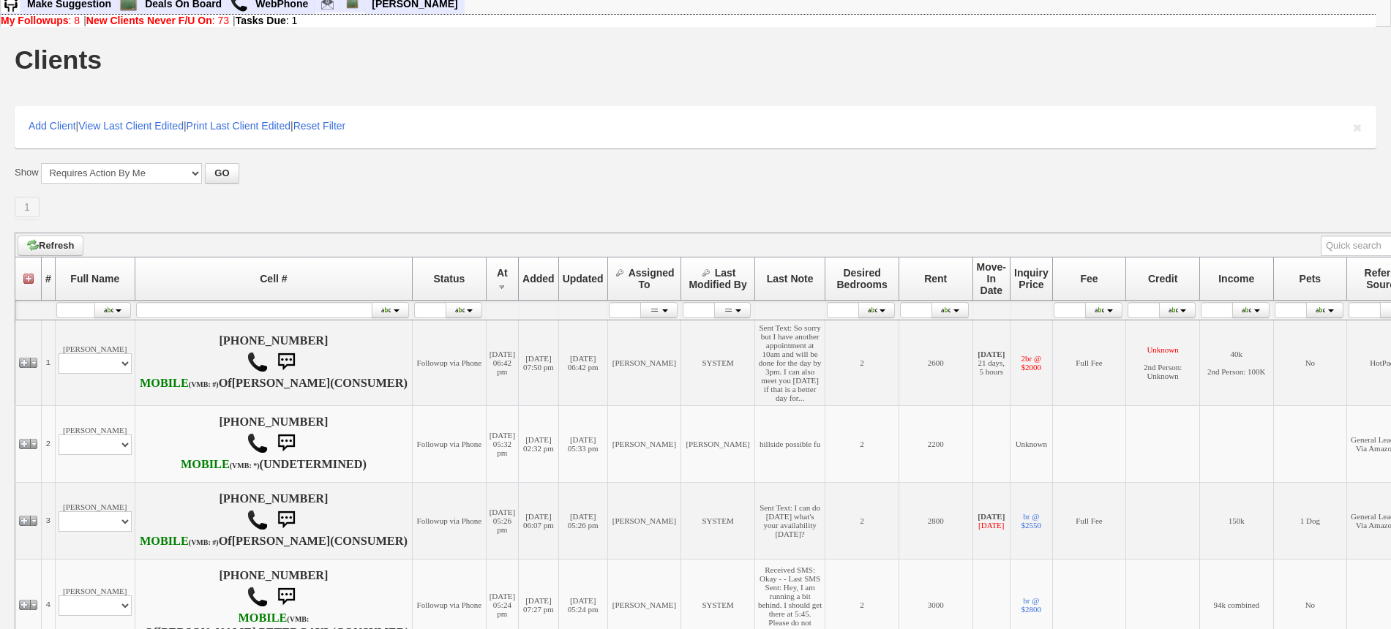
scroll to position [0, 0]
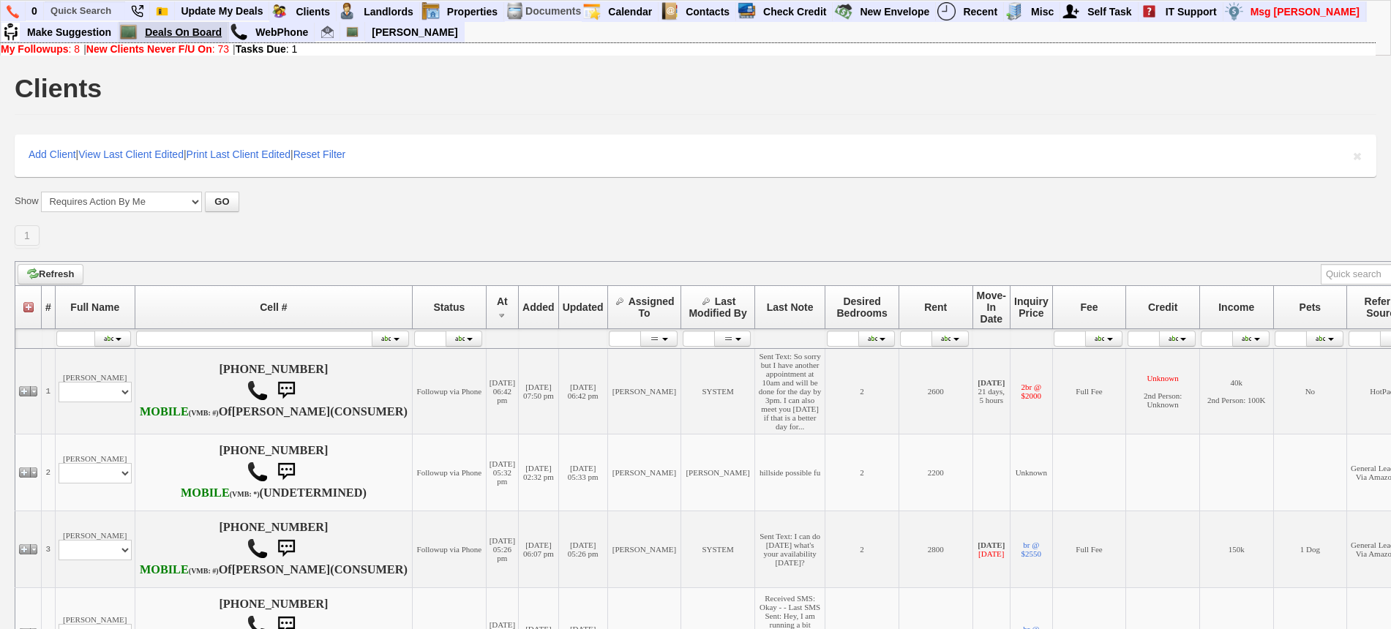
click at [220, 36] on link "Deals On Board" at bounding box center [183, 32] width 89 height 19
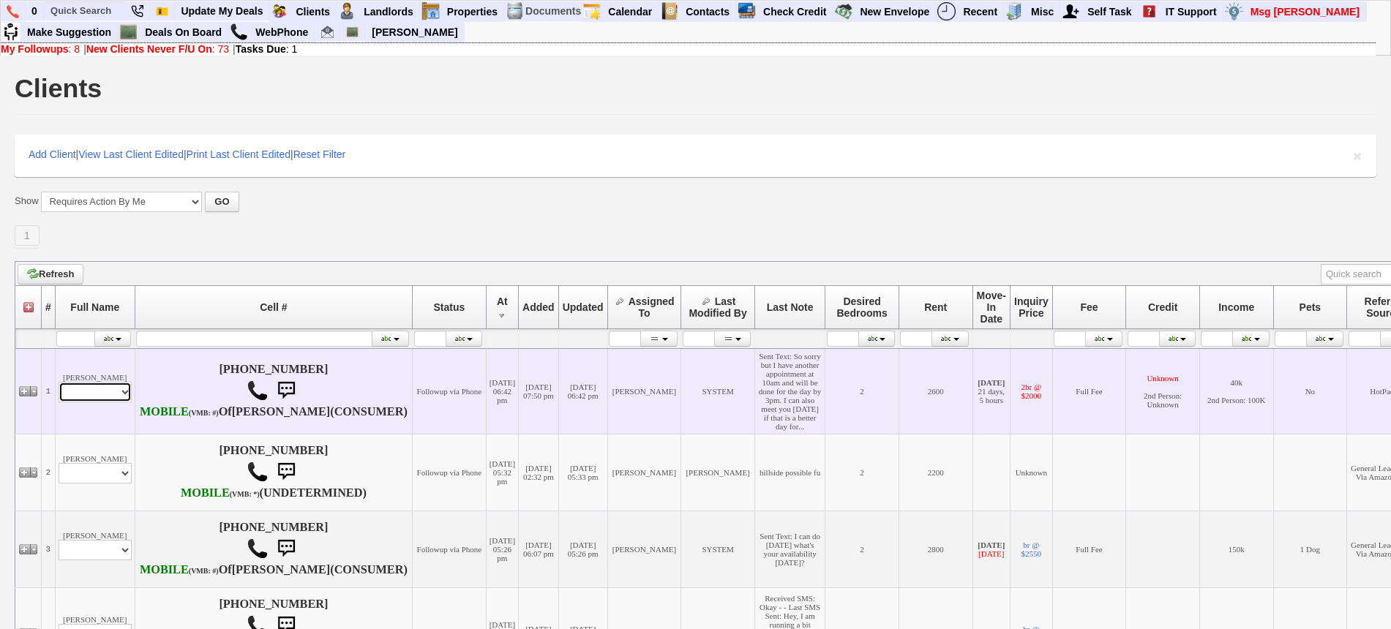
click at [120, 403] on select "Profile Edit Print Email Externally (Will Not Be Tracked In CRM) Closed Deals" at bounding box center [95, 392] width 73 height 20
select select "ChangeURL,/crm/custom/edit_client_form.php?redirect=%2Fcrm%2Fclients.php&id=490…"
click at [59, 403] on select "Profile Edit Print Email Externally (Will Not Be Tracked In CRM) Closed Deals" at bounding box center [95, 392] width 73 height 20
select select
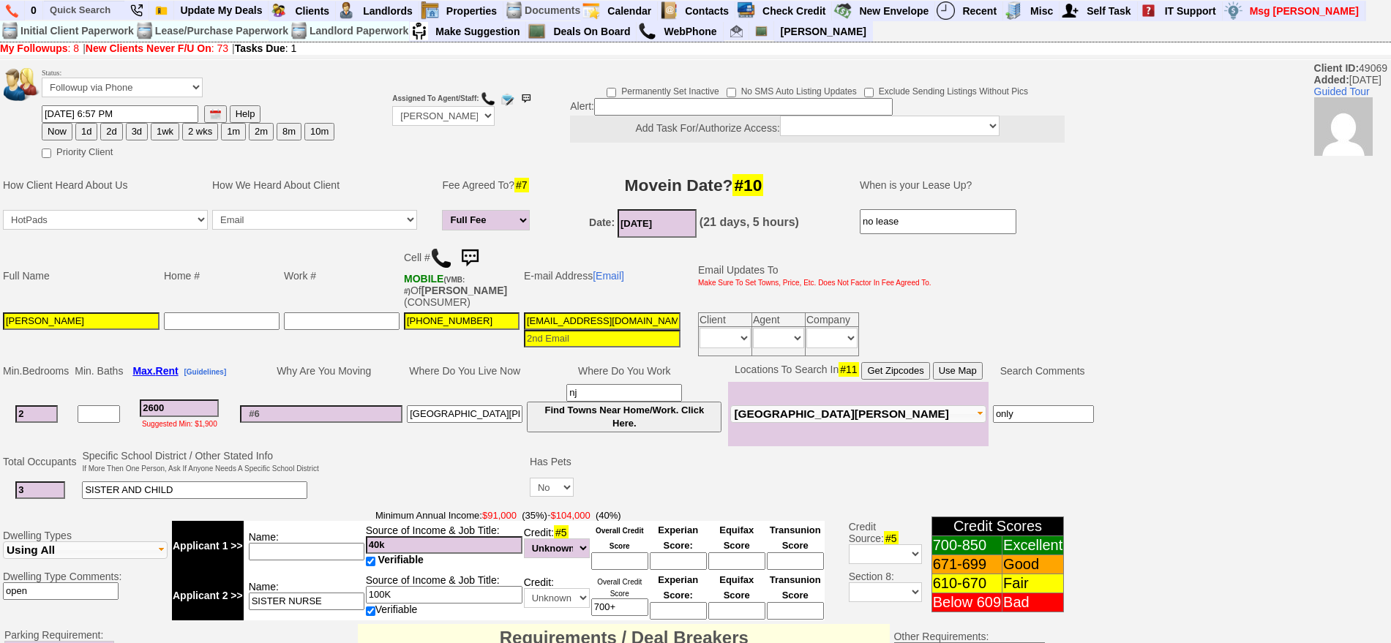
click at [482, 246] on img at bounding box center [469, 258] width 29 height 29
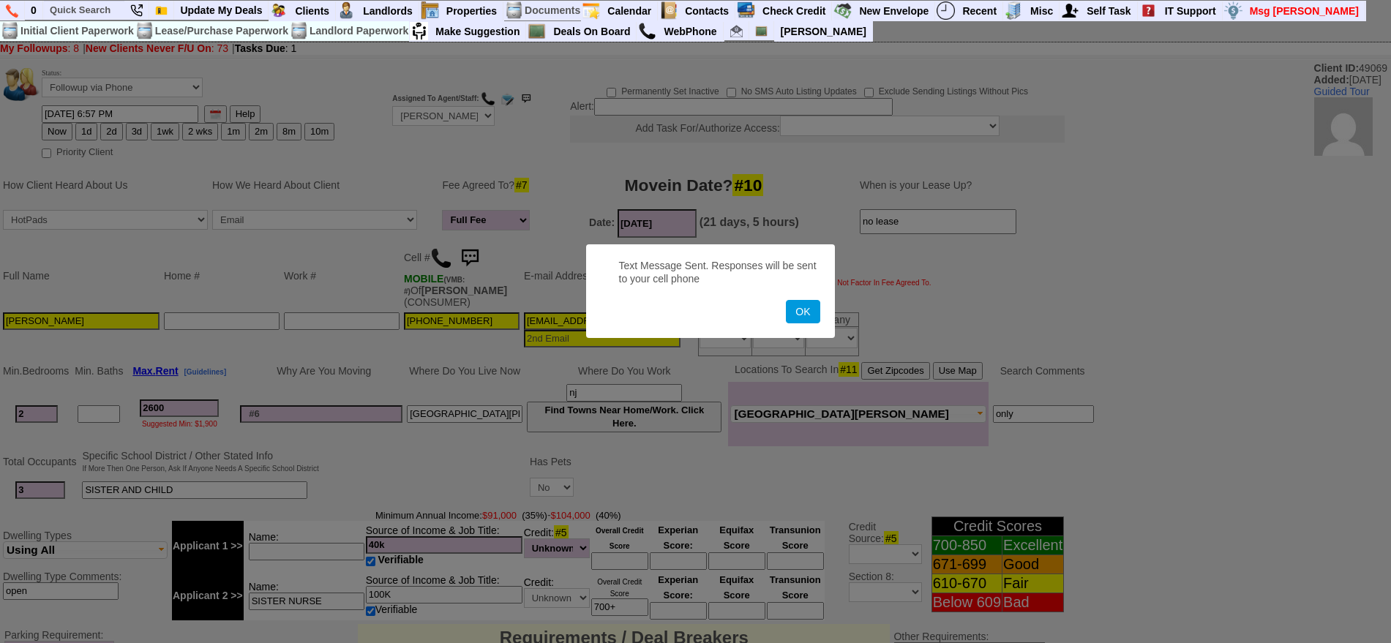
click at [786, 300] on button "OK" at bounding box center [803, 311] width 34 height 23
